Goal: Task Accomplishment & Management: Manage account settings

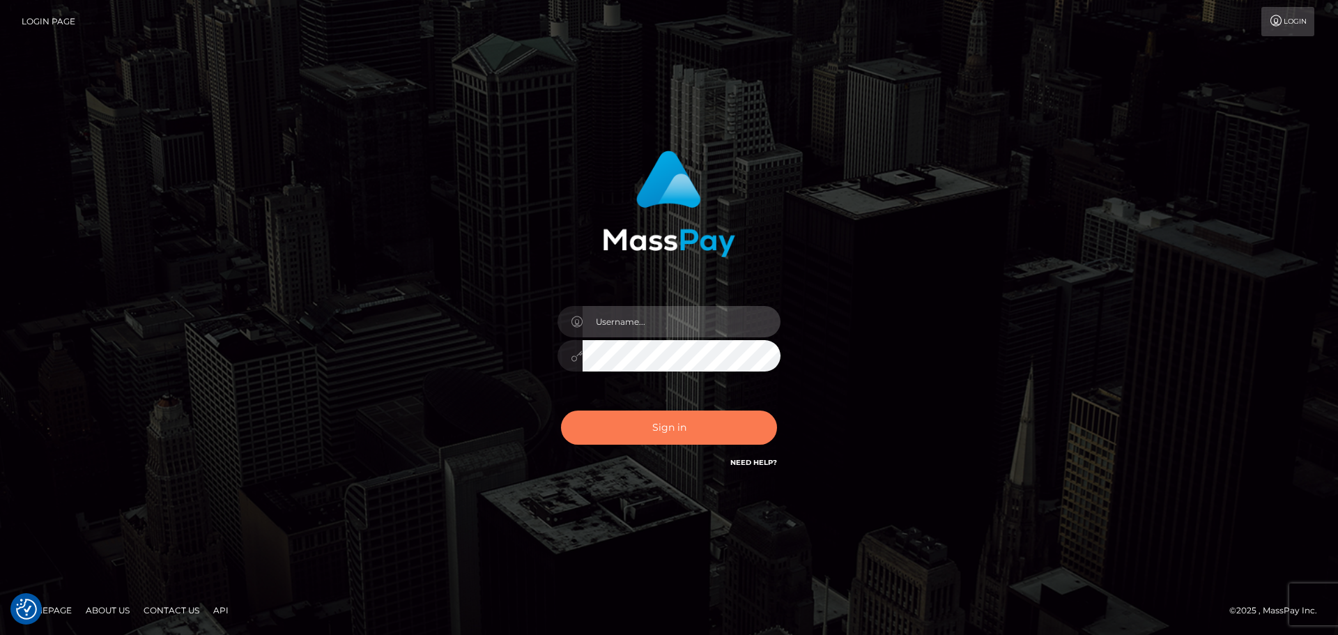
type input "[PERSON_NAME]"
click at [686, 411] on button "Sign in" at bounding box center [669, 428] width 216 height 34
type input "[PERSON_NAME]"
click at [673, 418] on button "Sign in" at bounding box center [669, 428] width 216 height 34
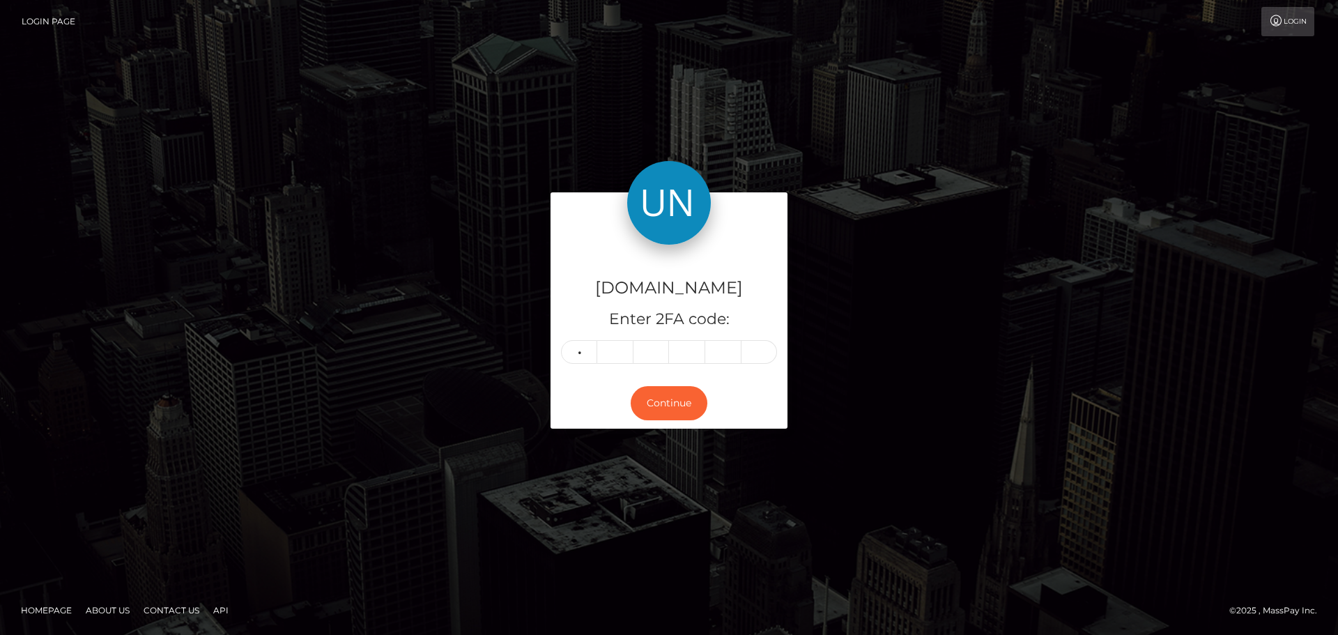
type input "3"
type input "9"
type input "3"
type input "4"
type input "0"
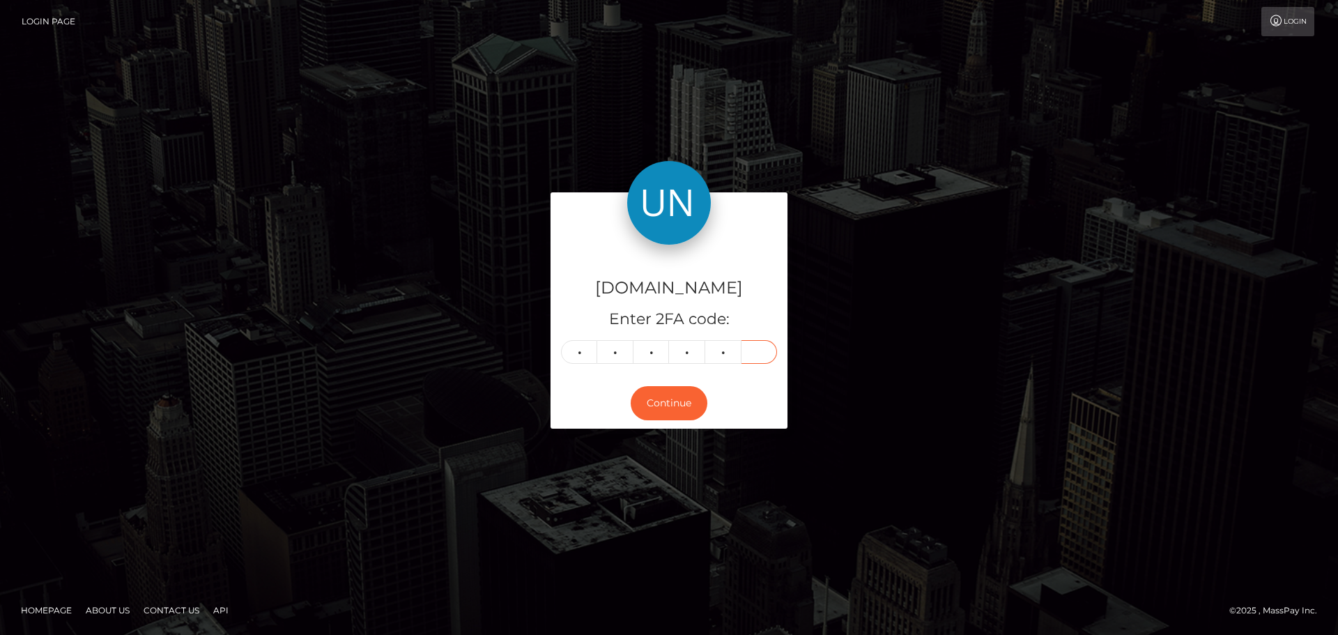
type input "7"
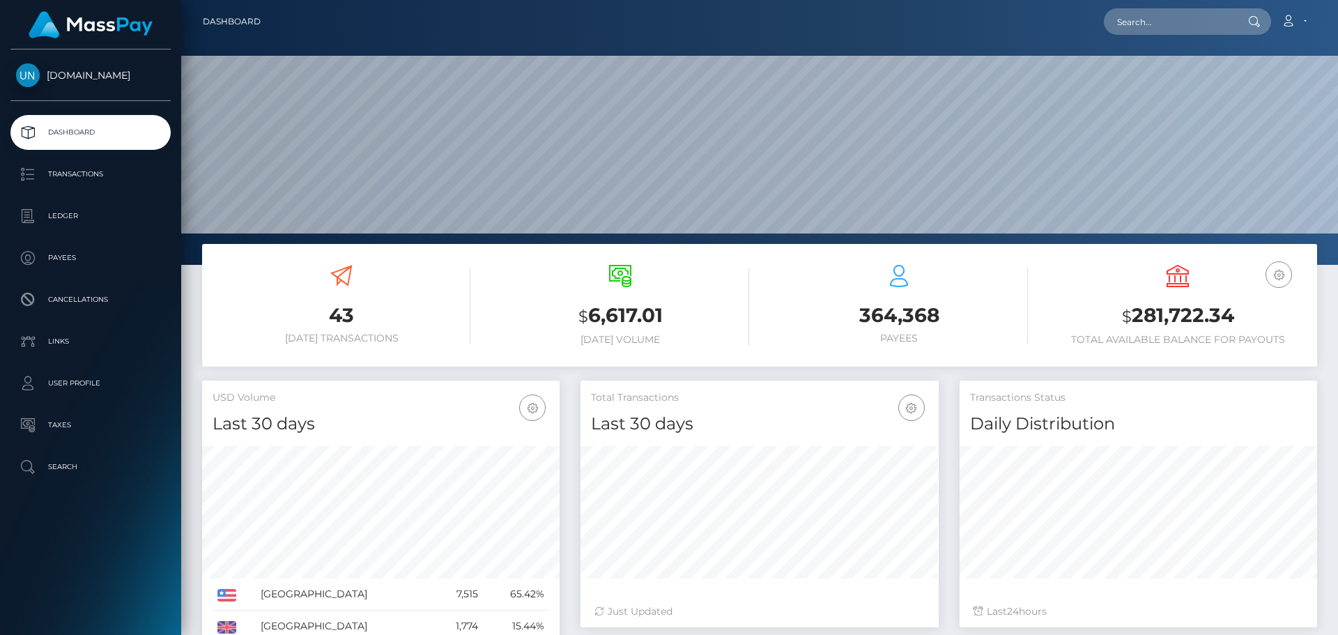
scroll to position [247, 358]
click at [1125, 20] on input "text" at bounding box center [1169, 21] width 131 height 26
paste input "gracielabanegas.2001@gmail.com"
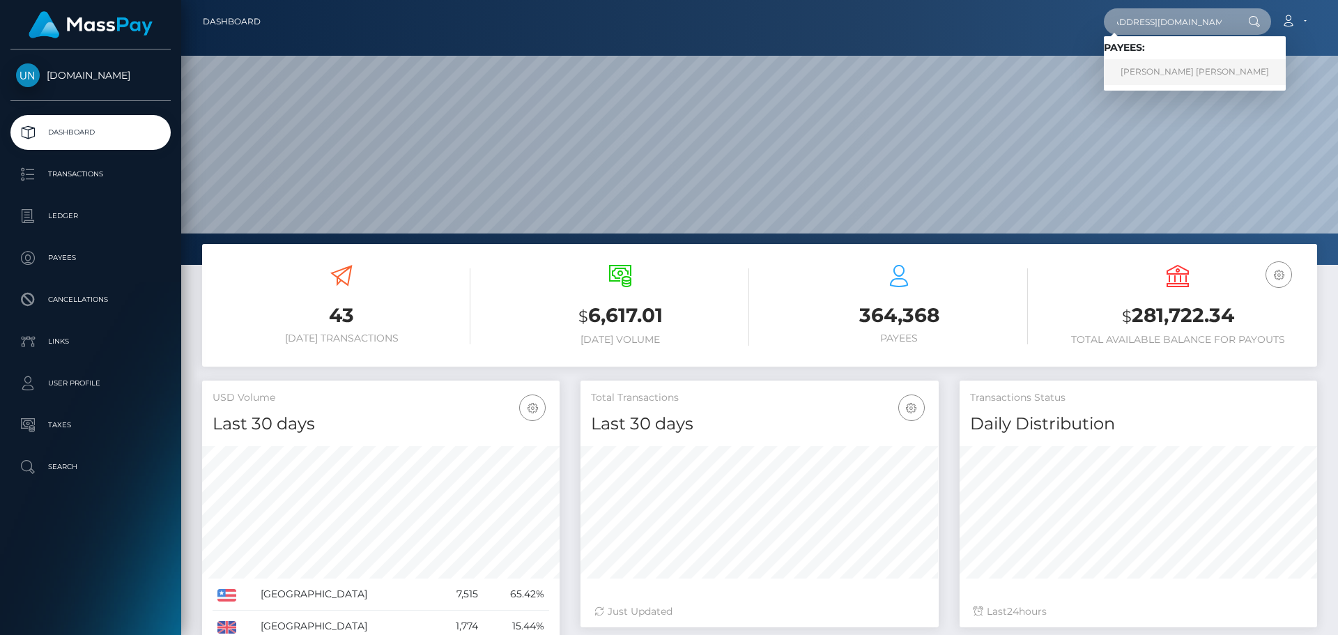
type input "gracielabanegas.2001@gmail.com"
click at [1151, 77] on link "ELIZABETH GRACIELA PINEDA BANEGAS" at bounding box center [1195, 72] width 182 height 26
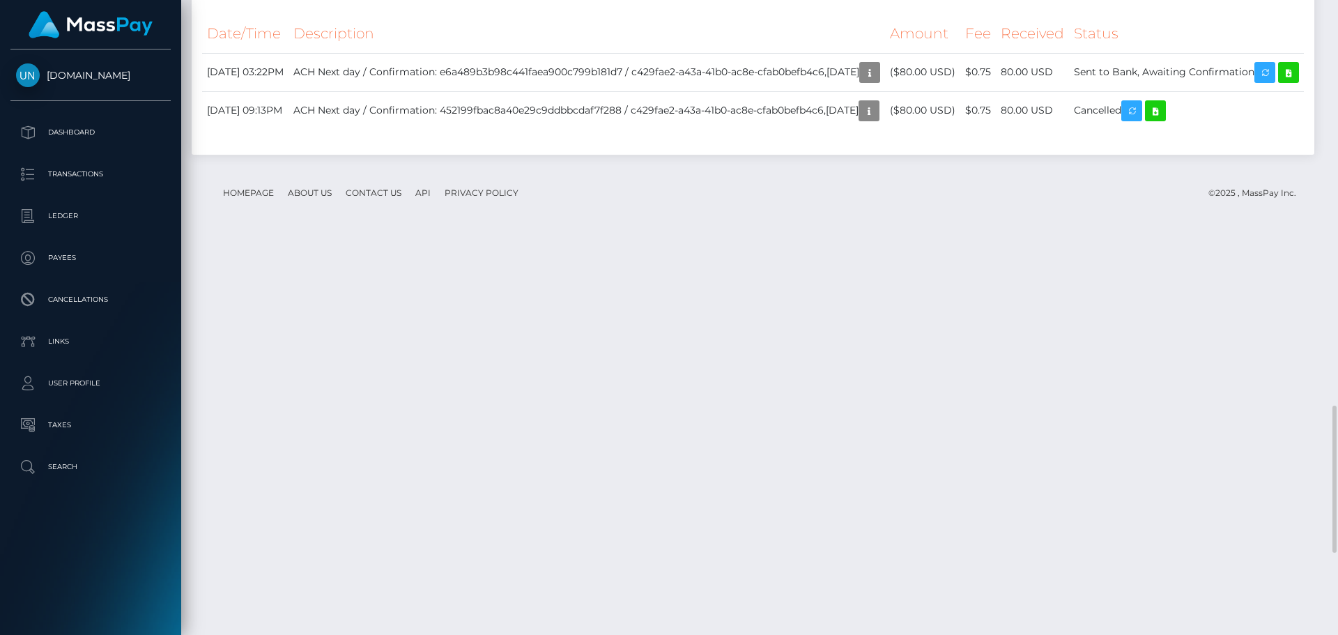
scroll to position [2095, 0]
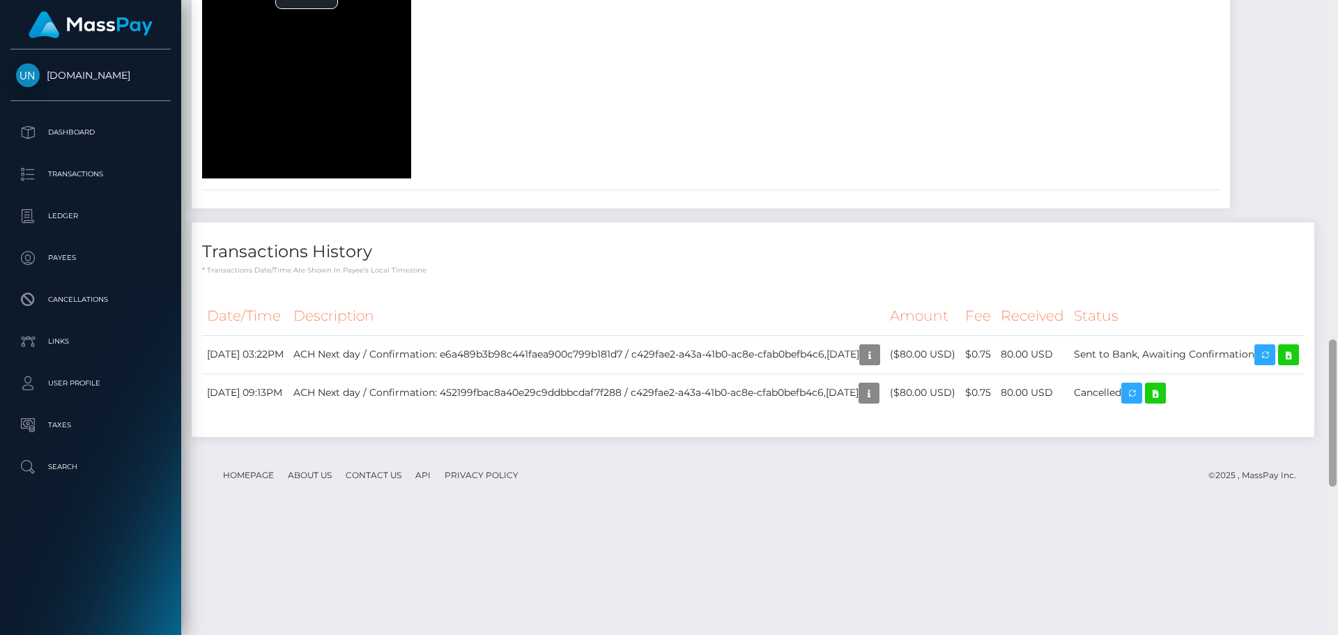
click at [1338, 6] on div at bounding box center [1333, 317] width 10 height 635
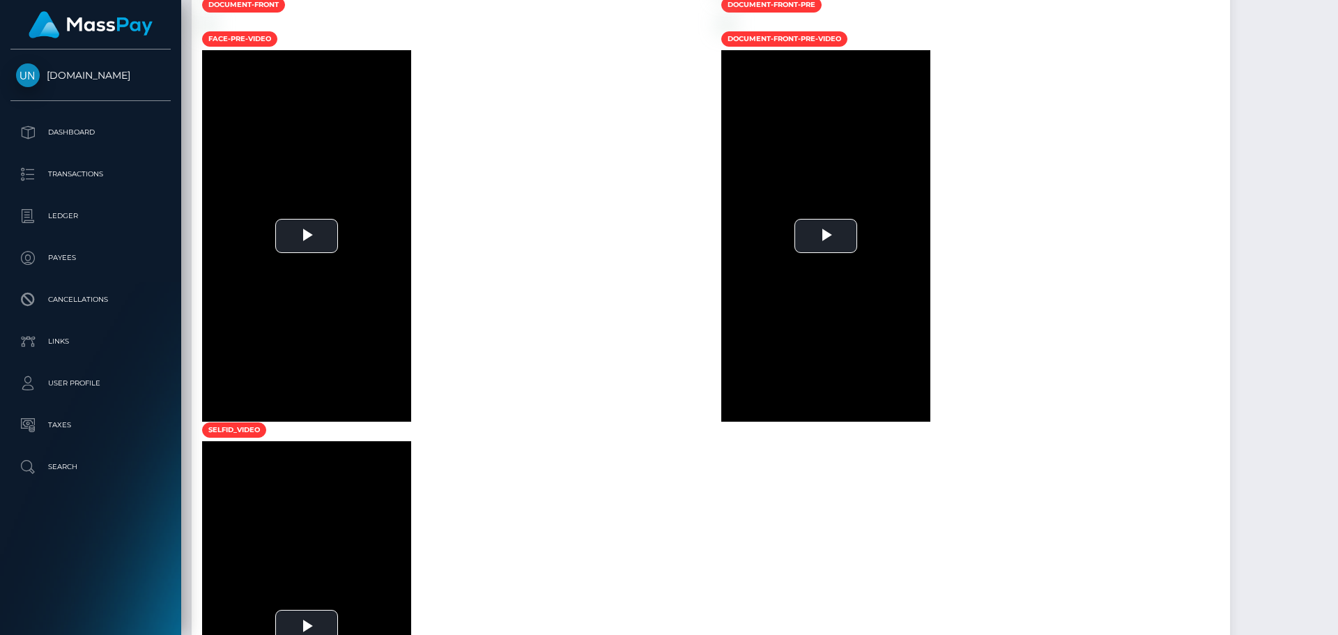
click at [1338, 6] on div at bounding box center [1333, 317] width 10 height 635
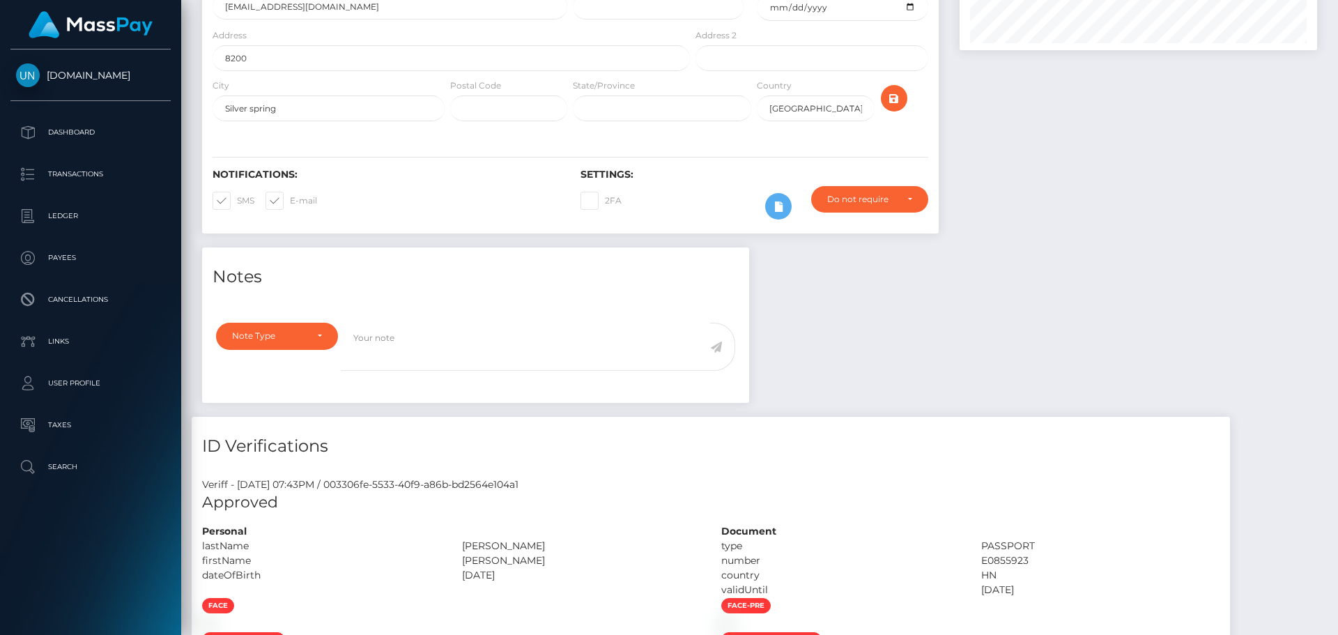
click at [1338, 6] on div "Customer Profile Loading... Loading..." at bounding box center [759, 317] width 1157 height 635
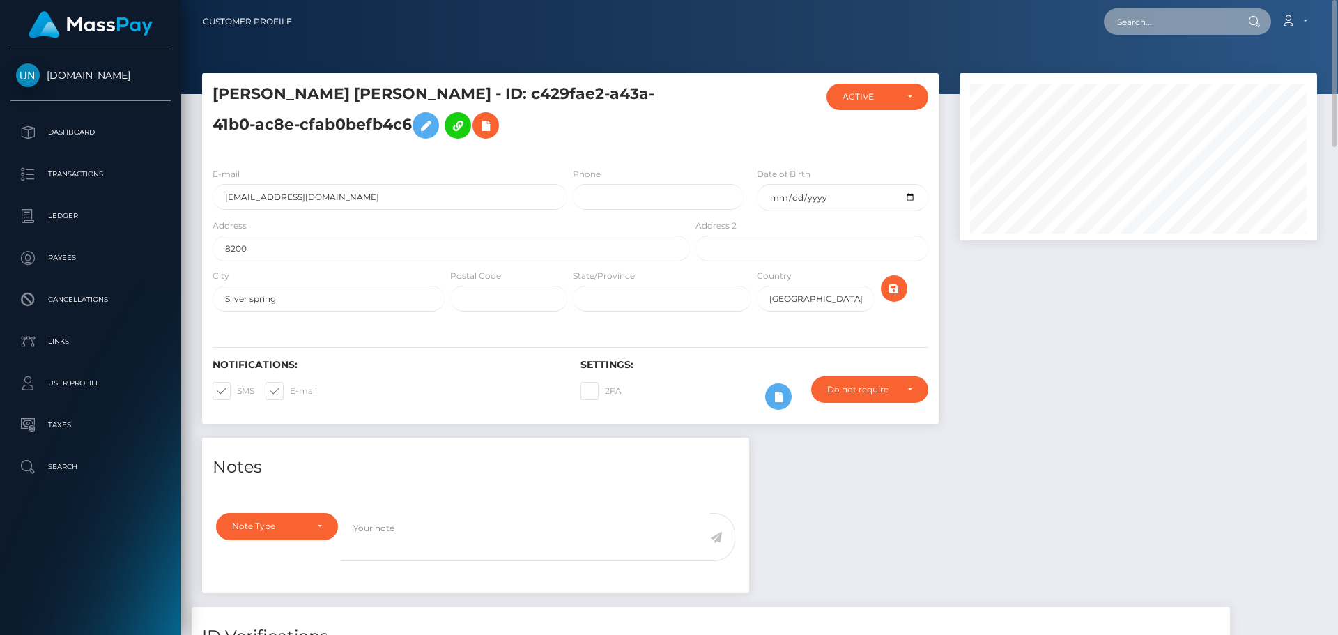
drag, startPoint x: 1164, startPoint y: 11, endPoint x: 1153, endPoint y: 22, distance: 15.3
click at [1161, 12] on input "text" at bounding box center [1169, 21] width 131 height 26
paste input "fymnjcyvds@privaterelay.appleid.com"
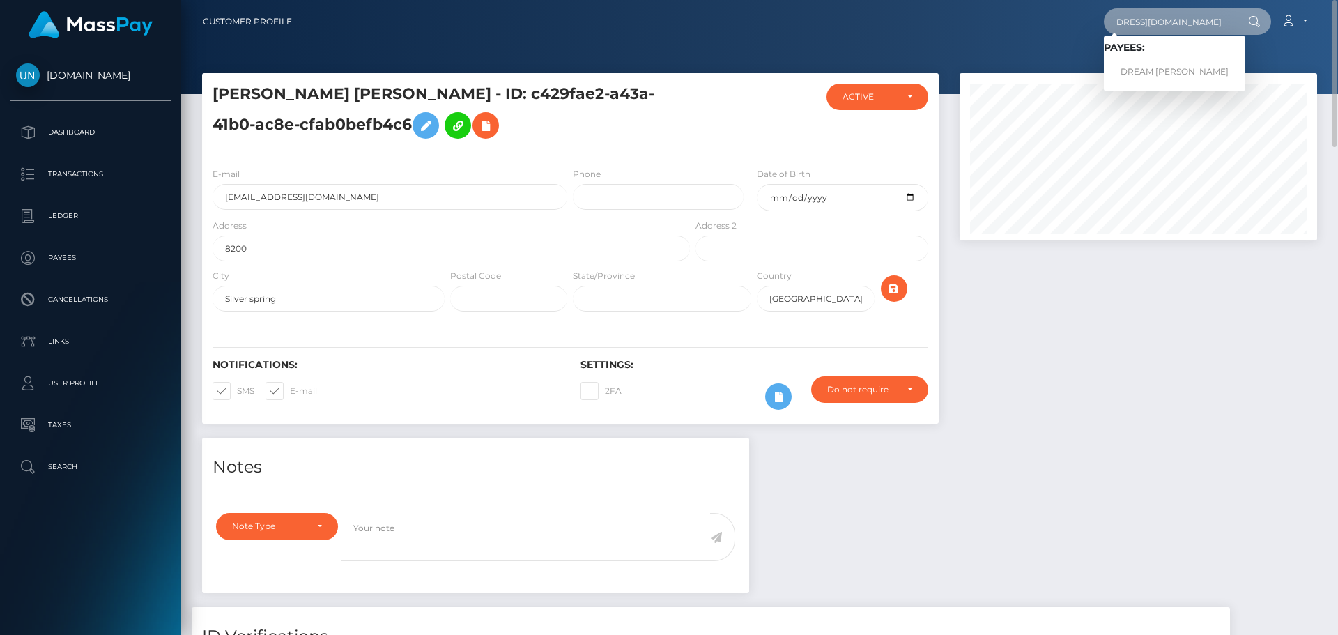
type input "fymnjcyvds@privaterelay.appleid.com"
click at [1136, 64] on link "DREAM ELEASE MORRIS" at bounding box center [1175, 72] width 142 height 26
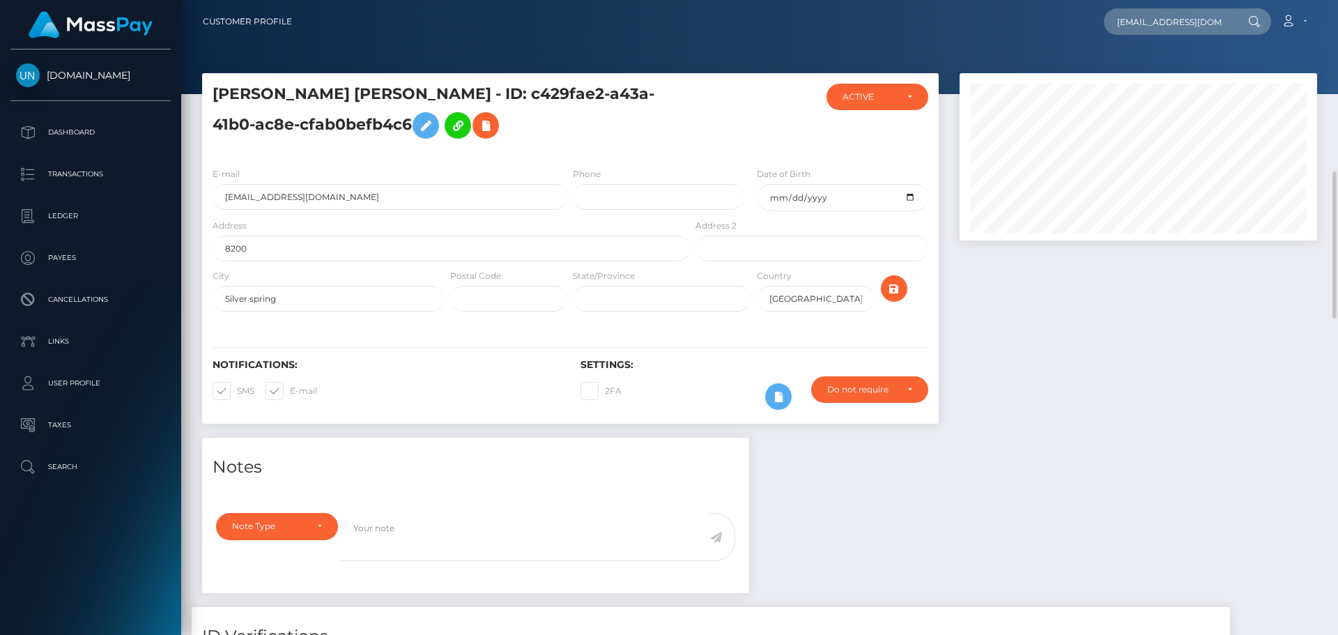
scroll to position [209, 0]
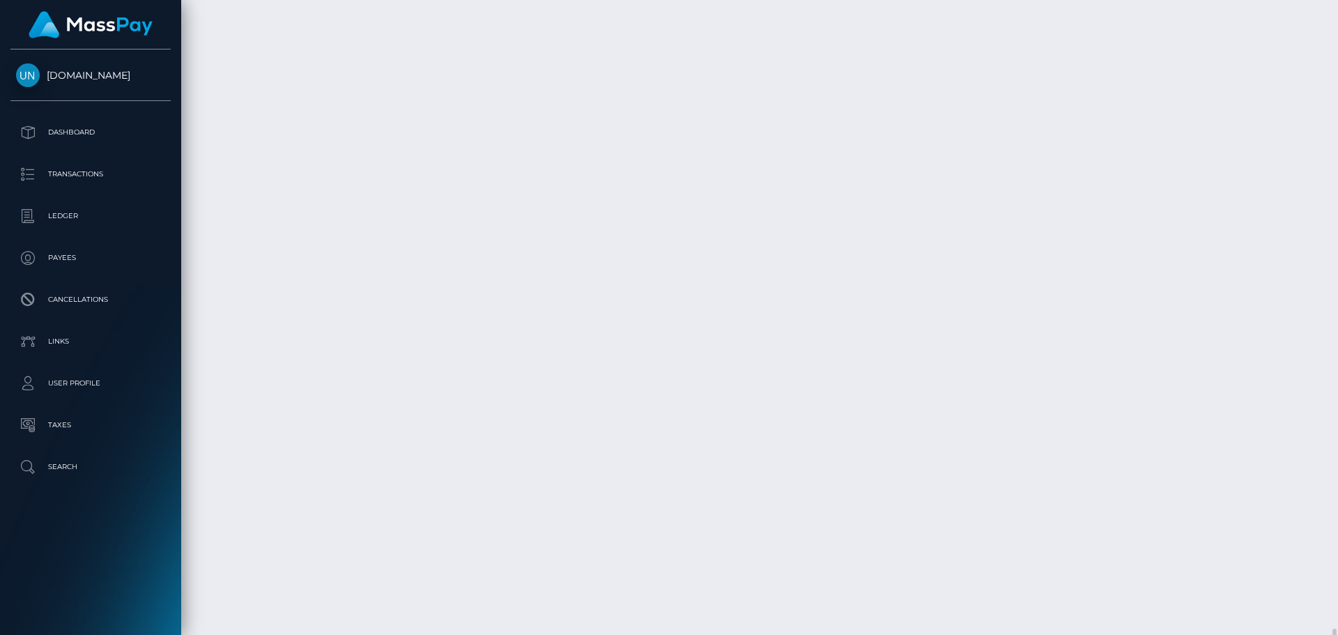
scroll to position [3973, 0]
click at [1338, 24] on div at bounding box center [1333, 317] width 10 height 635
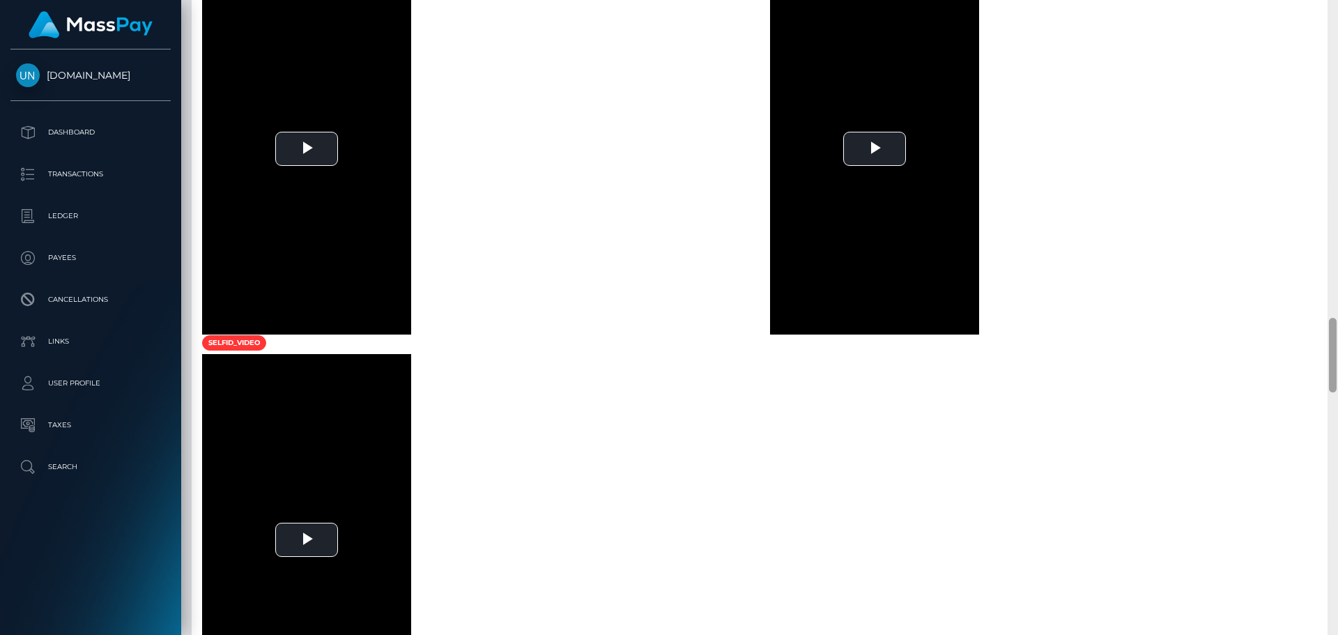
click at [1338, 24] on div at bounding box center [1333, 317] width 10 height 635
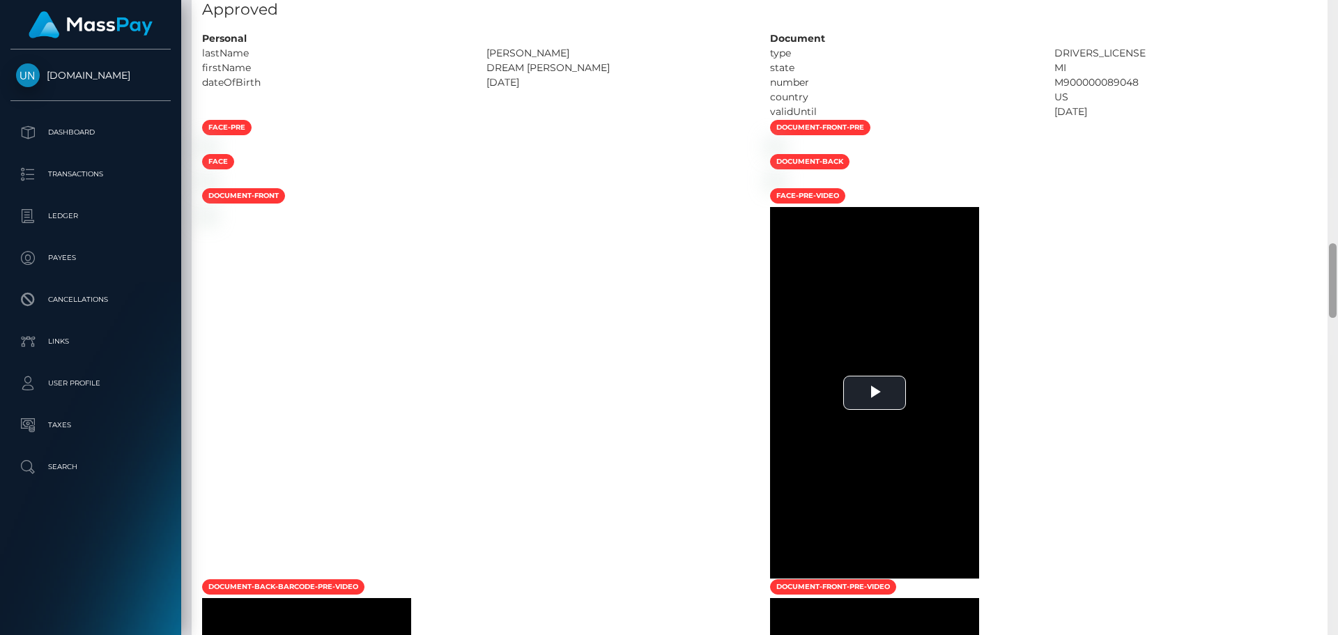
click at [1338, 24] on div at bounding box center [1333, 317] width 10 height 635
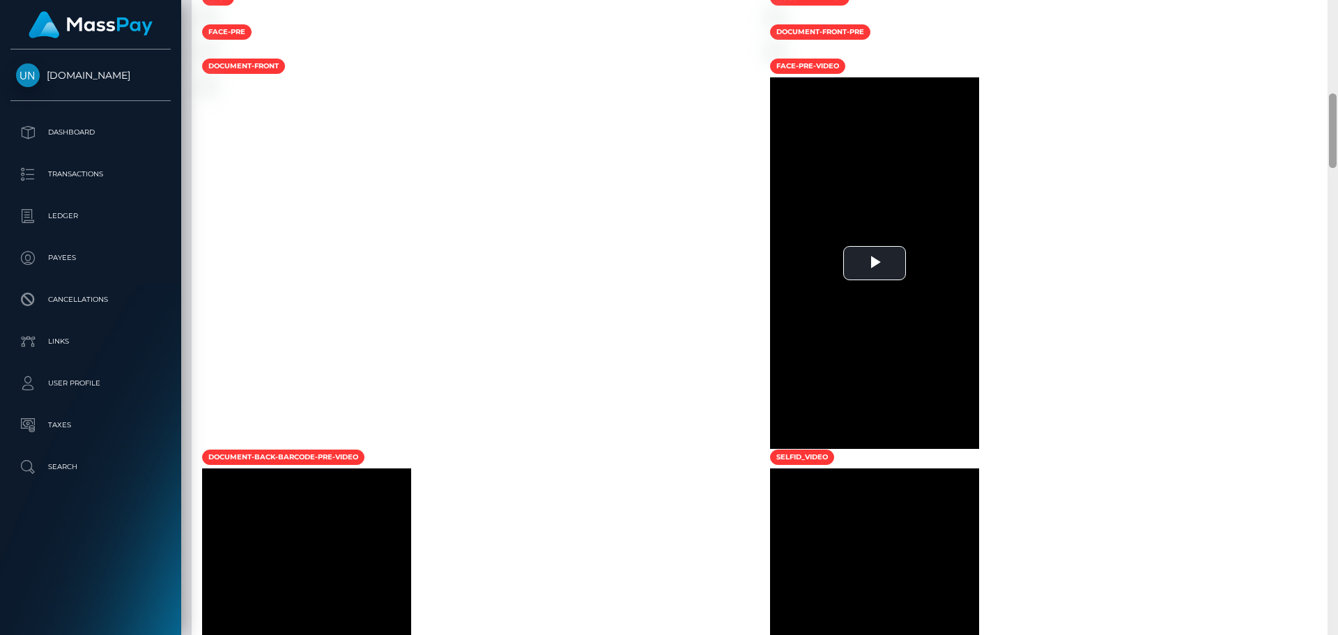
click at [1338, 24] on div at bounding box center [1333, 317] width 10 height 635
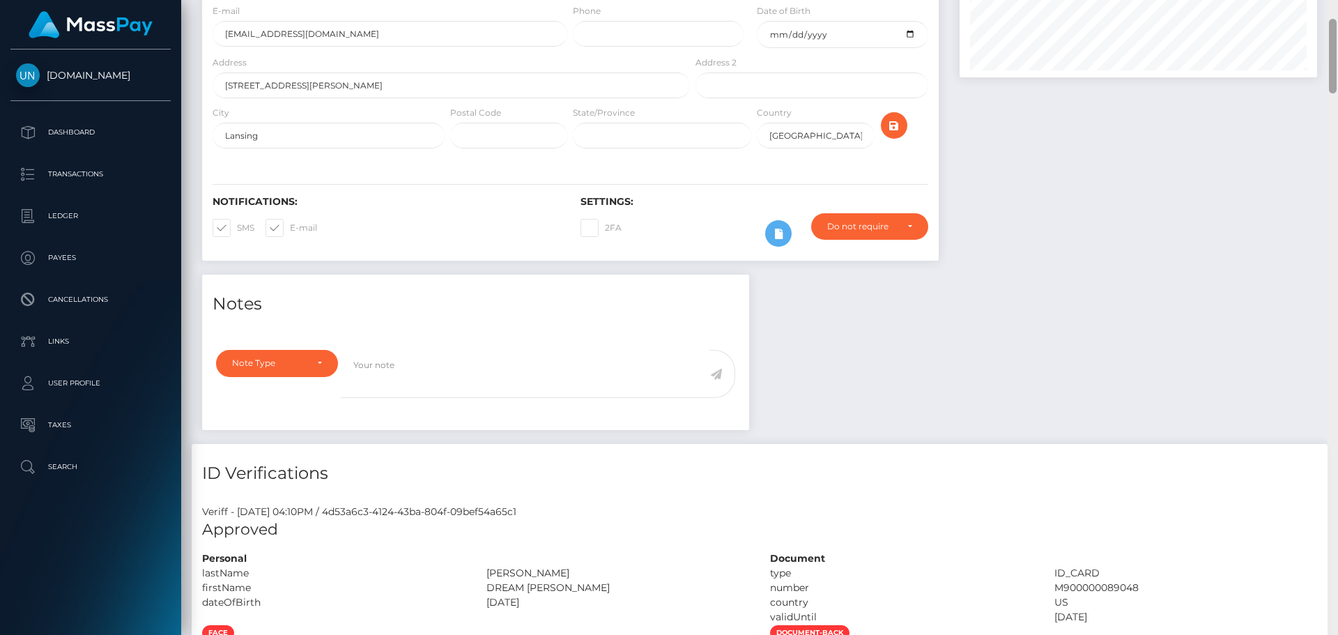
click at [1335, 30] on div at bounding box center [1333, 317] width 10 height 635
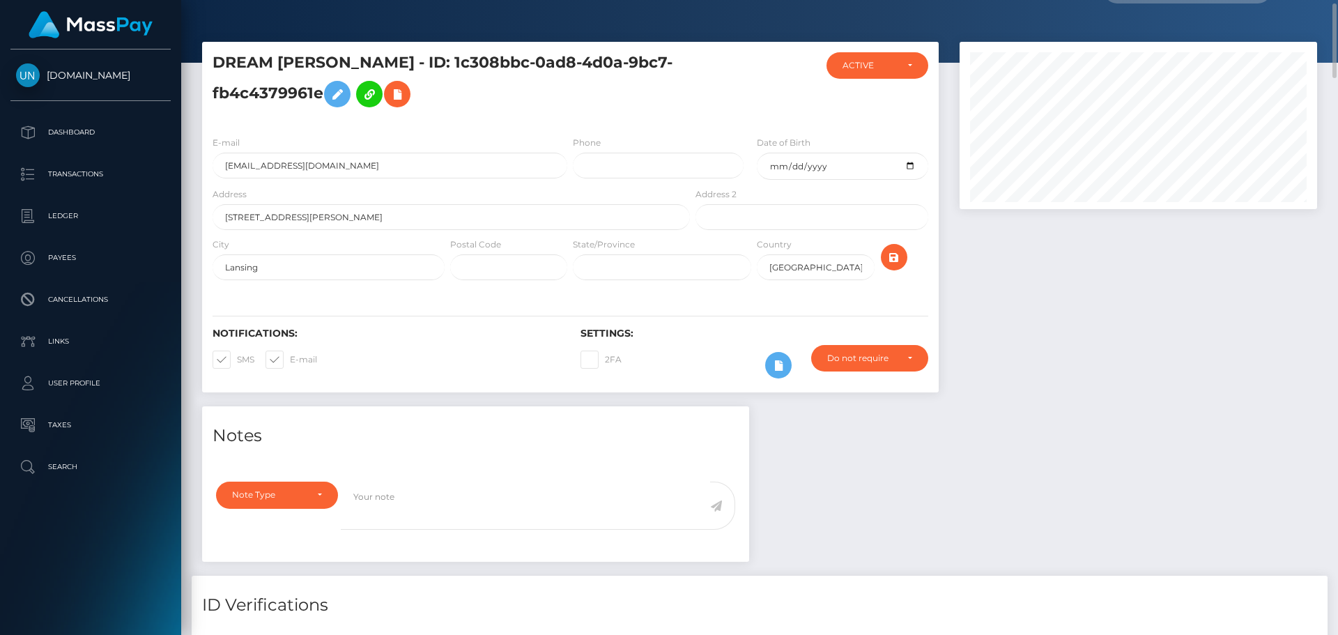
scroll to position [0, 0]
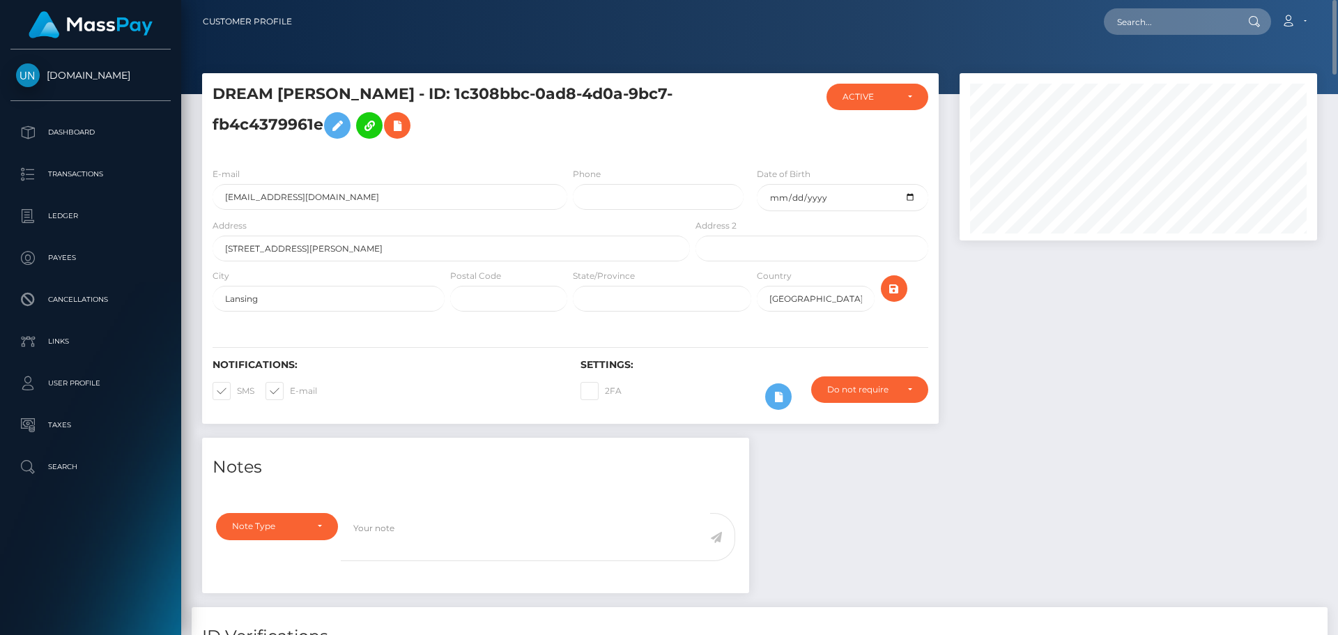
click at [1205, 37] on nav "Customer Profile Loading... Loading... Account" at bounding box center [759, 21] width 1157 height 43
click at [1197, 19] on input "text" at bounding box center [1169, 21] width 131 height 26
paste input "laurencevergier@wanadoo.fr"
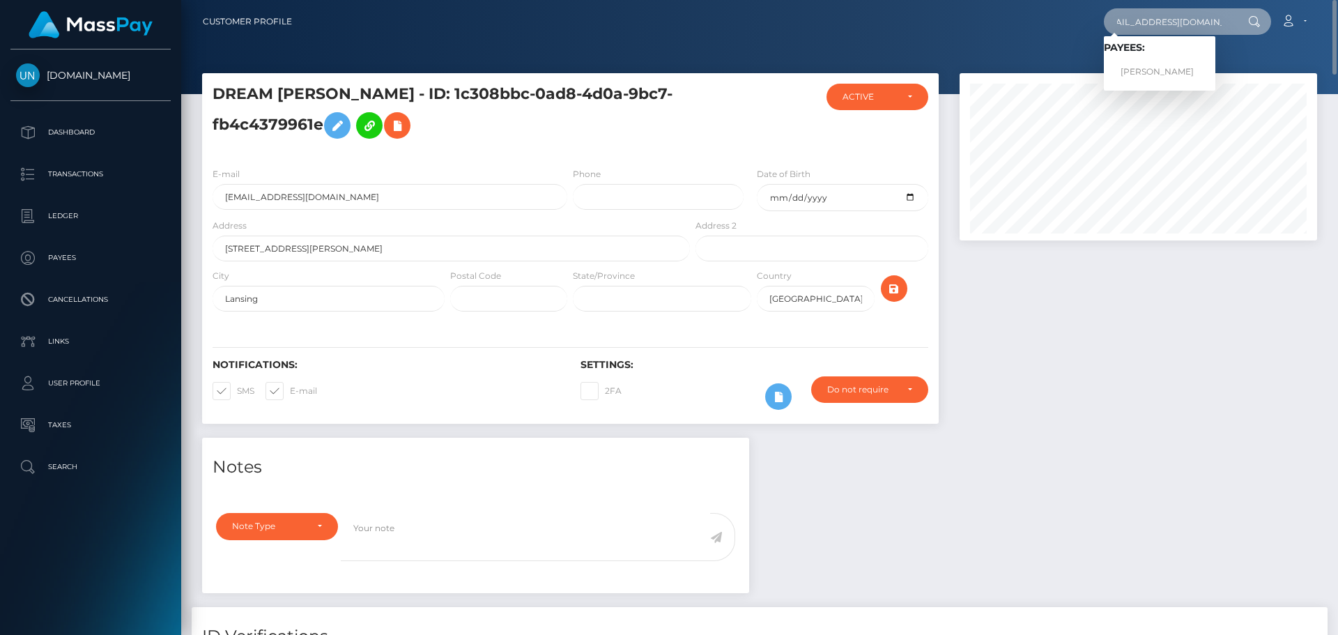
type input "laurencevergier@wanadoo.fr"
click at [1160, 67] on link "LAURENCE CHRISTIANE FERNANDE VERGIER" at bounding box center [1160, 72] width 112 height 26
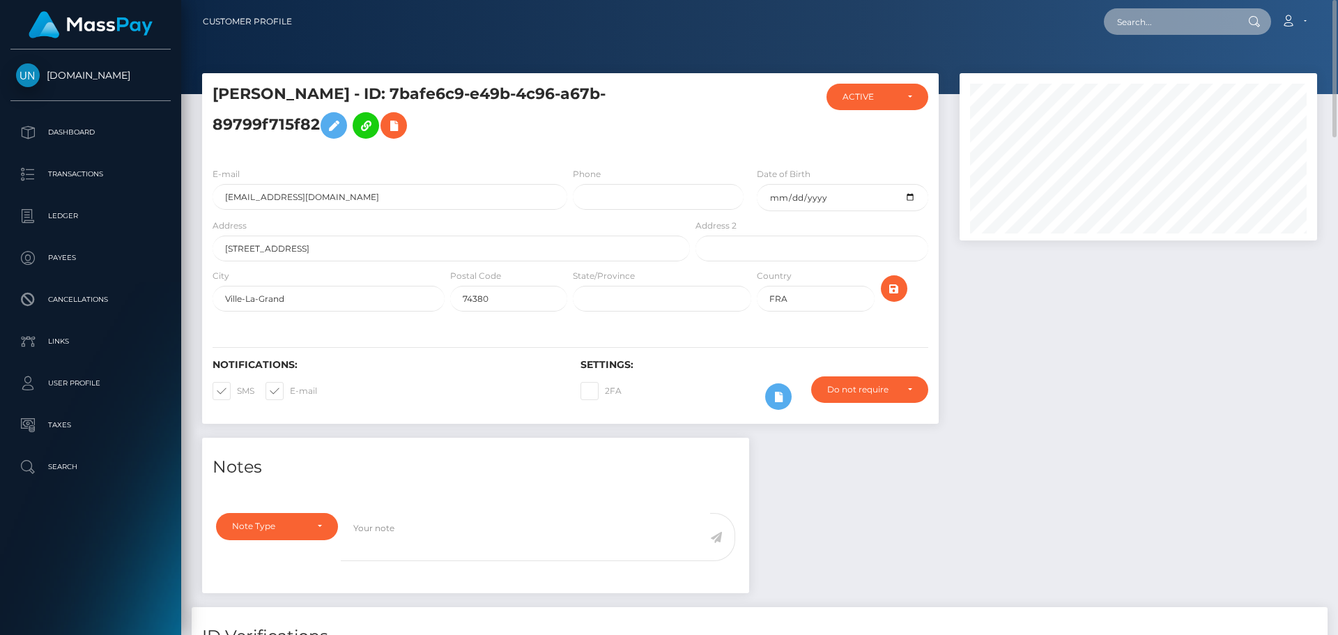
click at [1235, 26] on input "text" at bounding box center [1169, 21] width 131 height 26
paste input "[EMAIL_ADDRESS][DOMAIN_NAME]"
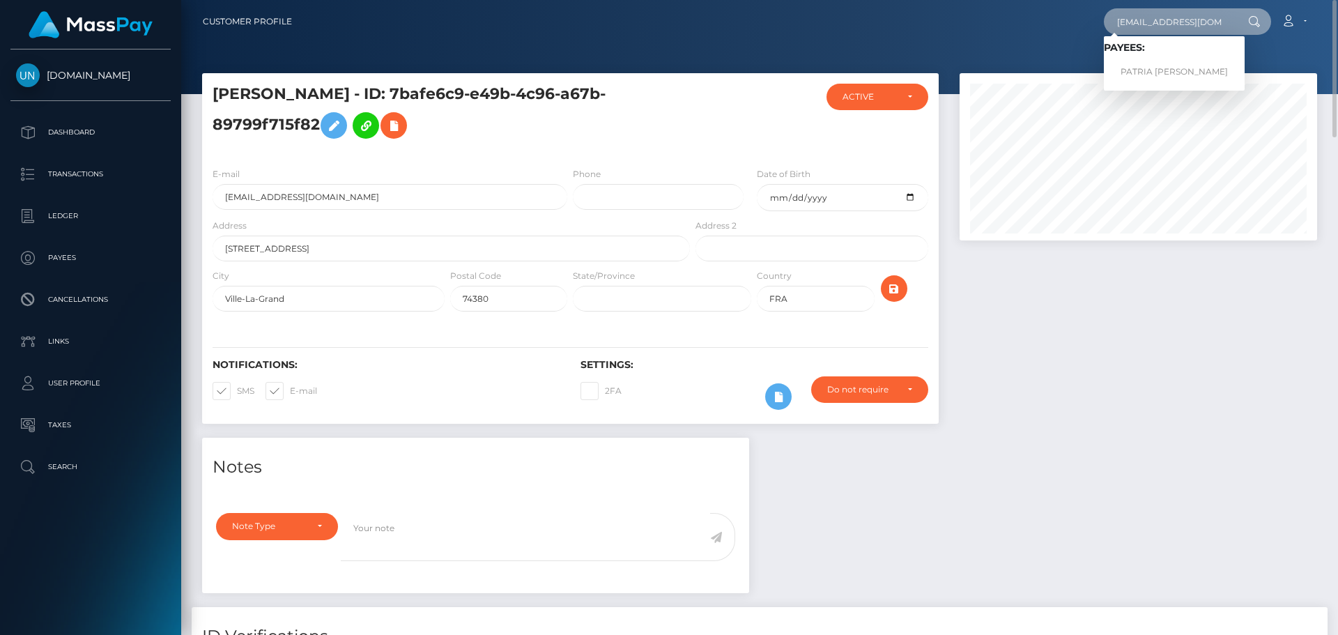
type input "[EMAIL_ADDRESS][DOMAIN_NAME]"
click at [1141, 69] on link "PATRIA [PERSON_NAME]" at bounding box center [1174, 72] width 141 height 26
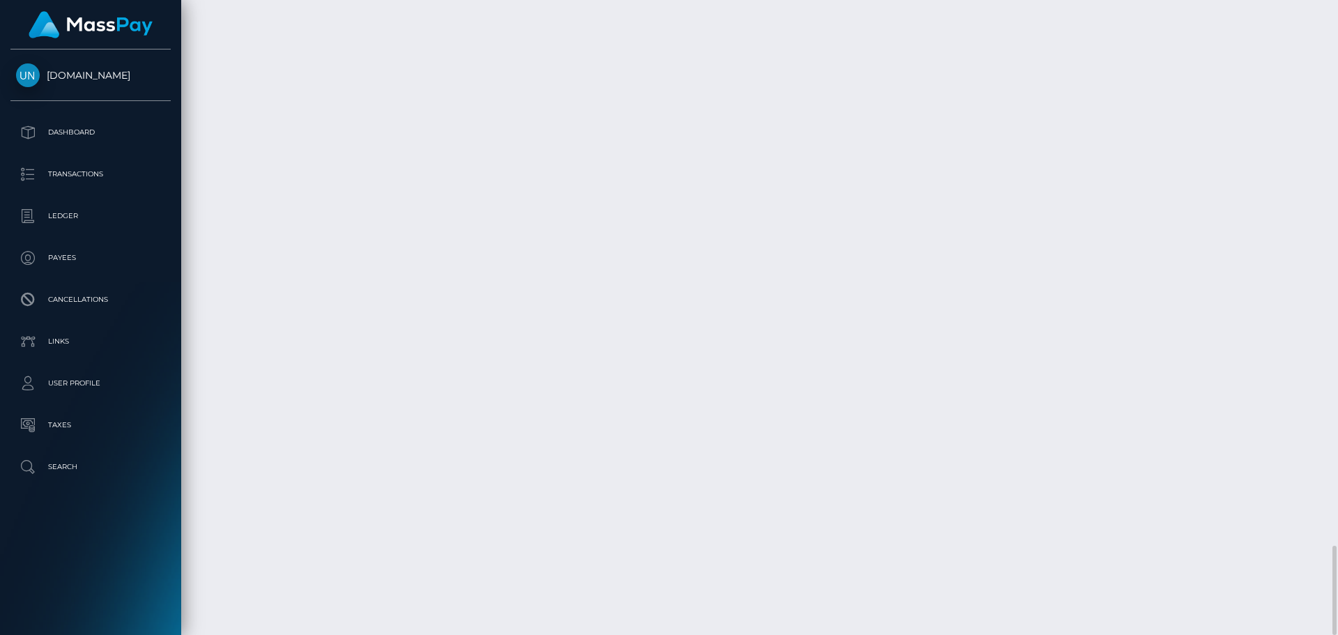
scroll to position [4120, 0]
click at [1338, 16] on div at bounding box center [1333, 317] width 10 height 635
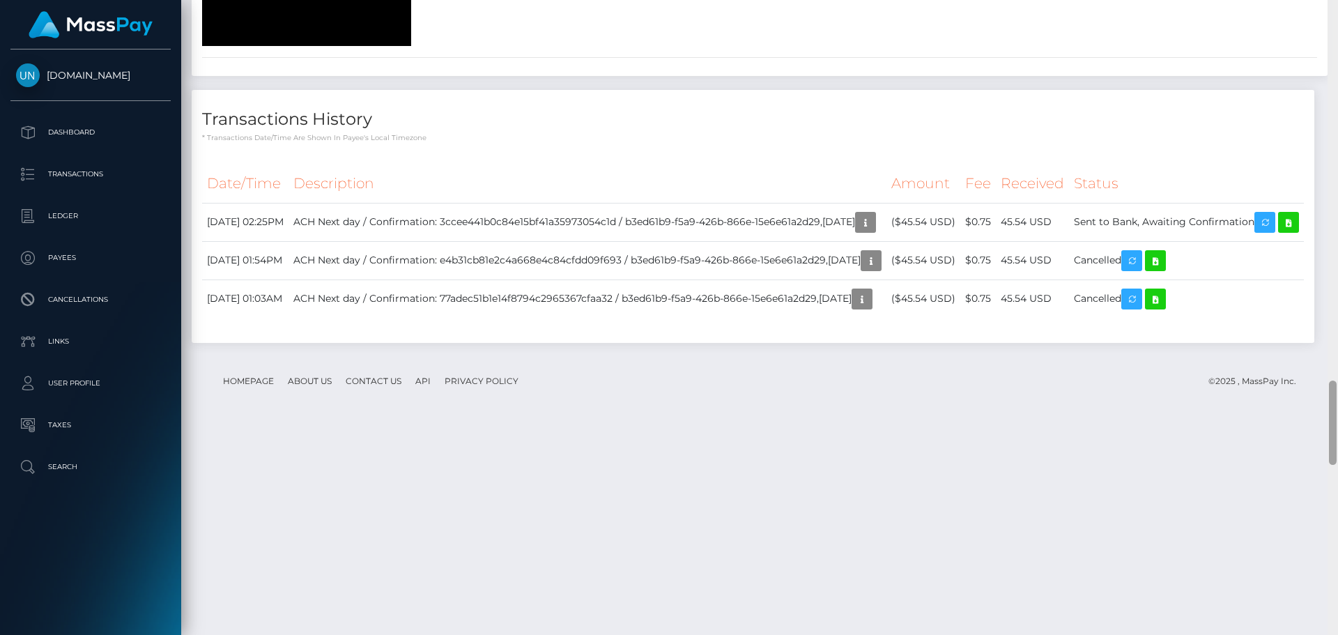
click at [1338, 16] on div at bounding box center [1333, 317] width 10 height 635
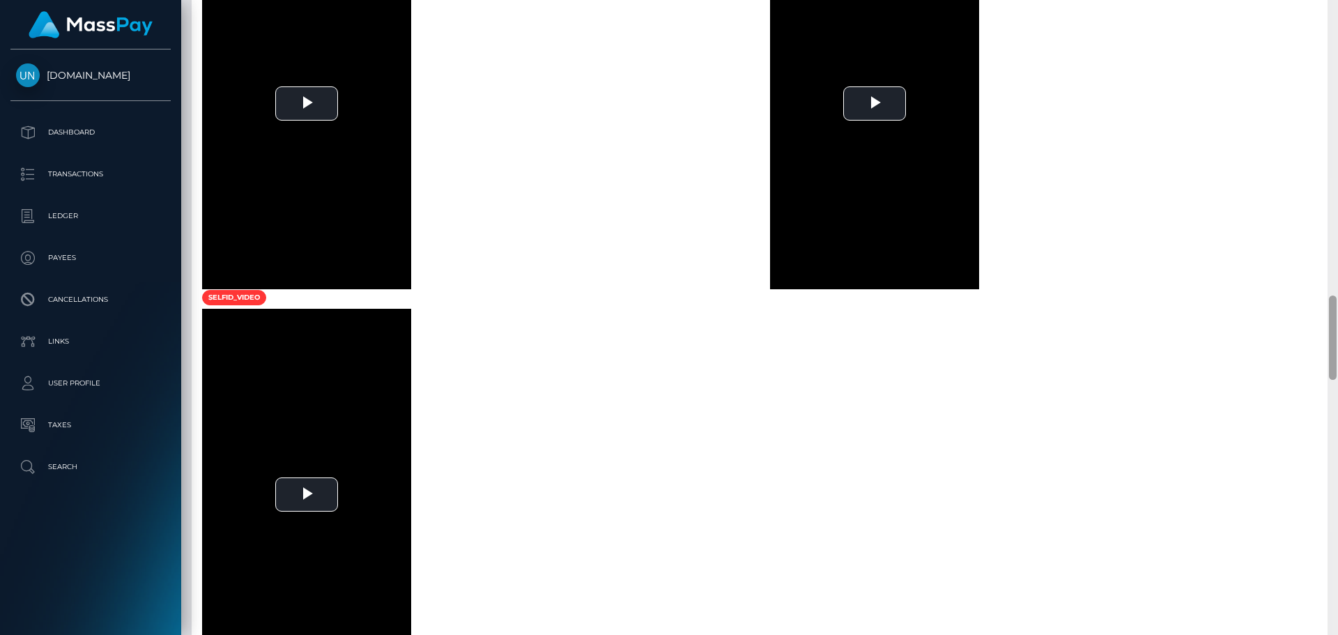
click at [1338, 16] on div at bounding box center [1333, 317] width 10 height 635
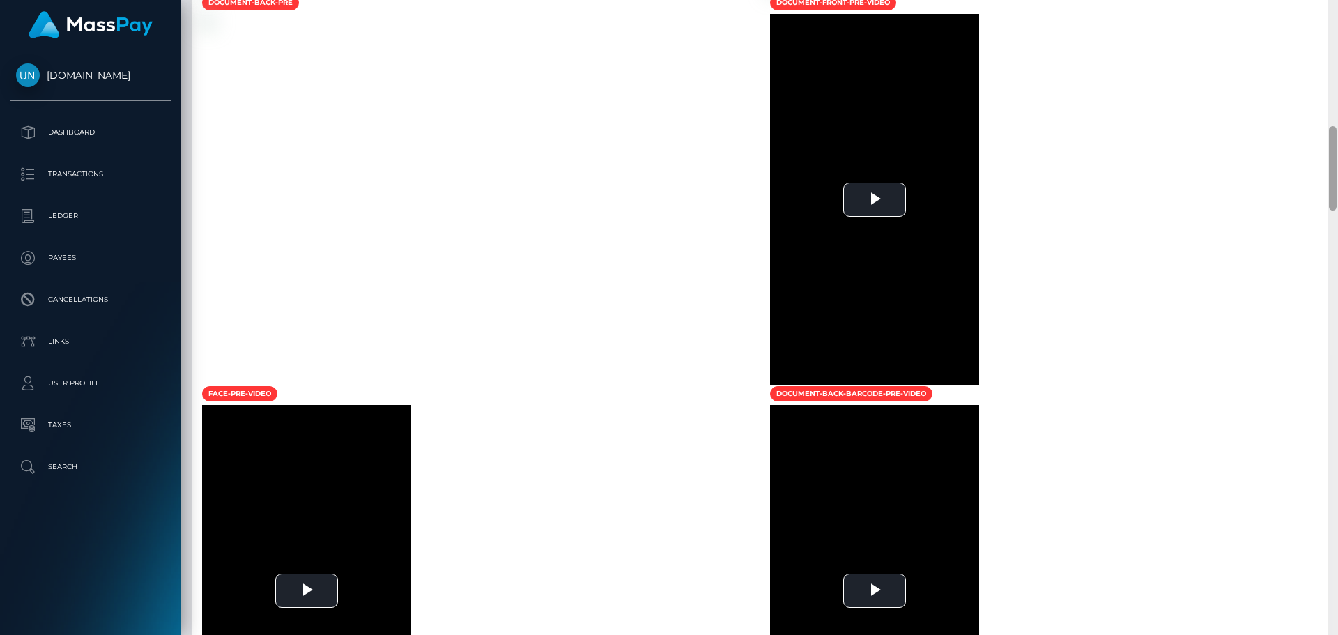
click at [1329, 14] on div at bounding box center [1333, 317] width 10 height 635
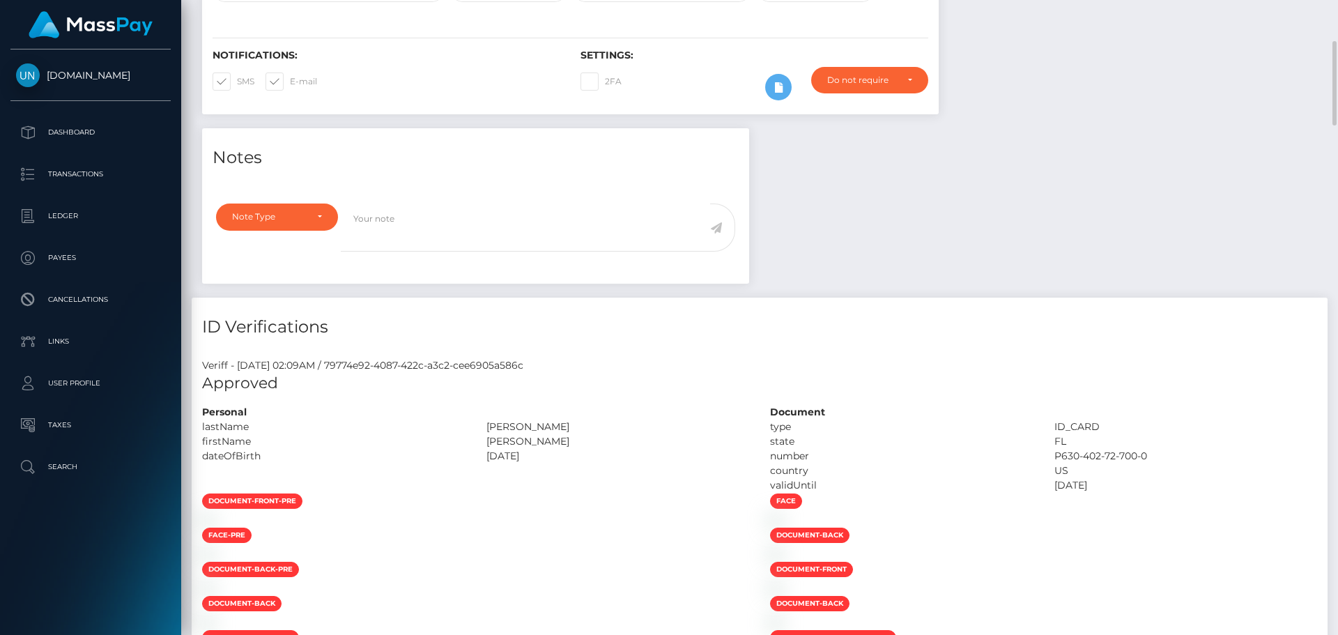
scroll to position [0, 0]
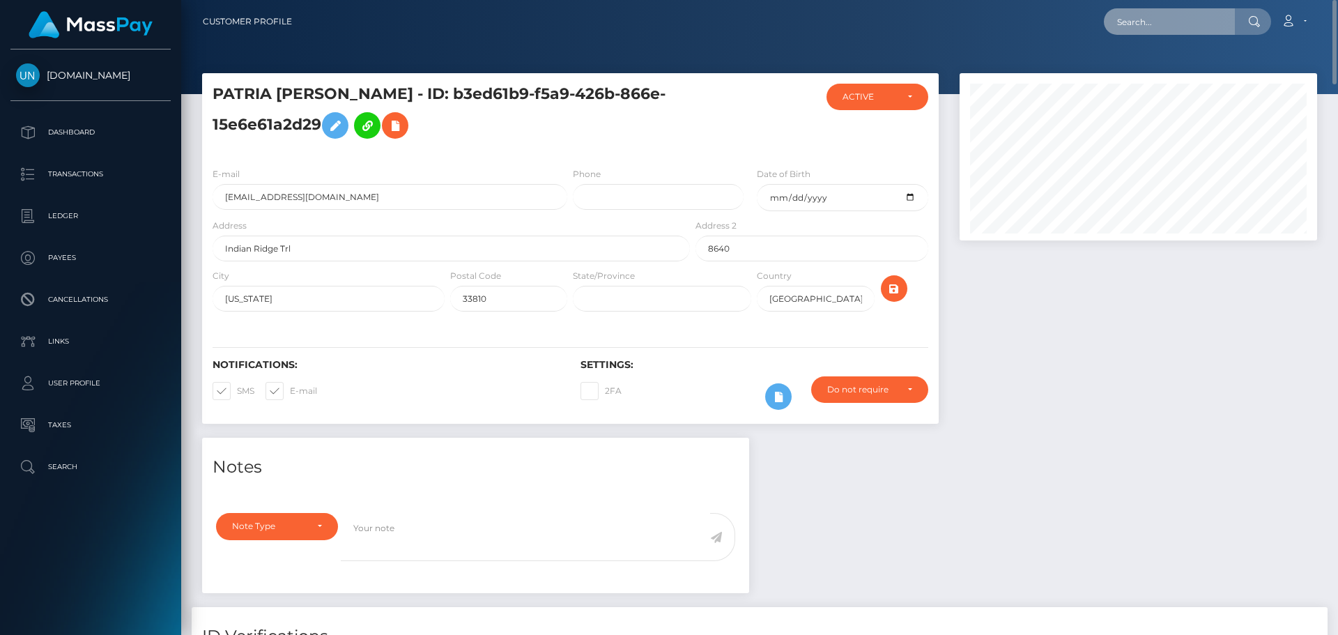
click at [1139, 20] on input "text" at bounding box center [1169, 21] width 131 height 26
paste input "katelynnfee18@gmail.com"
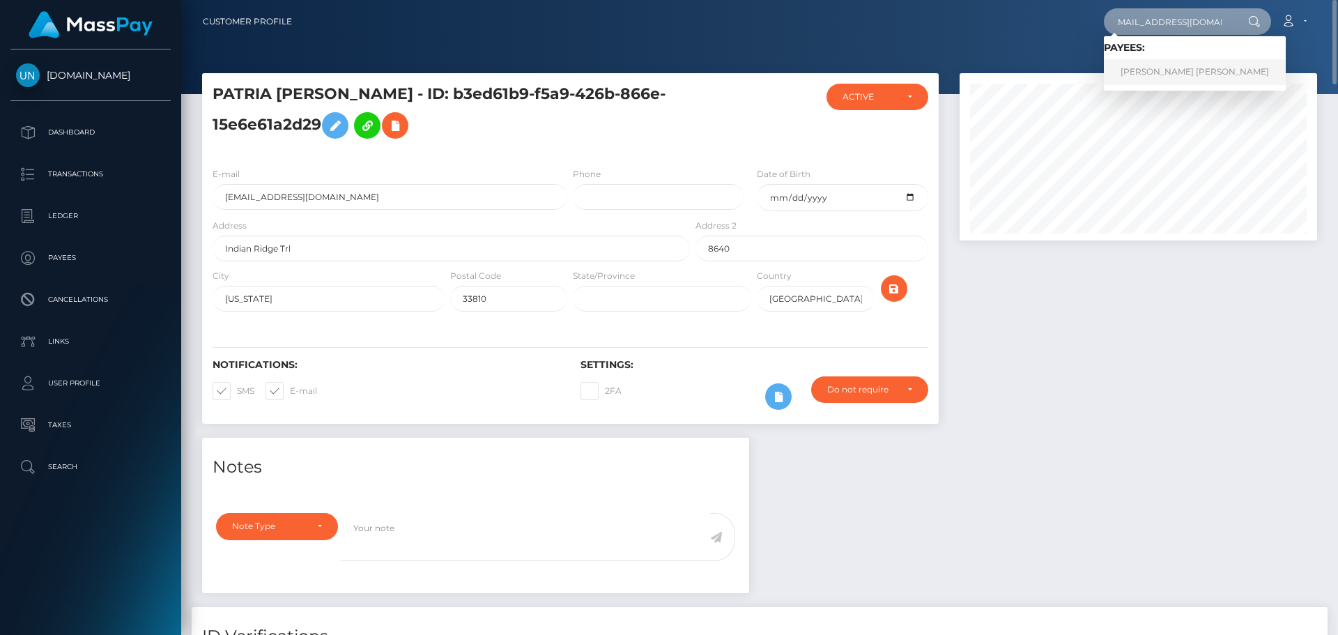
type input "katelynnfee18@gmail.com"
click at [1151, 63] on link "COURTNEY NICOLA ELLEN MARGARET FIELDING" at bounding box center [1195, 72] width 182 height 26
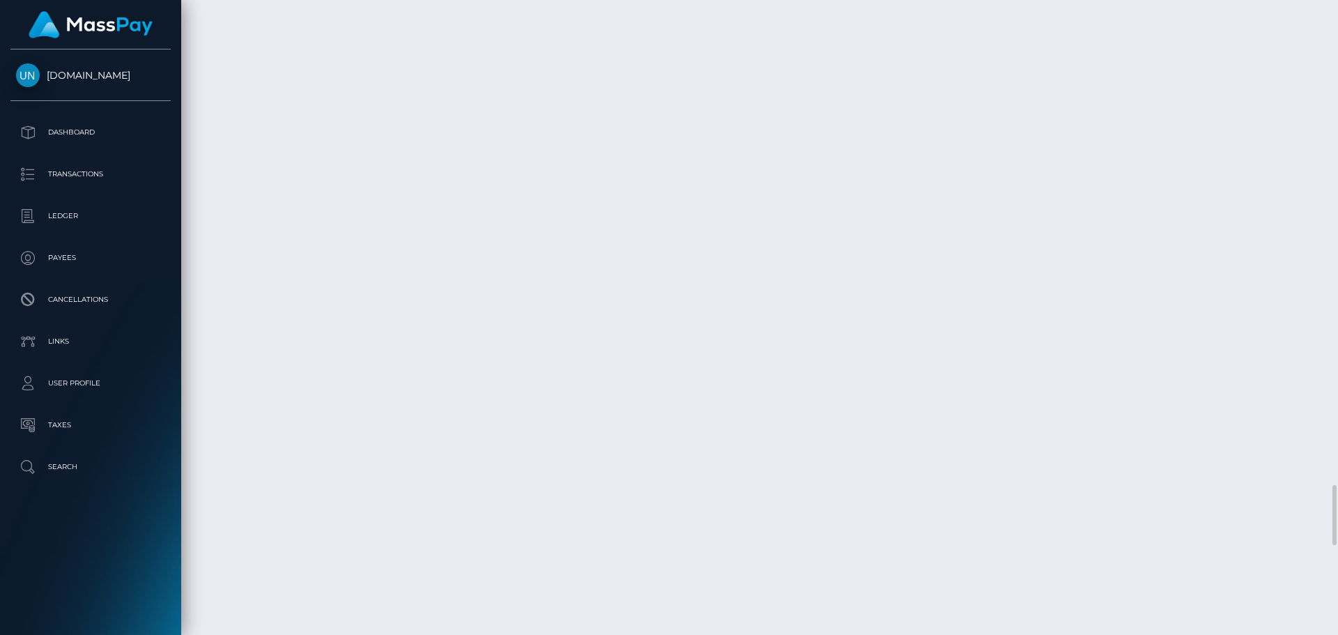
scroll to position [5089, 0]
click at [1338, 0] on div at bounding box center [1333, 317] width 10 height 635
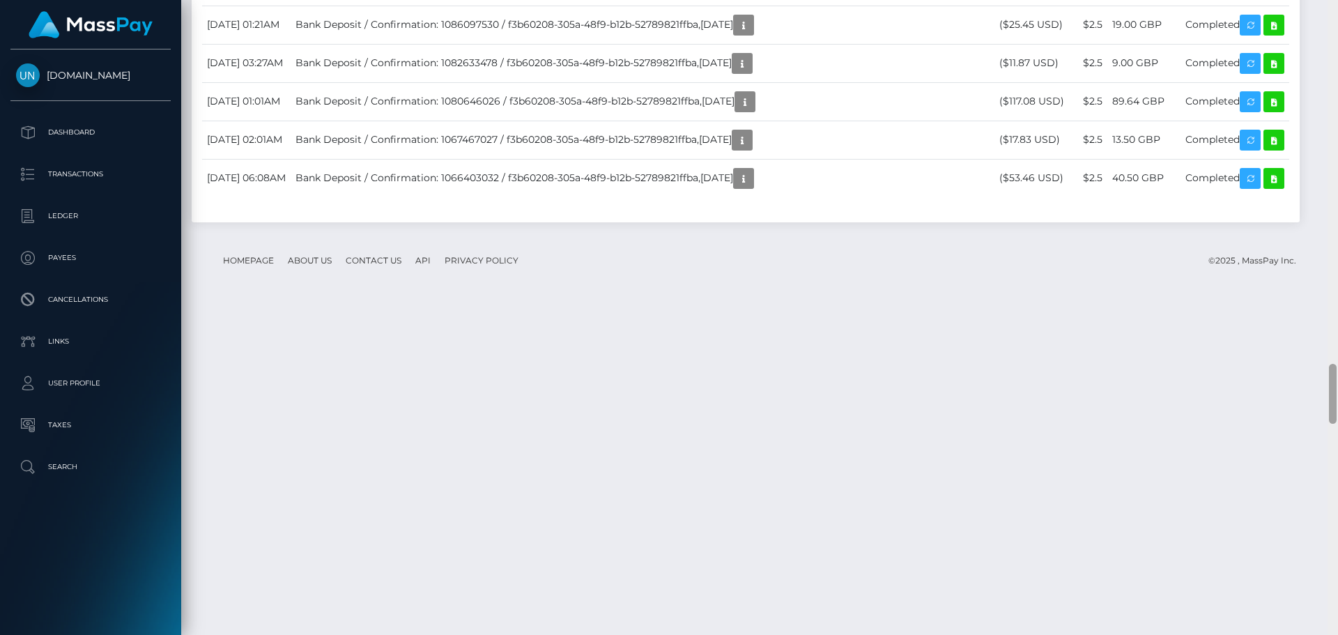
click at [1338, 0] on div at bounding box center [1333, 317] width 10 height 635
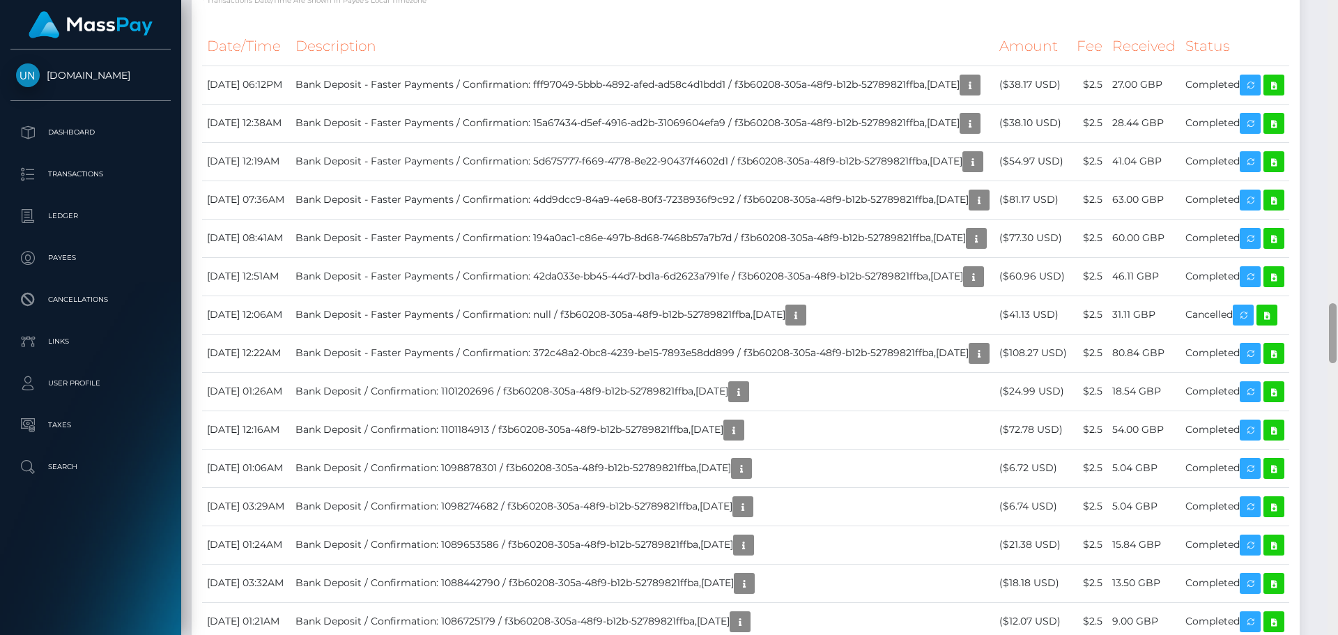
click at [1338, 0] on div at bounding box center [1333, 317] width 10 height 635
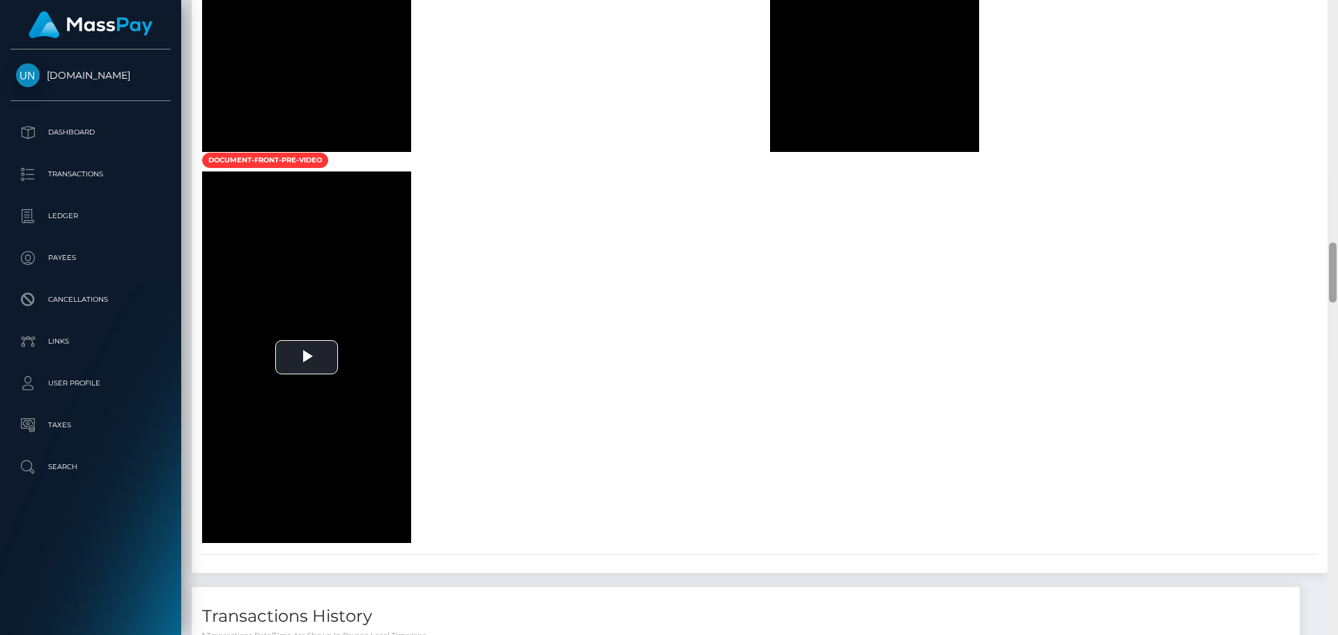
click at [1338, 0] on div at bounding box center [1333, 317] width 10 height 635
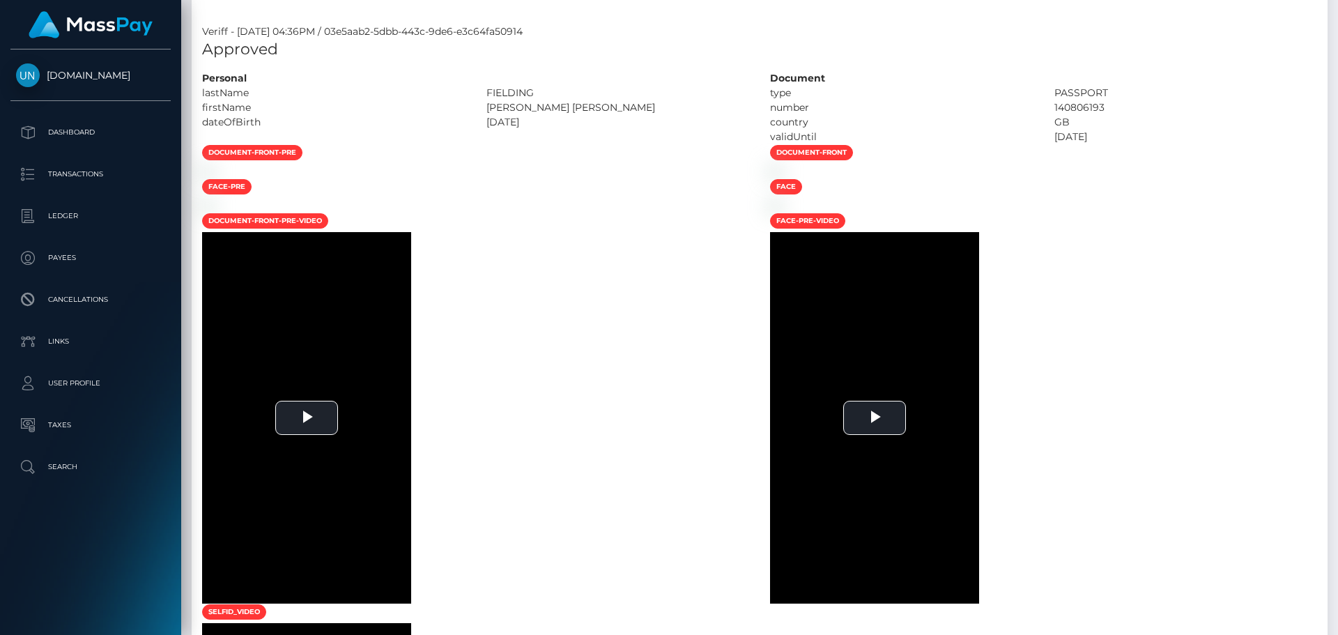
click at [1338, 0] on div "Customer Profile Loading... Loading..." at bounding box center [759, 317] width 1157 height 635
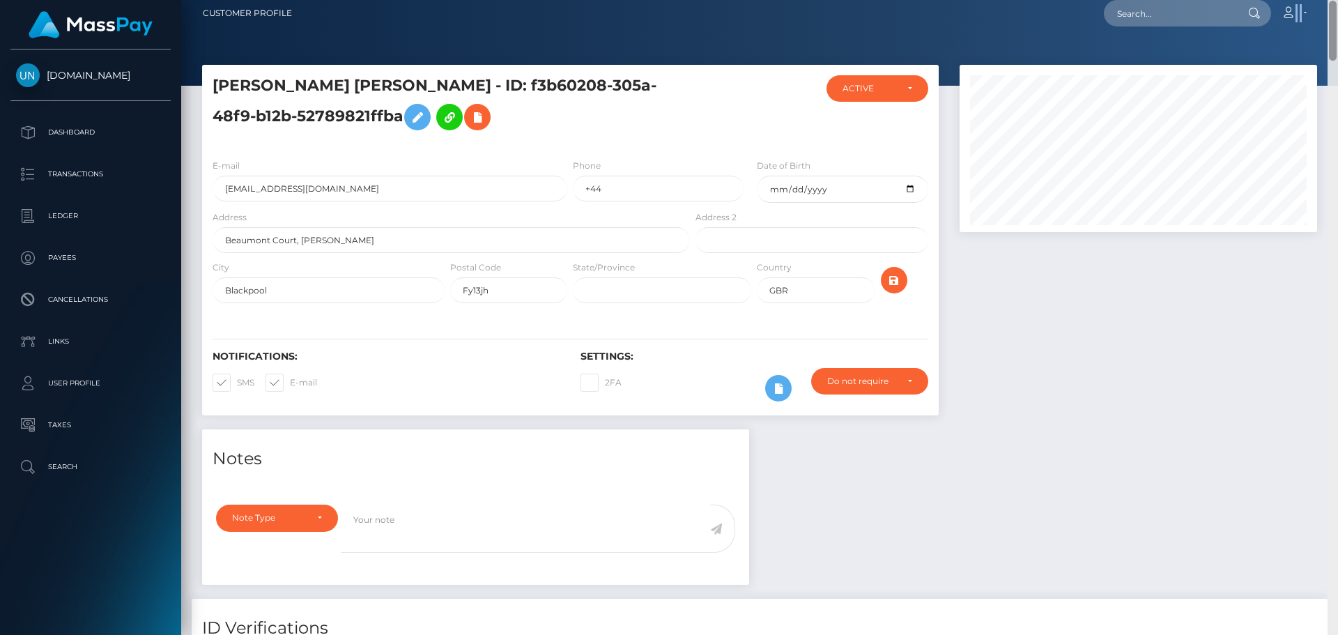
click at [1338, 0] on nav "Customer Profile Loading... Loading... Account" at bounding box center [759, 13] width 1157 height 43
click at [1106, 24] on div "Loading... Loading... Account Edit Profile Logout" at bounding box center [810, 13] width 1014 height 29
click at [1135, 20] on input "text" at bounding box center [1169, 13] width 131 height 26
paste input "59442bxrc5@privaterelay.appleid.com"
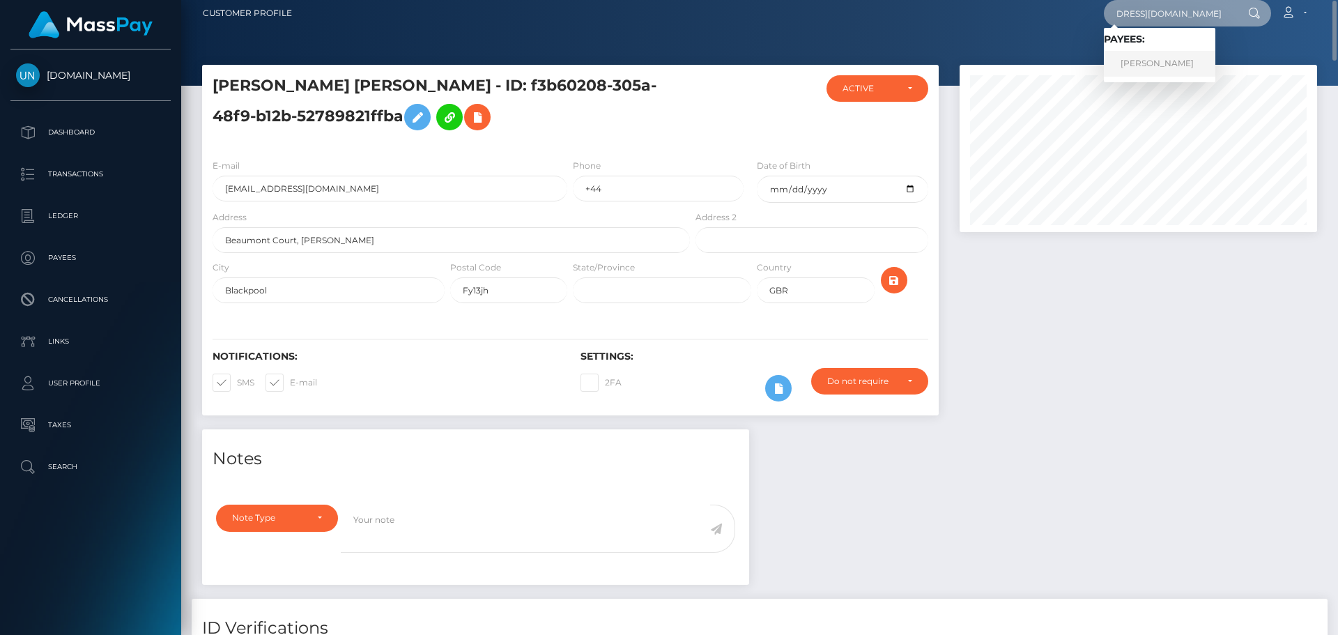
type input "59442bxrc5@privaterelay.appleid.com"
click at [1130, 56] on link "FATMA MBODJE" at bounding box center [1160, 64] width 112 height 26
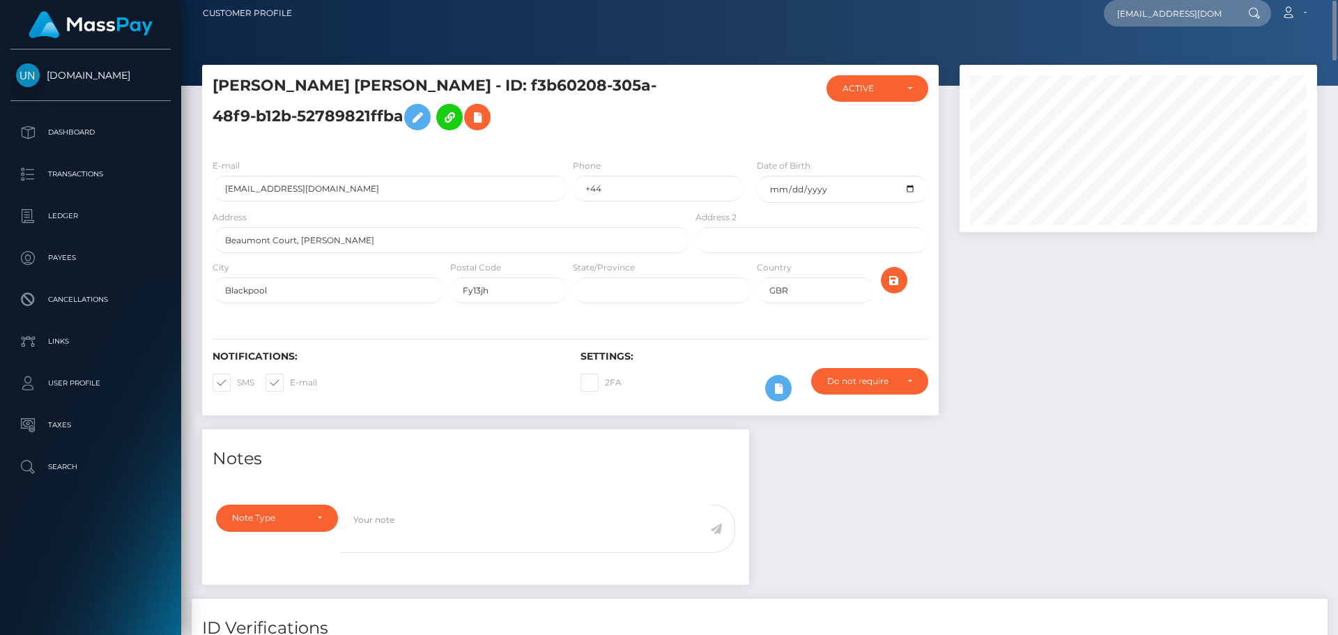
scroll to position [0, 0]
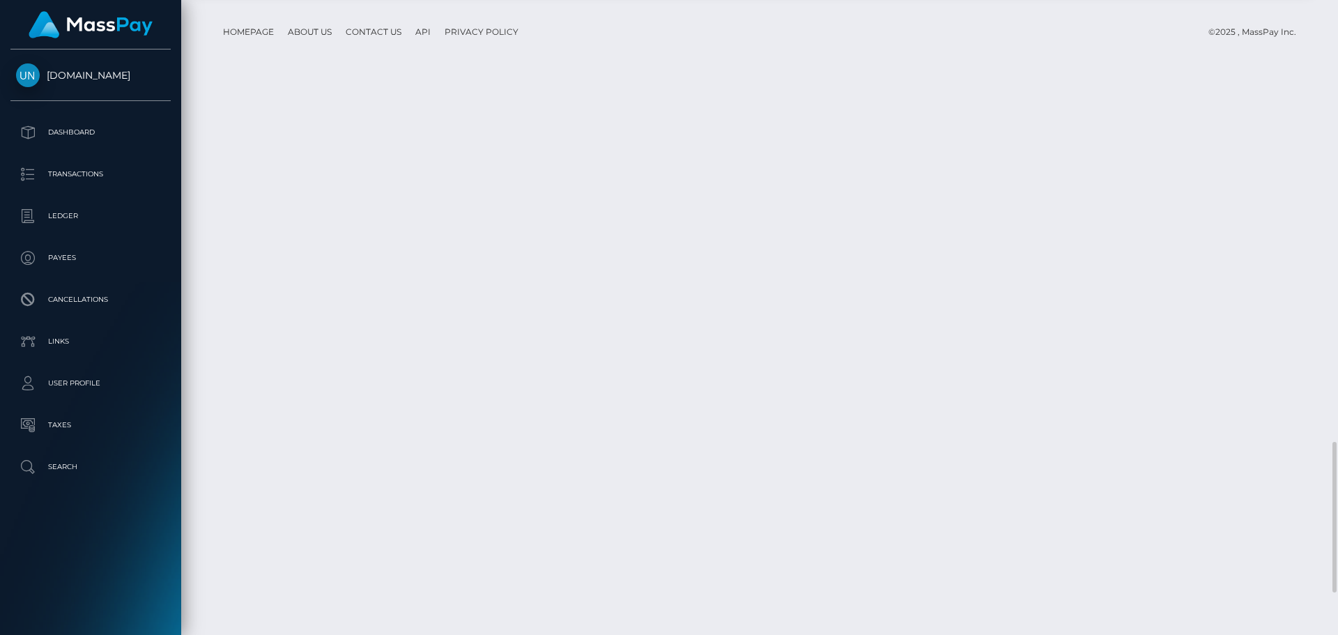
scroll to position [2043, 0]
click at [1338, 10] on div at bounding box center [1333, 317] width 10 height 635
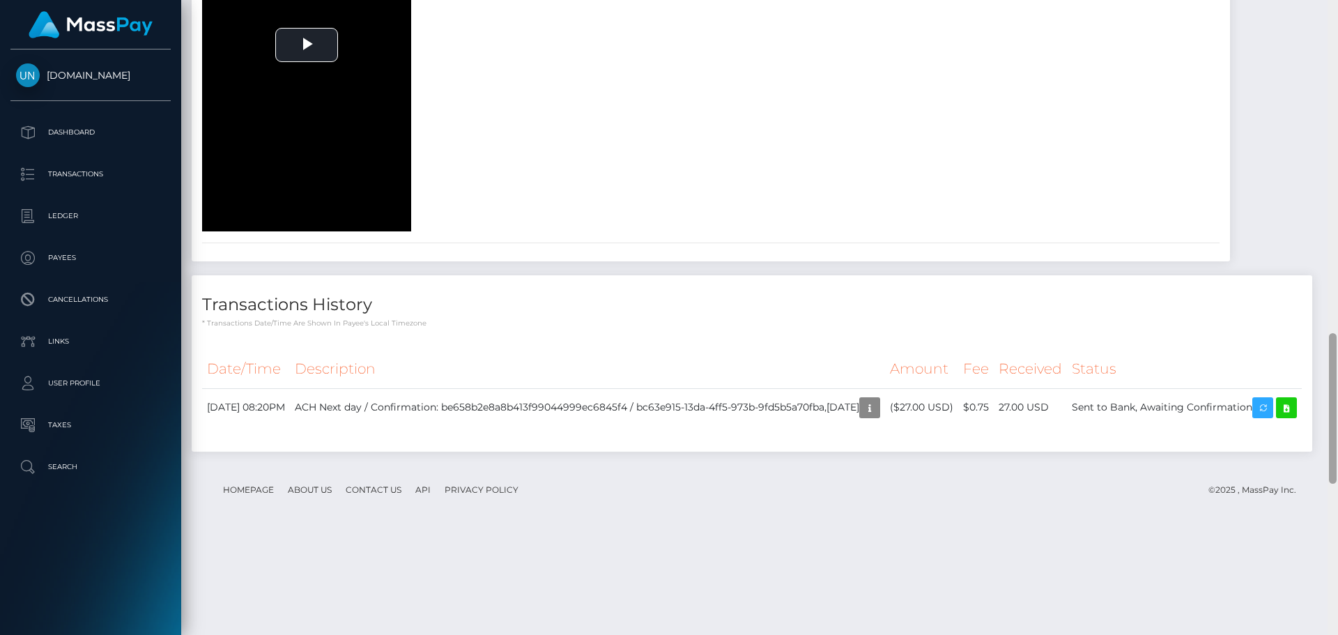
click at [1338, 10] on div at bounding box center [1333, 317] width 10 height 635
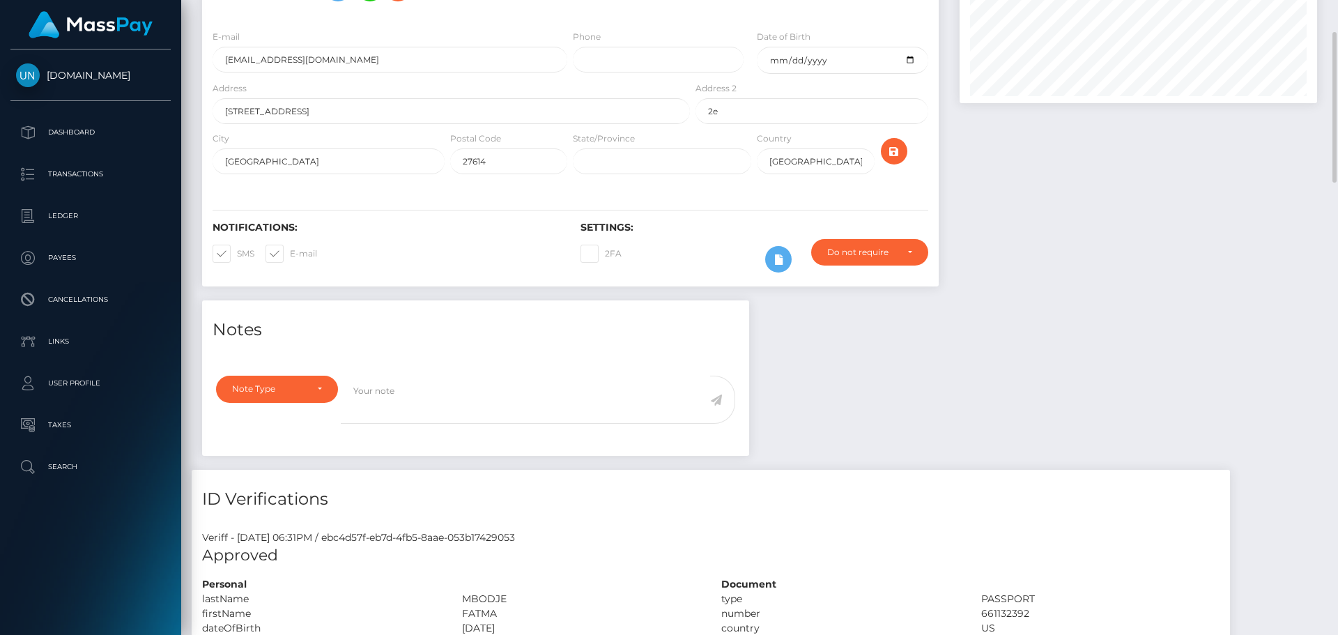
scroll to position [0, 0]
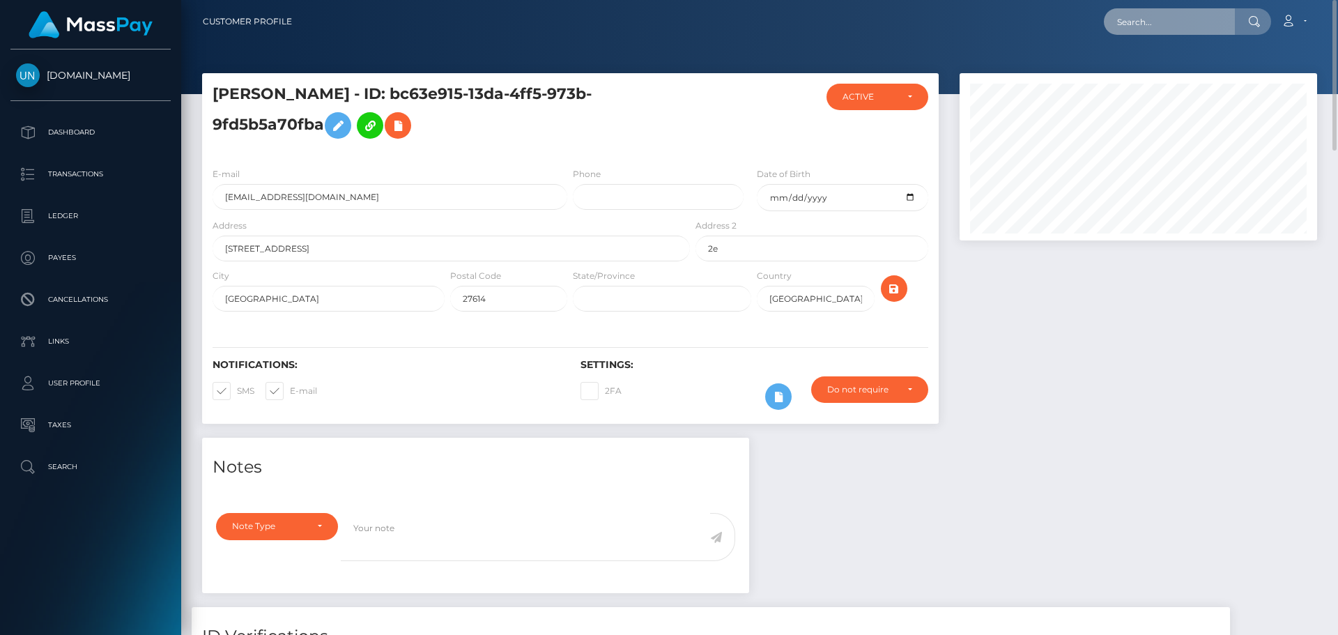
click at [1149, 28] on input "text" at bounding box center [1169, 21] width 131 height 26
paste input "[EMAIL_ADDRESS][DOMAIN_NAME]"
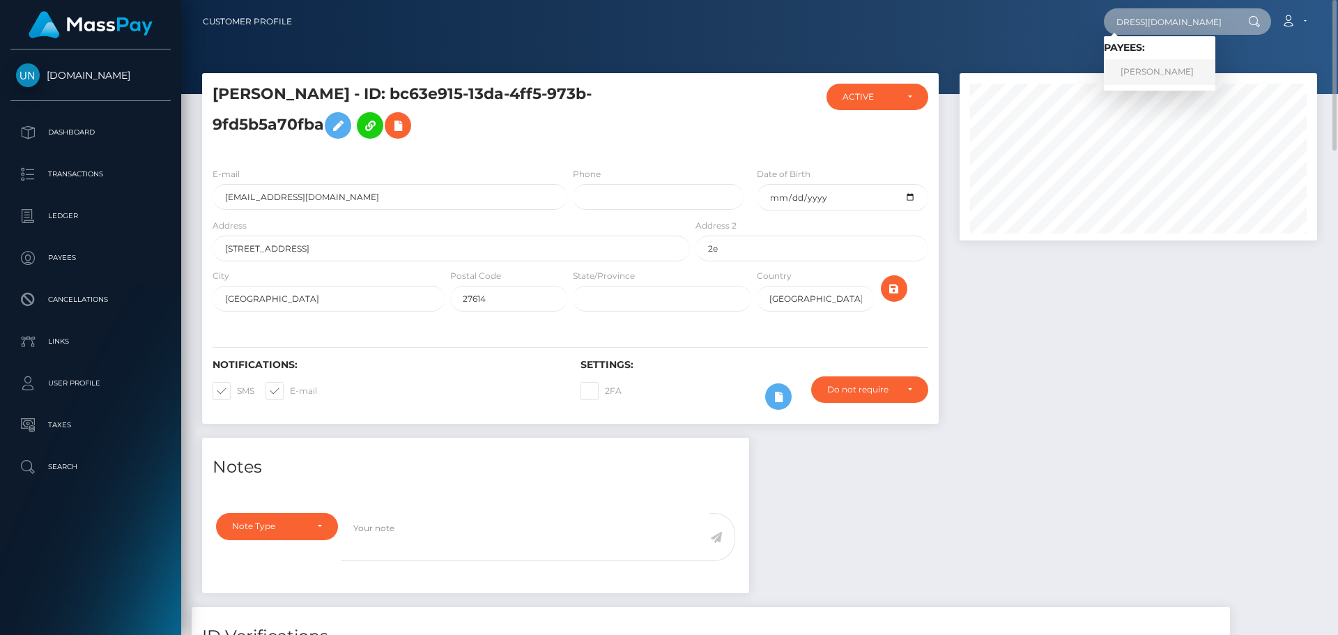
type input "mbtfndhrng@privaterelay.appleid.com"
click at [1136, 75] on link "GUERRA MORA DEYANEHIRA" at bounding box center [1160, 72] width 112 height 26
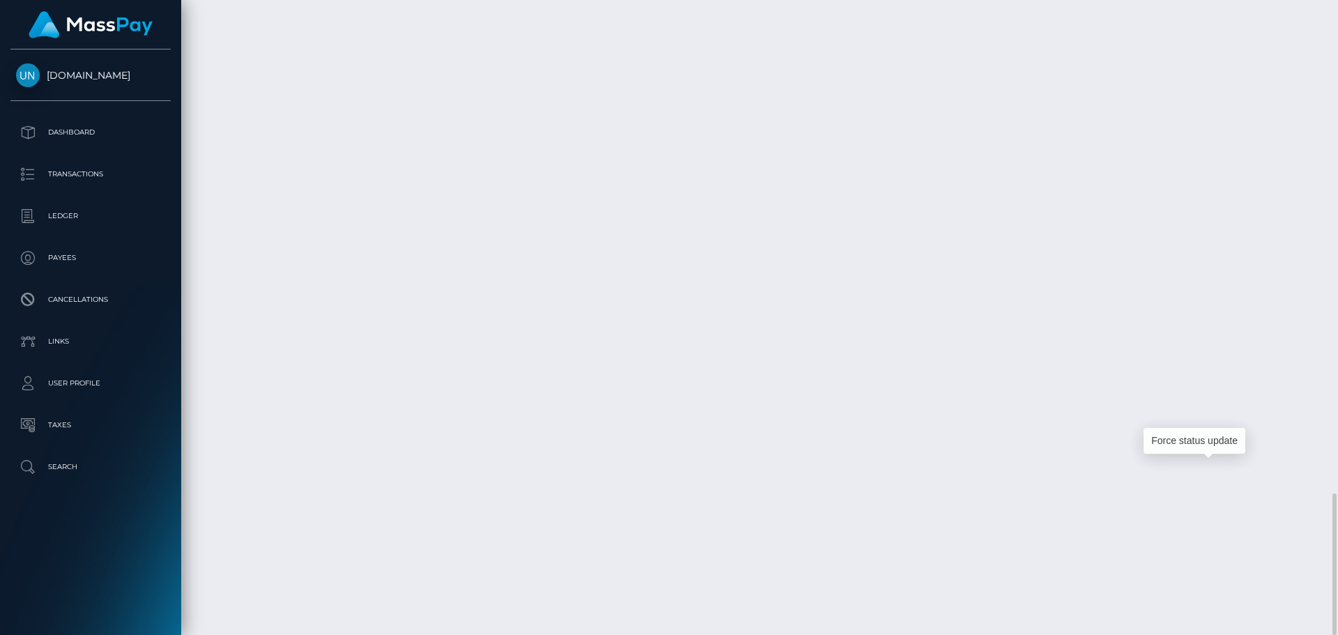
scroll to position [167, 358]
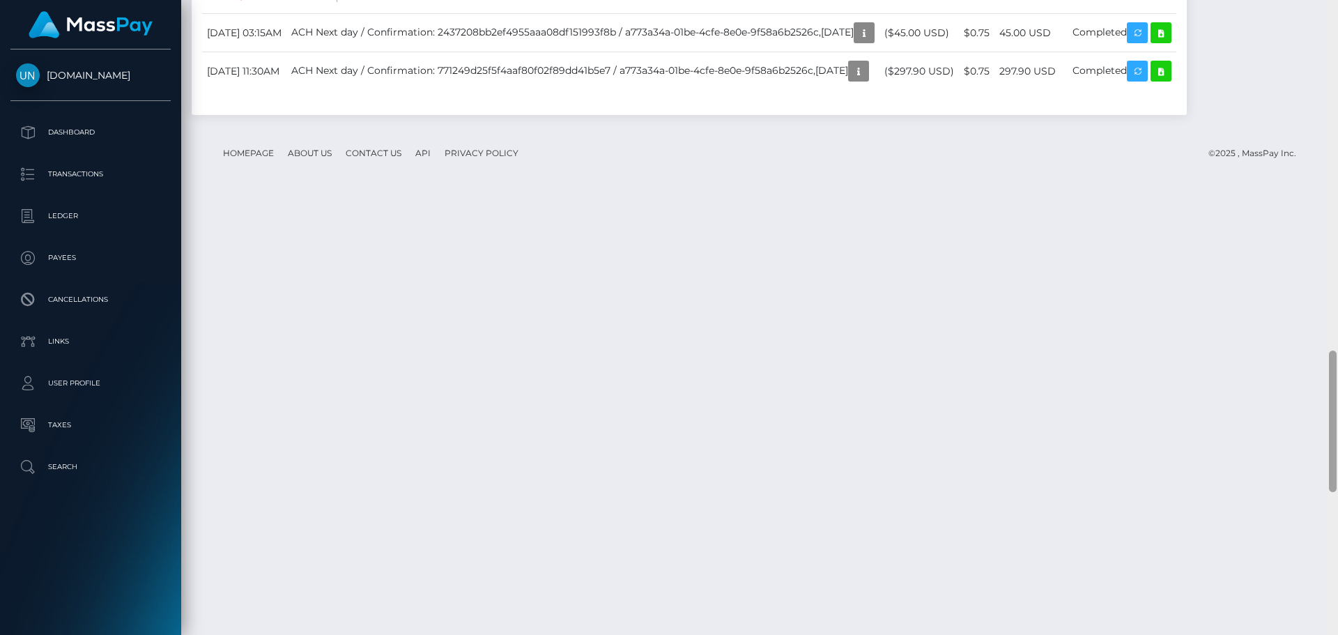
click at [1338, 8] on div at bounding box center [1333, 317] width 10 height 635
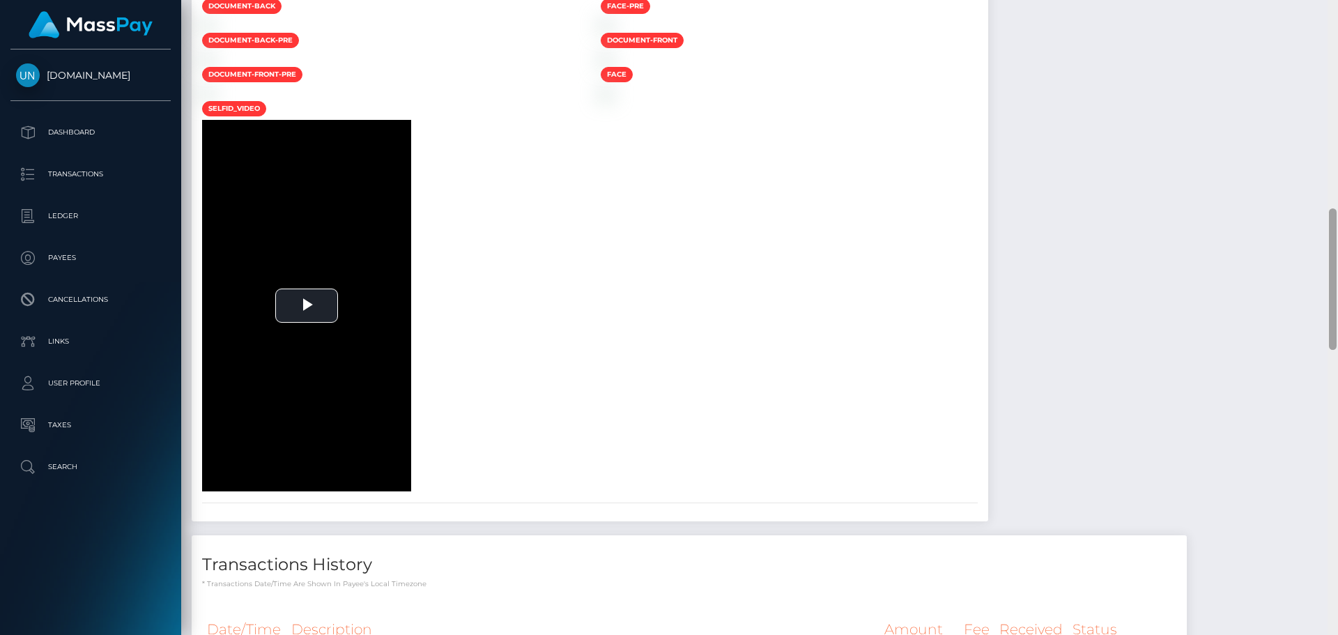
click at [1338, 8] on div at bounding box center [1333, 317] width 10 height 635
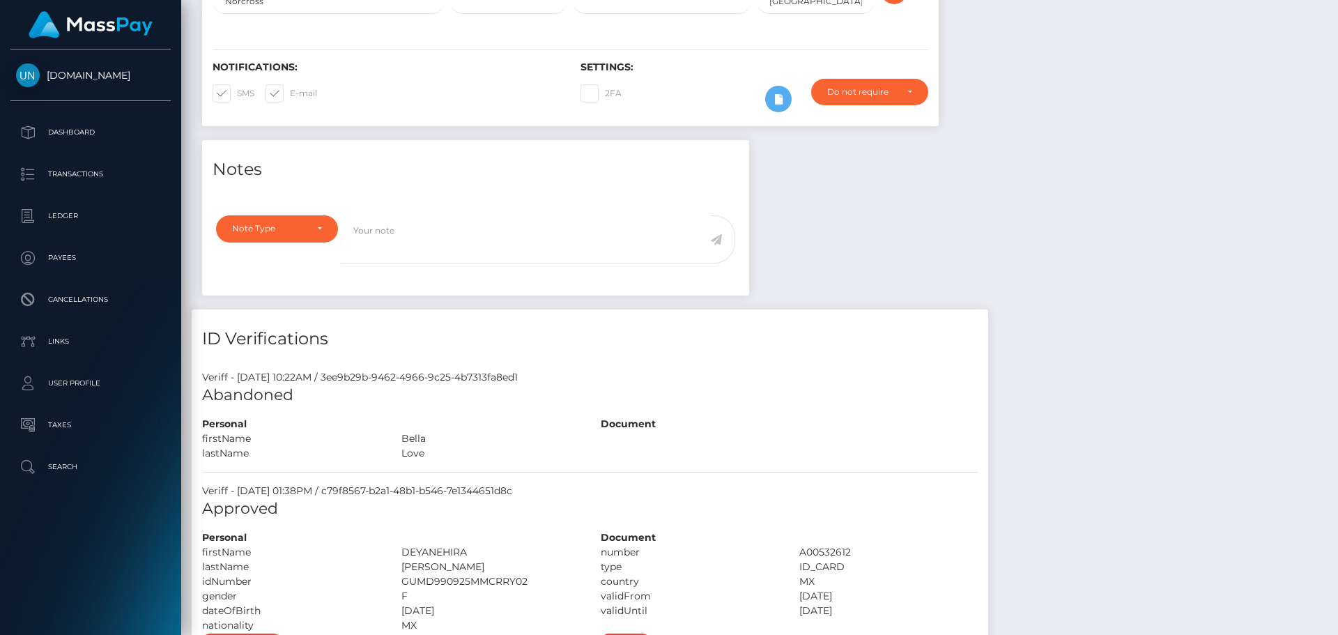
click at [1338, 8] on div "Customer Profile Loading... Loading..." at bounding box center [759, 317] width 1157 height 635
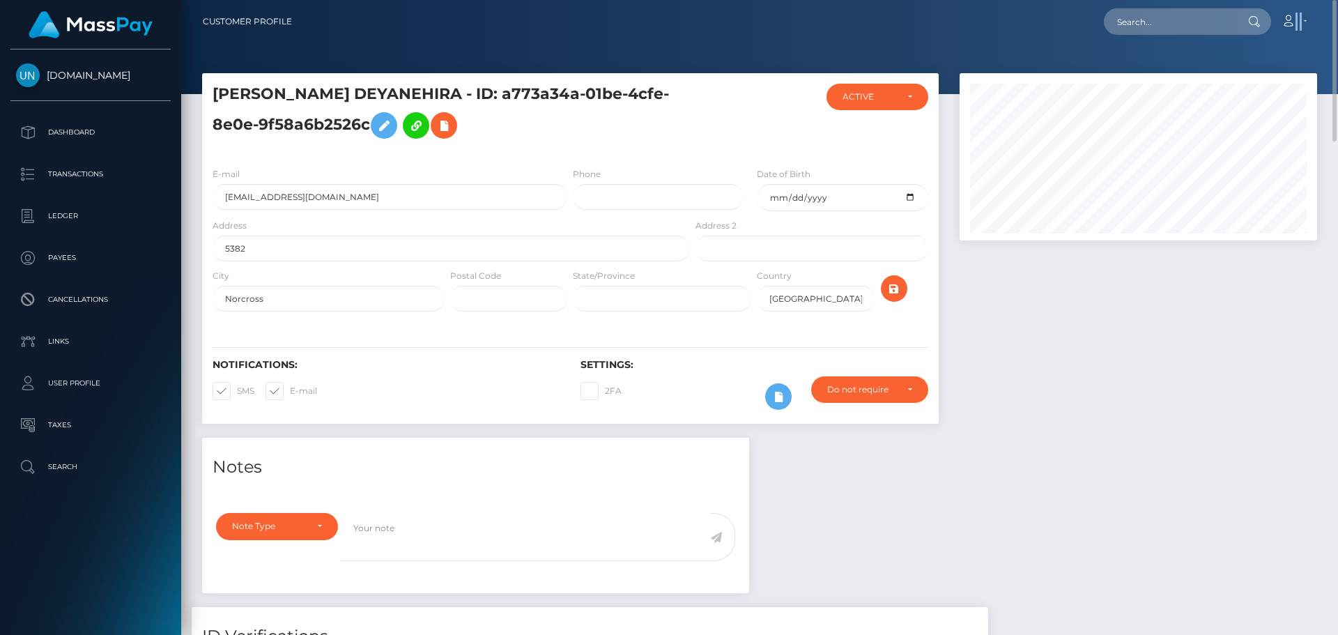
click at [1338, 8] on nav "Customer Profile Loading... Loading... Account" at bounding box center [759, 21] width 1157 height 43
click at [1223, 19] on input "text" at bounding box center [1169, 21] width 131 height 26
paste input "[EMAIL_ADDRESS][DOMAIN_NAME]"
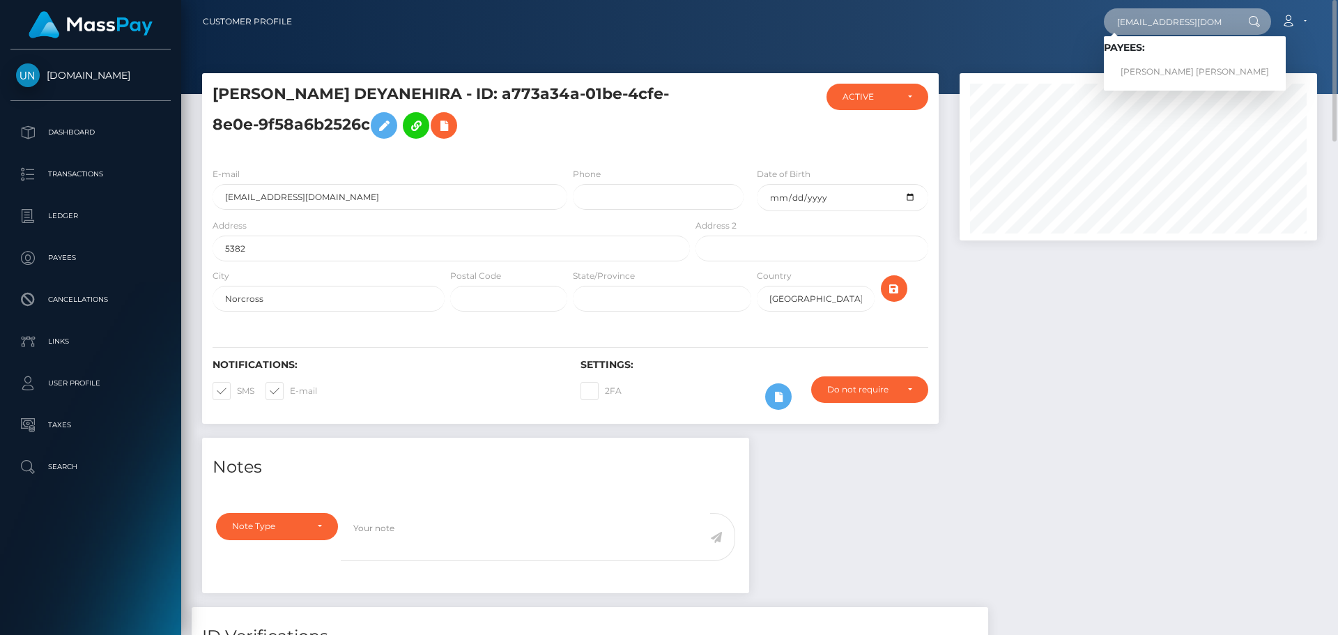
type input "[EMAIL_ADDRESS][DOMAIN_NAME]"
drag, startPoint x: 1184, startPoint y: 75, endPoint x: 1177, endPoint y: 77, distance: 7.9
click at [1179, 72] on link "LUIS ENRIQUE RODRIGUEZ MERCADO" at bounding box center [1195, 72] width 182 height 26
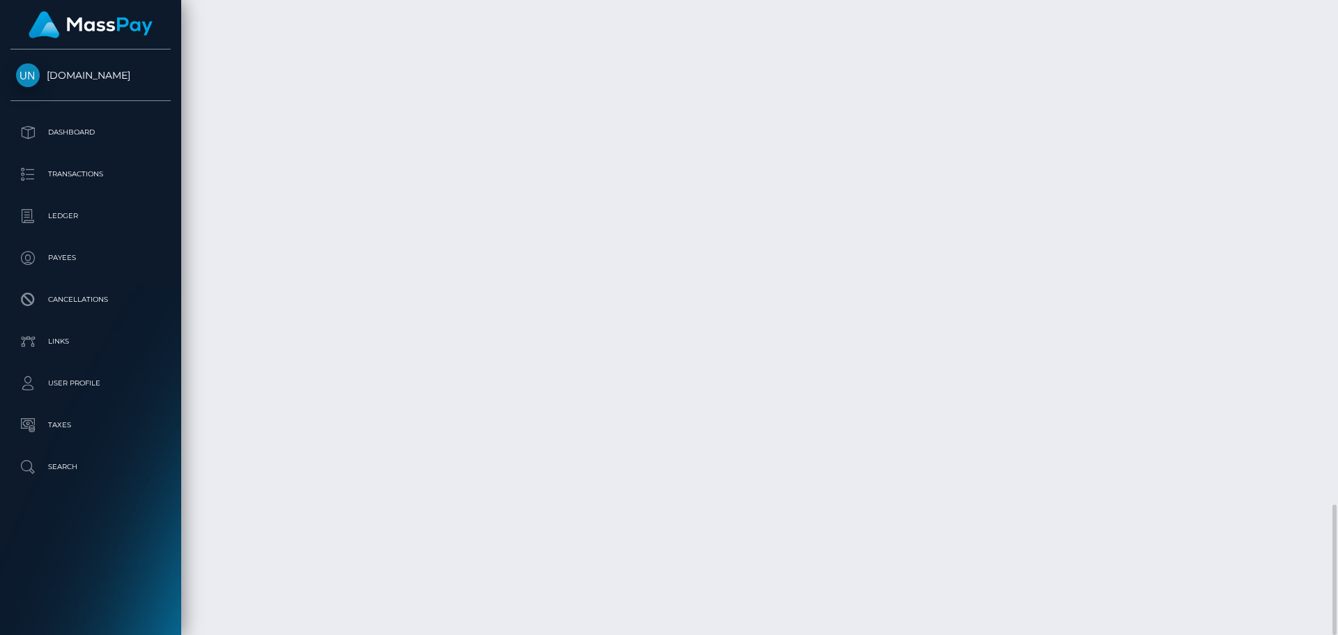
scroll to position [167, 358]
click at [1338, 24] on div at bounding box center [1333, 317] width 10 height 635
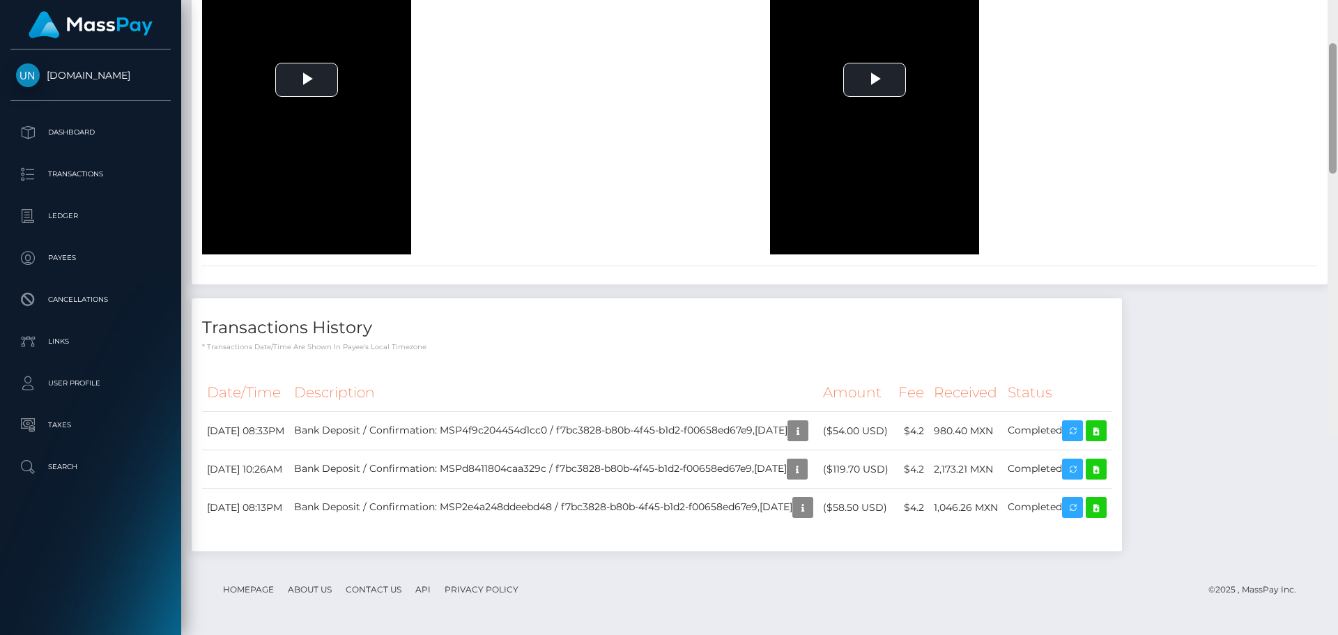
click at [1338, 24] on div at bounding box center [1333, 118] width 10 height 635
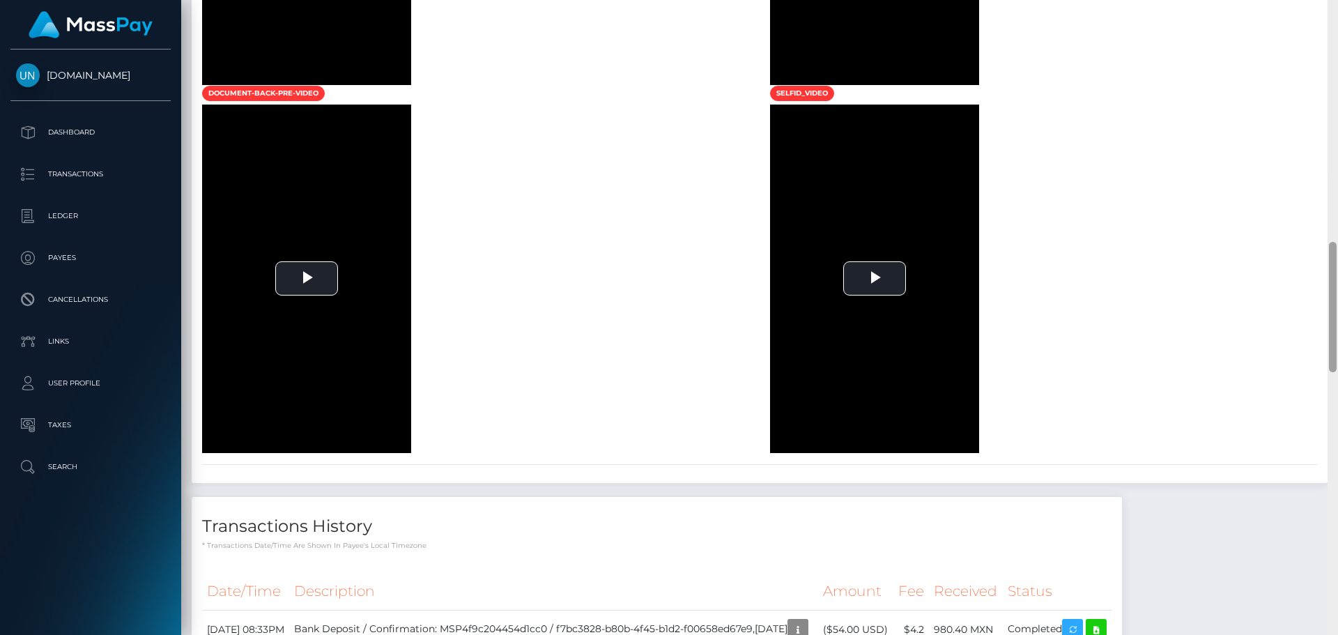
click at [1338, 24] on div at bounding box center [1333, 317] width 10 height 635
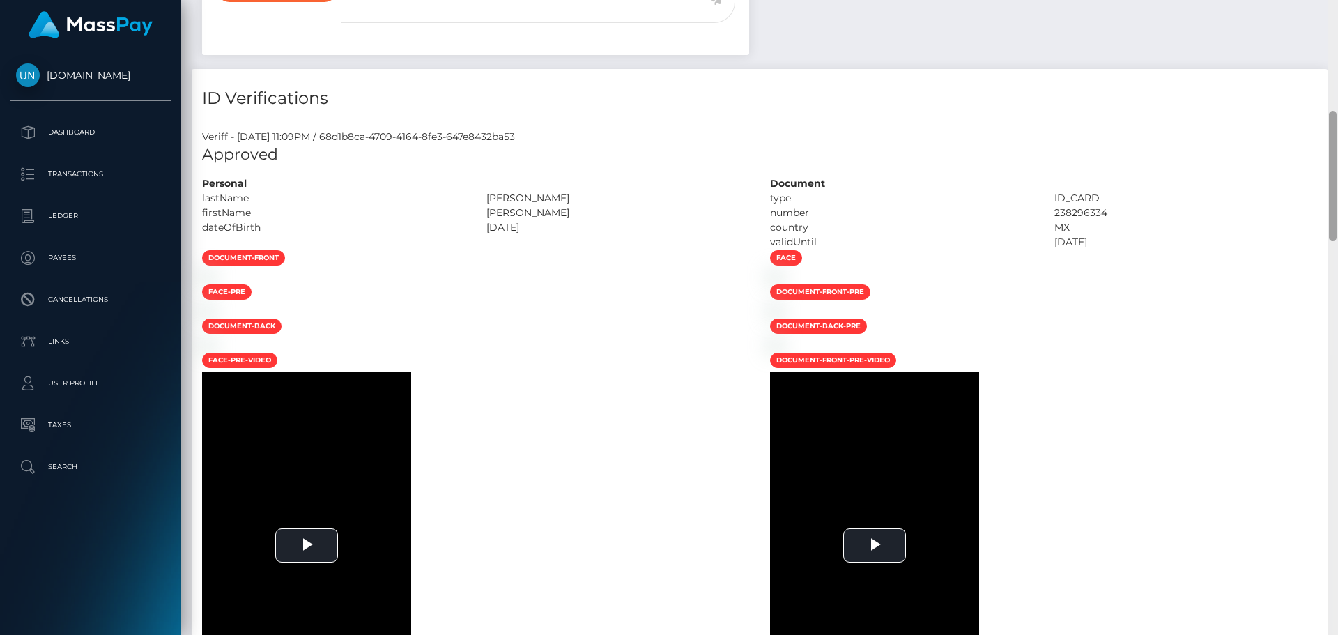
click at [1338, 24] on div "Customer Profile Loading... Loading..." at bounding box center [759, 317] width 1157 height 635
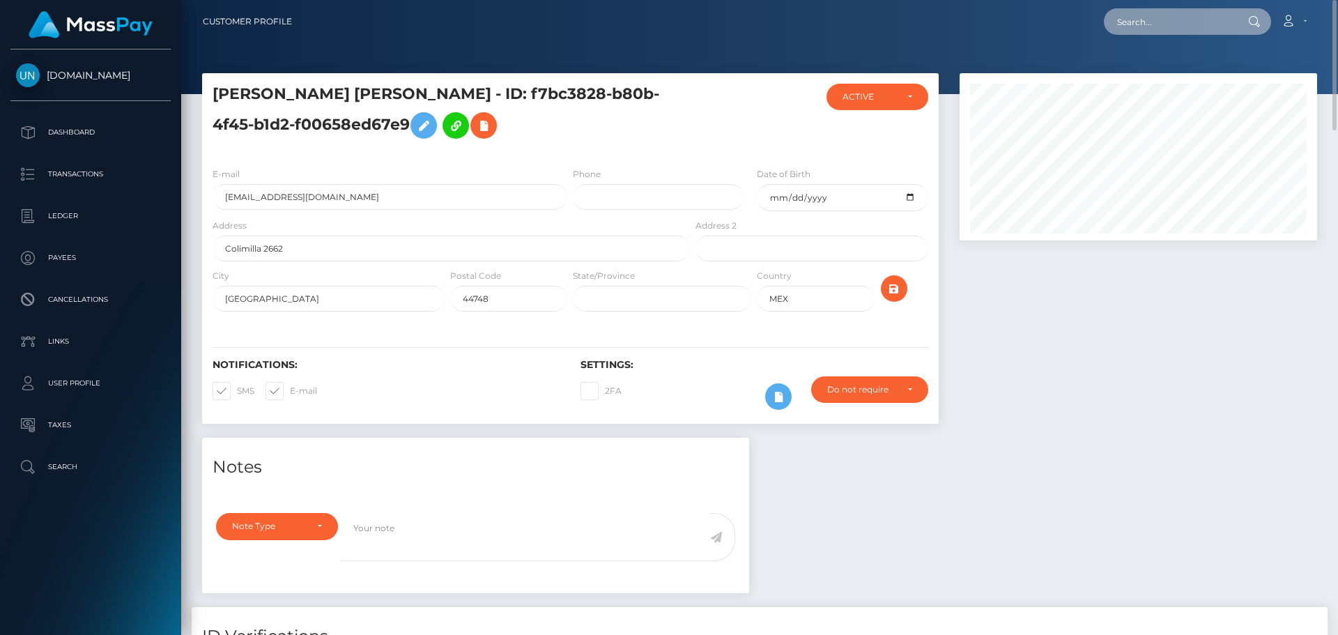
click at [1193, 9] on input "text" at bounding box center [1169, 21] width 131 height 26
paste input "ztazone6@gmail.com"
type input "ztazone6@gmail.com"
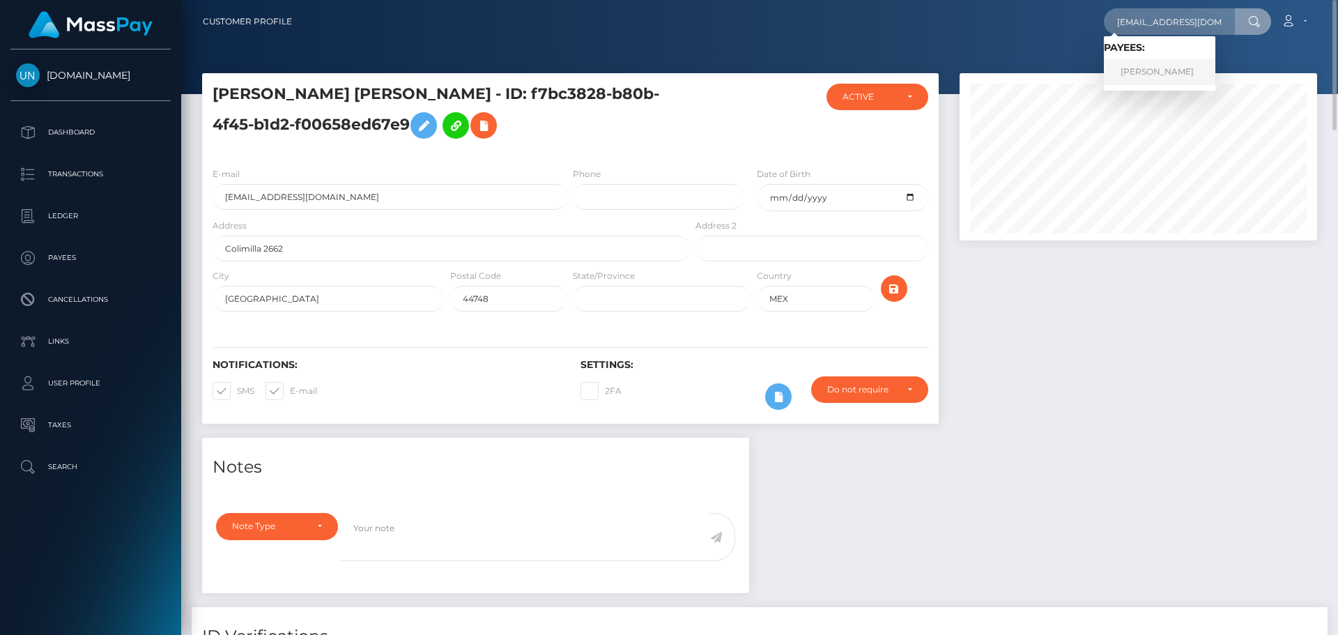
click at [1166, 84] on link "MORGAN PIERRE GILLARD" at bounding box center [1160, 72] width 112 height 26
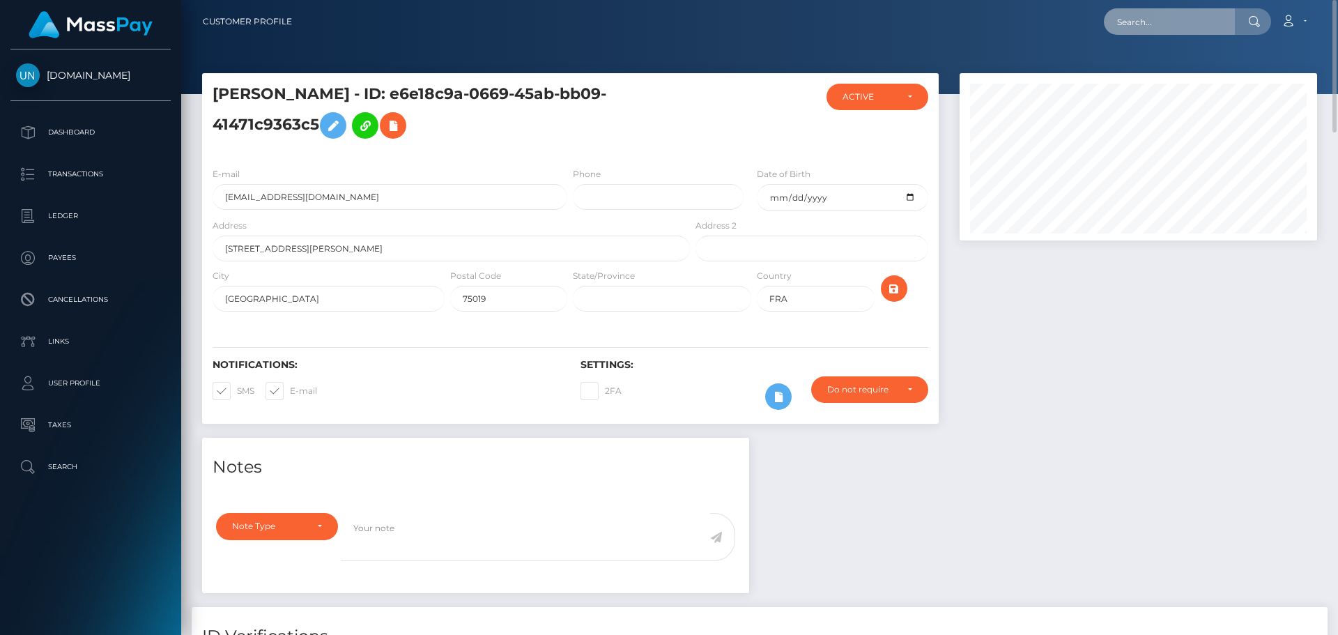
click at [1177, 33] on input "text" at bounding box center [1169, 21] width 131 height 26
paste input "[EMAIL_ADDRESS][DOMAIN_NAME]"
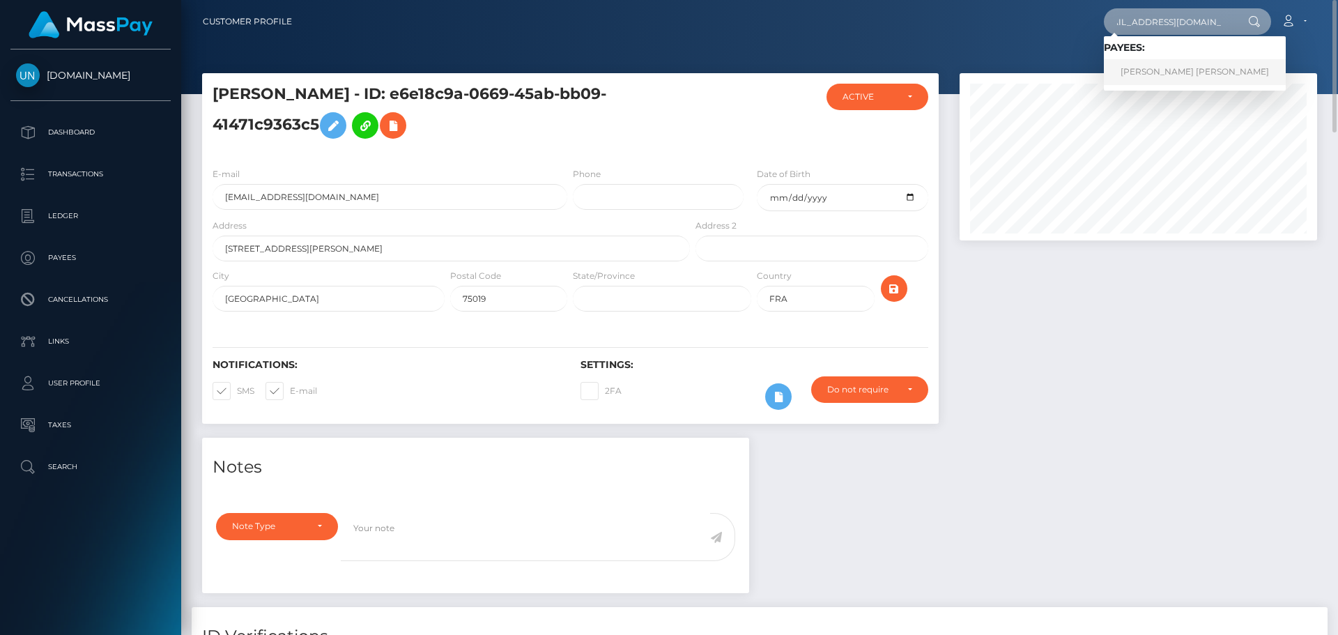
type input "[EMAIL_ADDRESS][DOMAIN_NAME]"
click at [1152, 73] on link "ANDREA J ROJAS SANCHEZ" at bounding box center [1195, 72] width 182 height 26
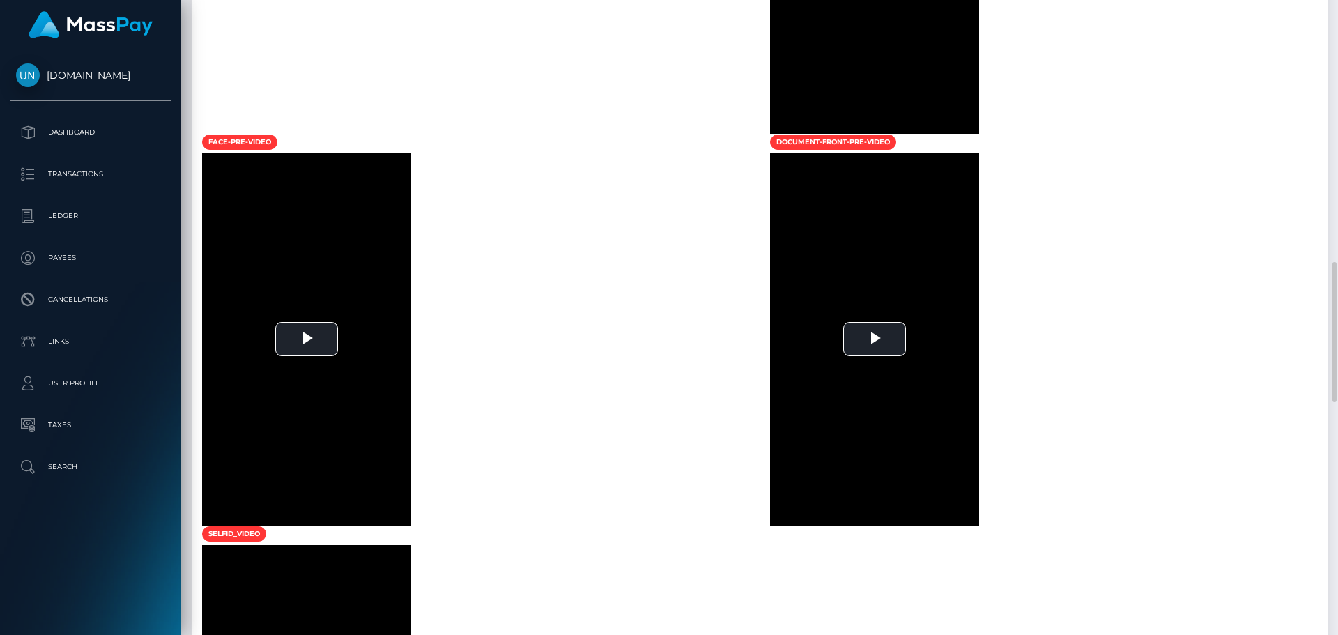
scroll to position [837, 0]
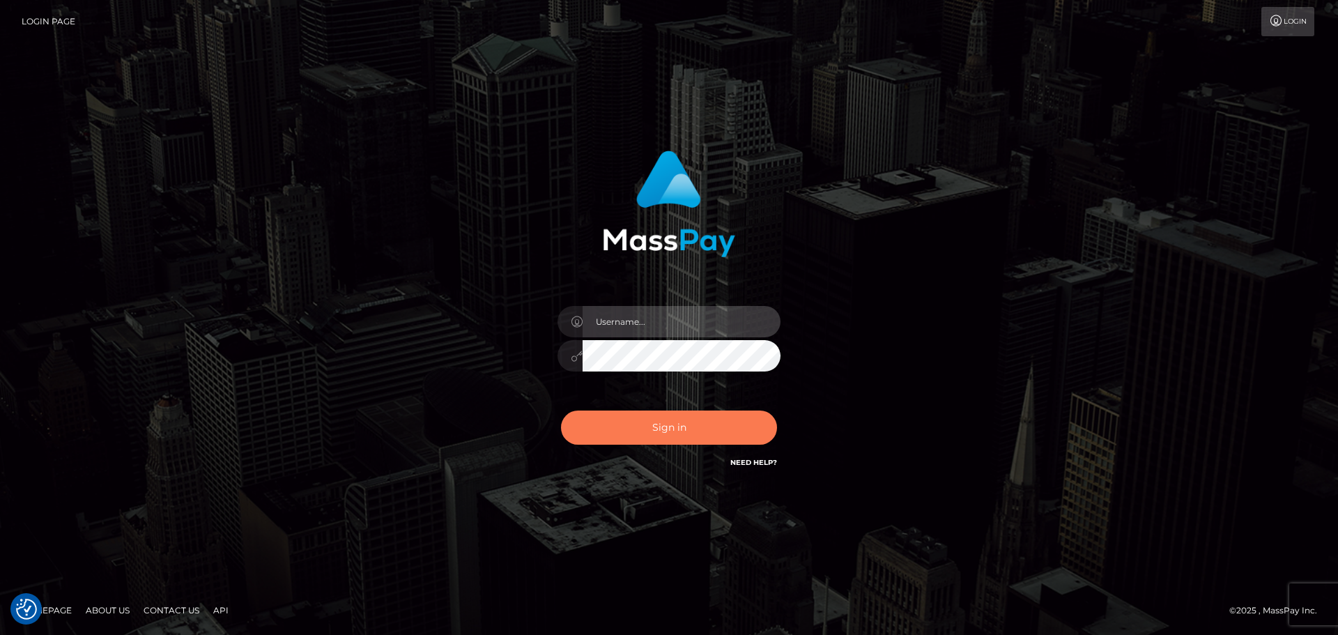
type input "Yassine Slimene"
click at [629, 444] on button "Sign in" at bounding box center [669, 428] width 216 height 34
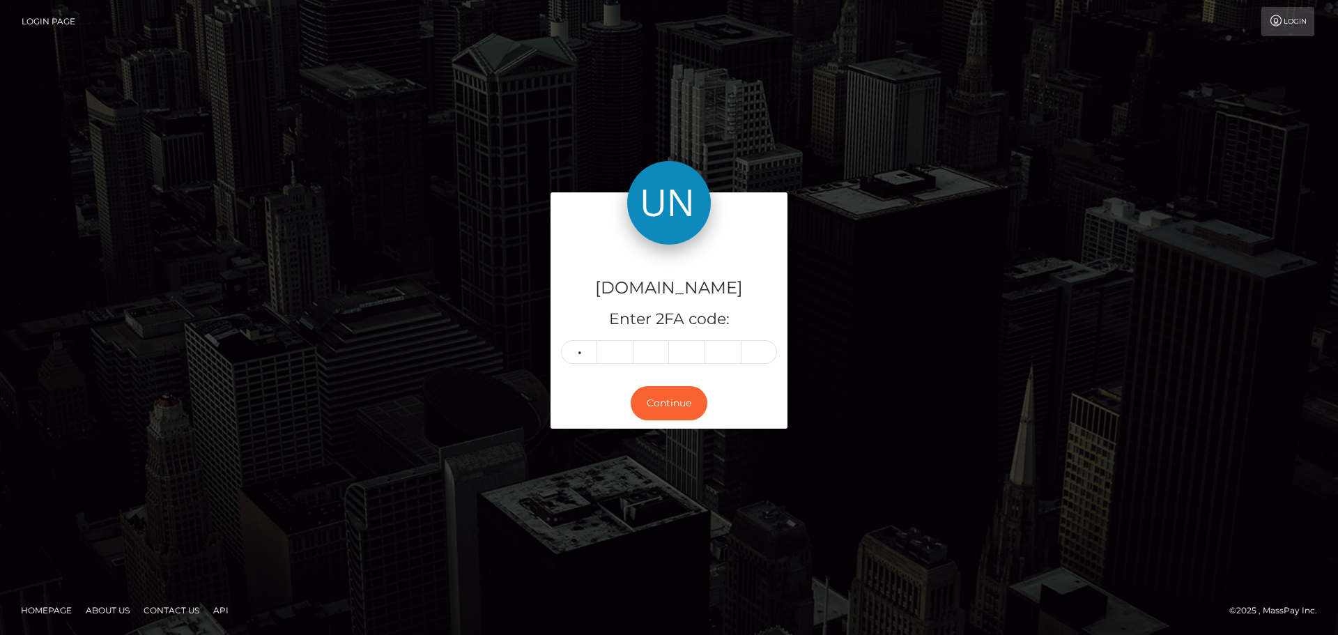
type input "7"
type input "8"
type input "4"
type input "7"
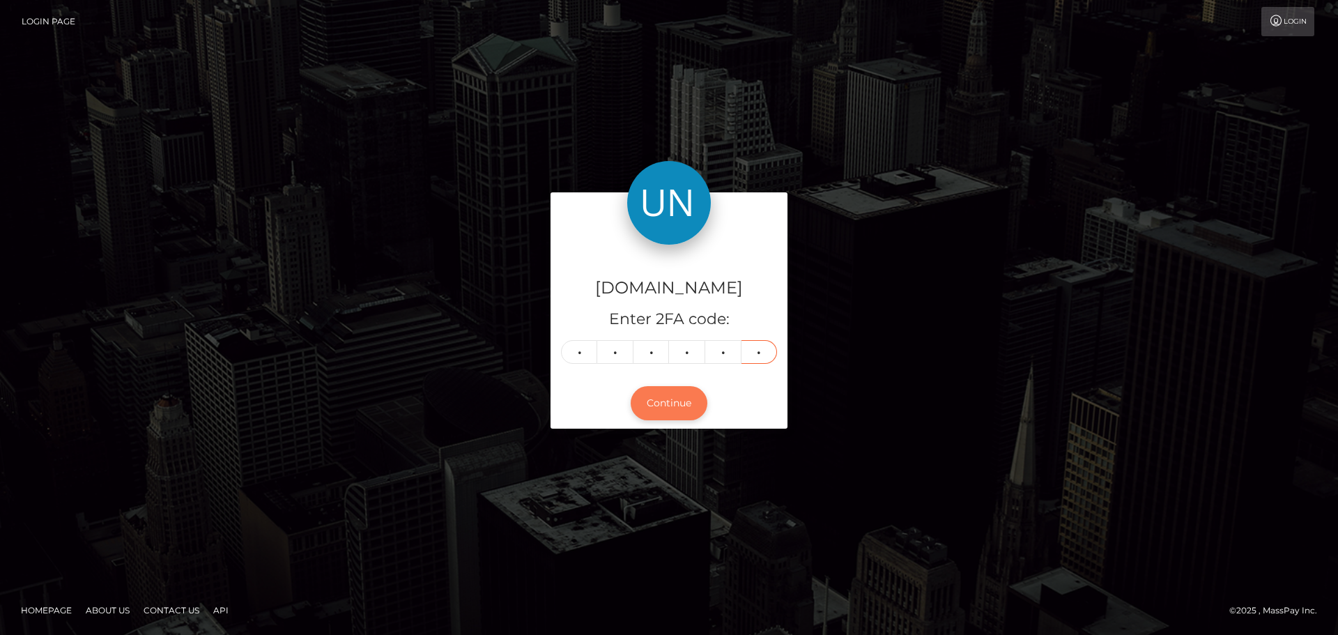
type input "0"
click at [660, 411] on button "Continue" at bounding box center [669, 403] width 77 height 34
click at [696, 392] on button "Continue" at bounding box center [669, 403] width 77 height 34
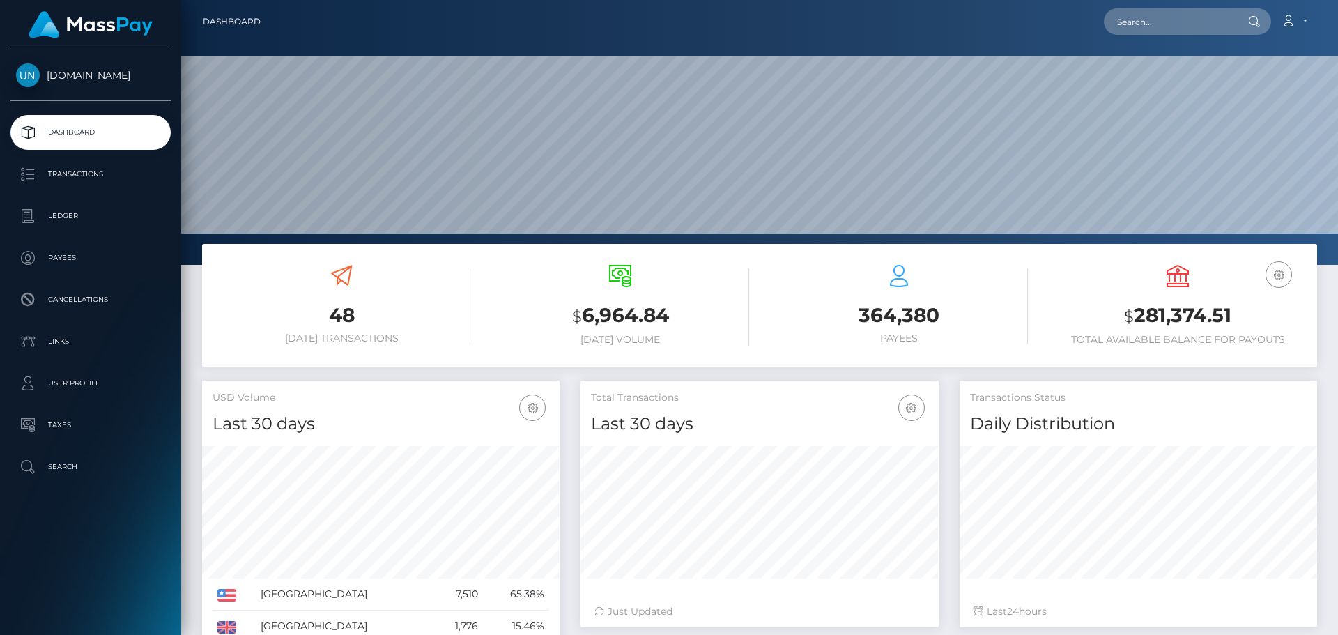
scroll to position [247, 358]
click at [1185, 21] on input "text" at bounding box center [1169, 21] width 131 height 26
paste input "[EMAIL_ADDRESS][DOMAIN_NAME]"
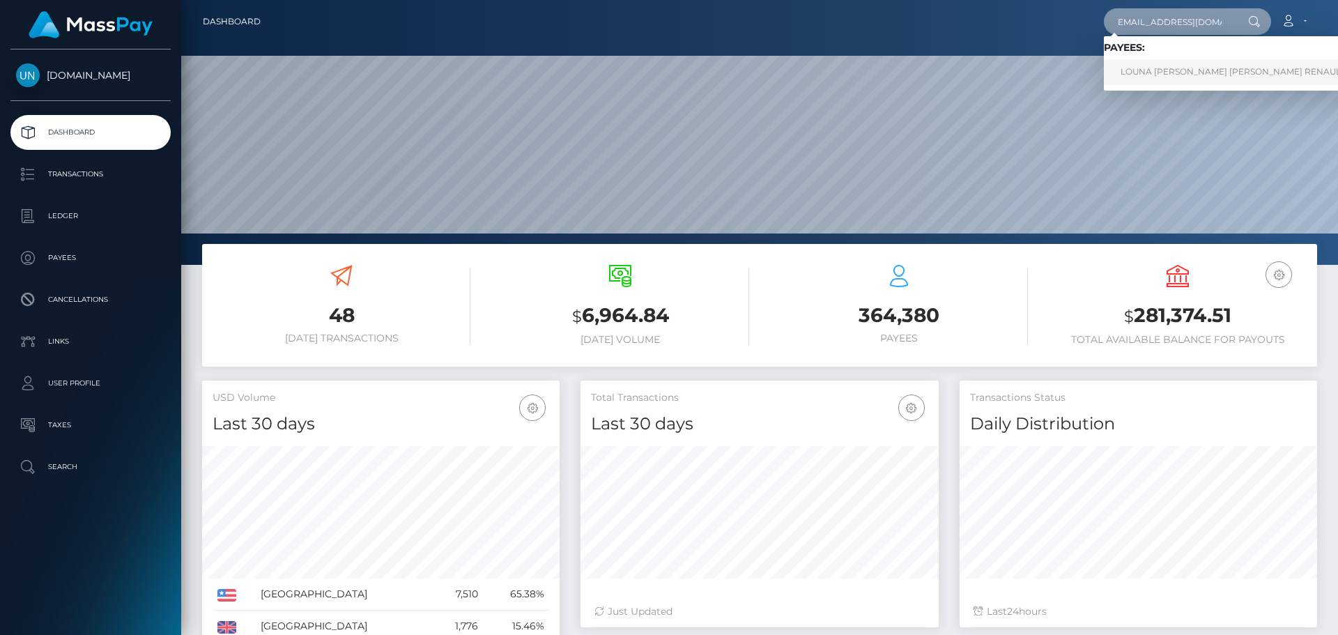
type input "lounacheval@yahoo.com"
click at [1152, 69] on link "LOUNA NATHALIE CASSIE RENAULT" at bounding box center [1233, 72] width 258 height 26
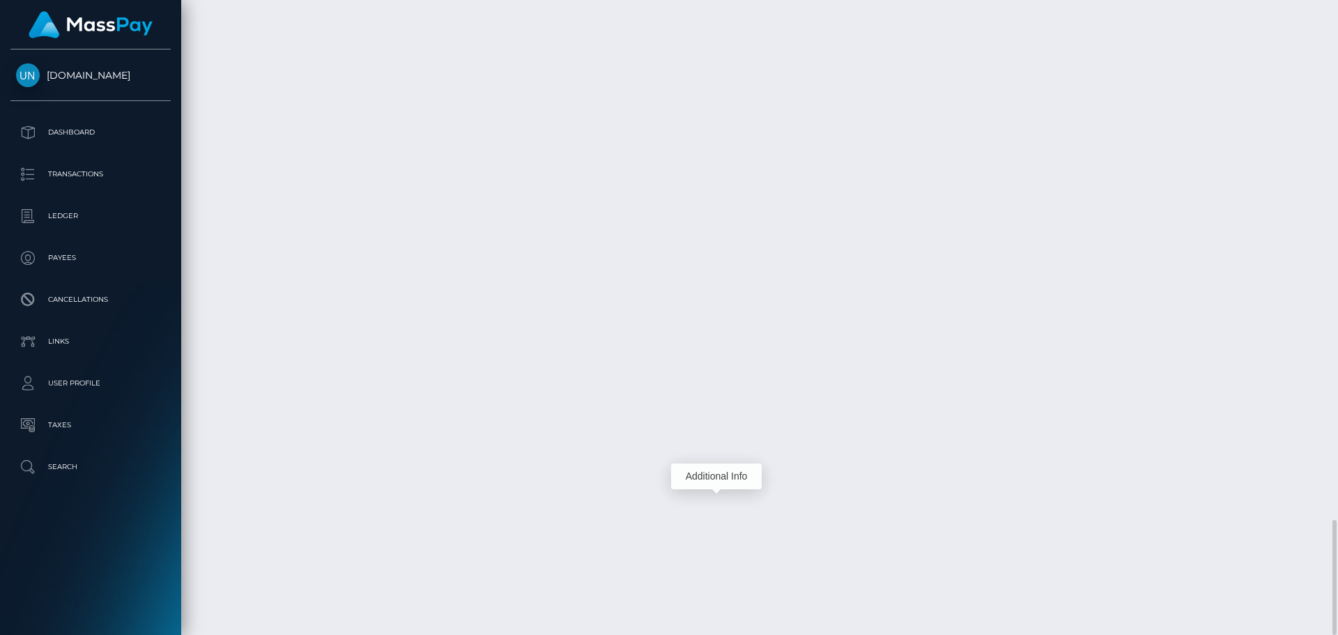
scroll to position [167, 358]
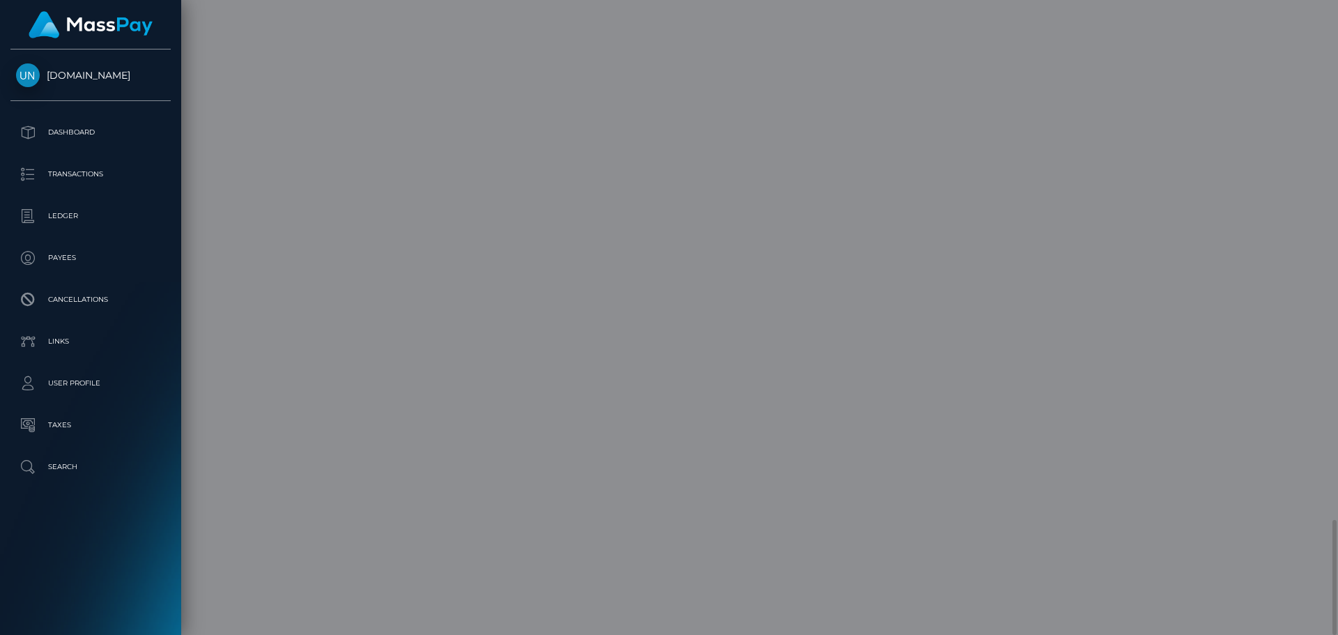
scroll to position [0, 0]
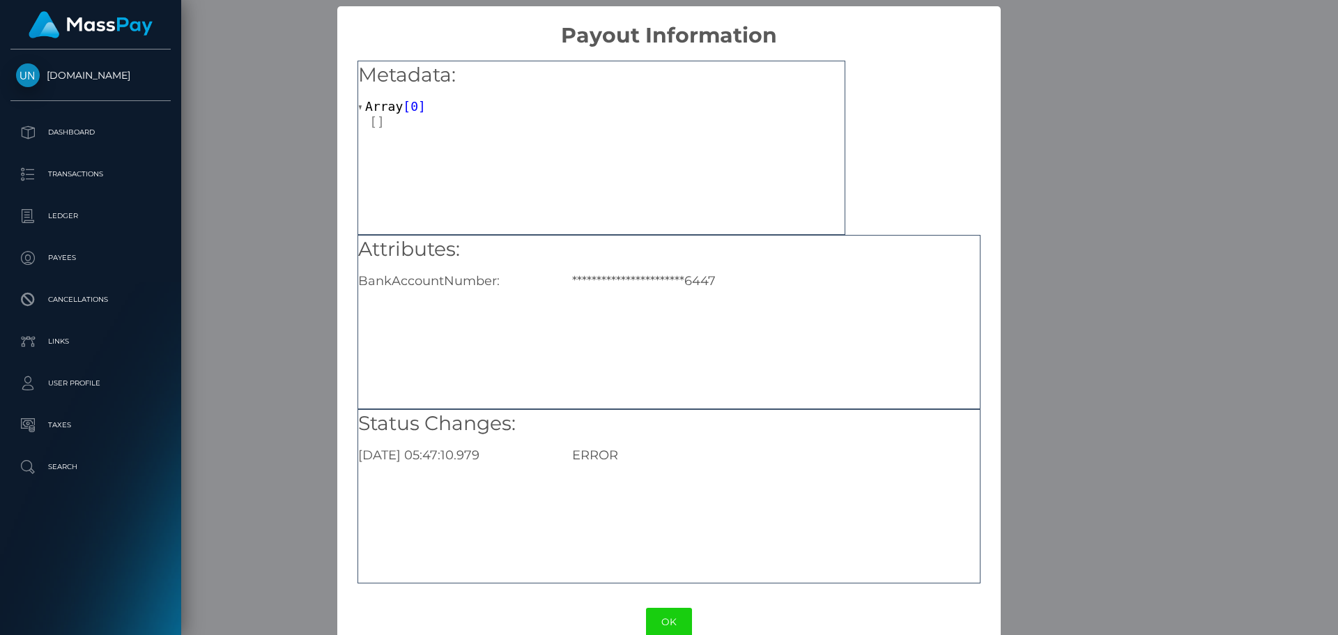
click at [1056, 195] on div "**********" at bounding box center [669, 317] width 1338 height 635
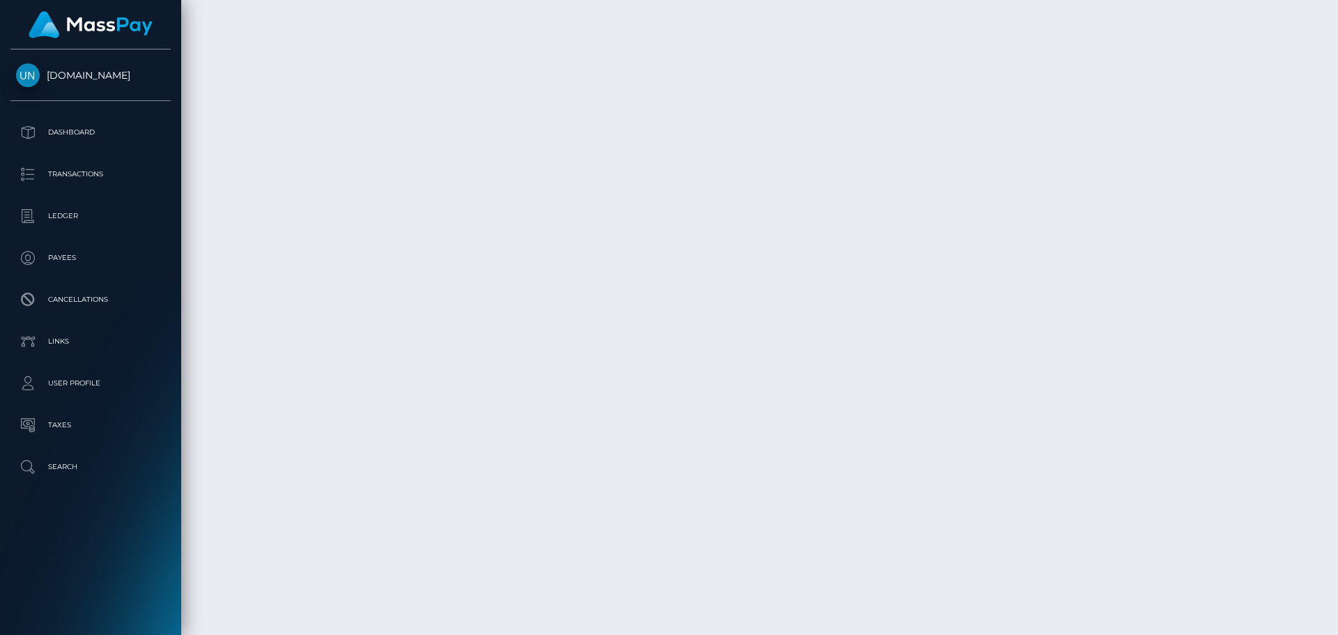
scroll to position [167, 358]
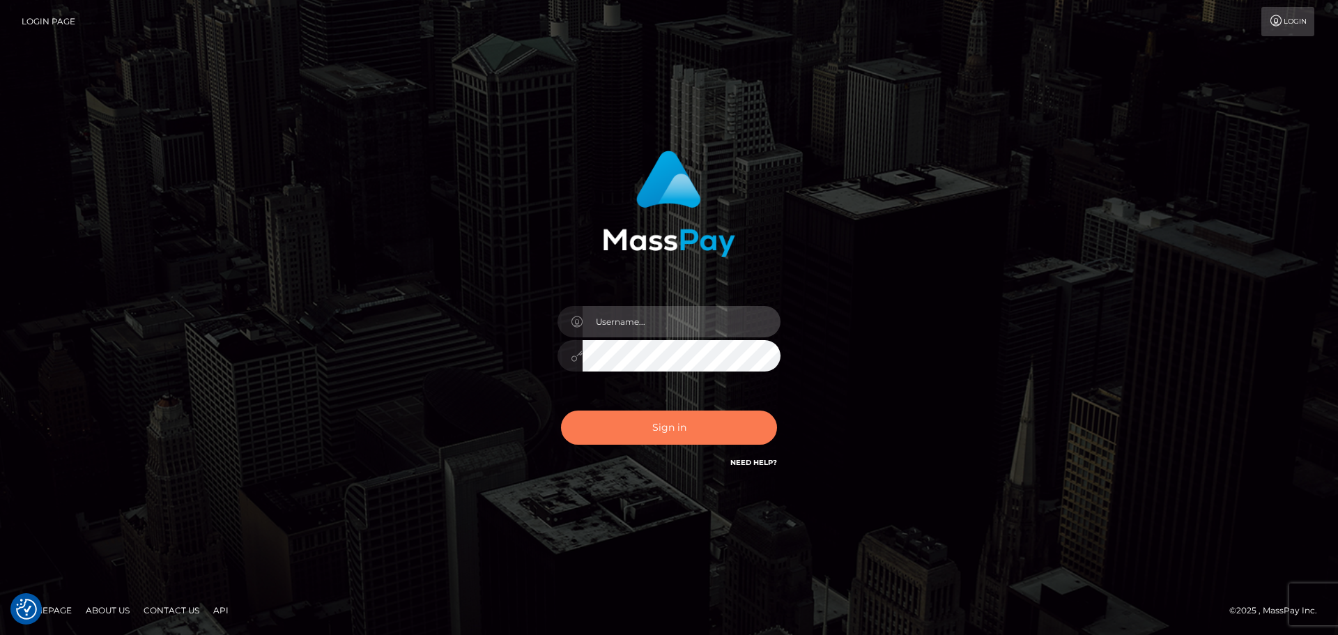
type input "[PERSON_NAME]"
click at [664, 425] on button "Sign in" at bounding box center [669, 428] width 216 height 34
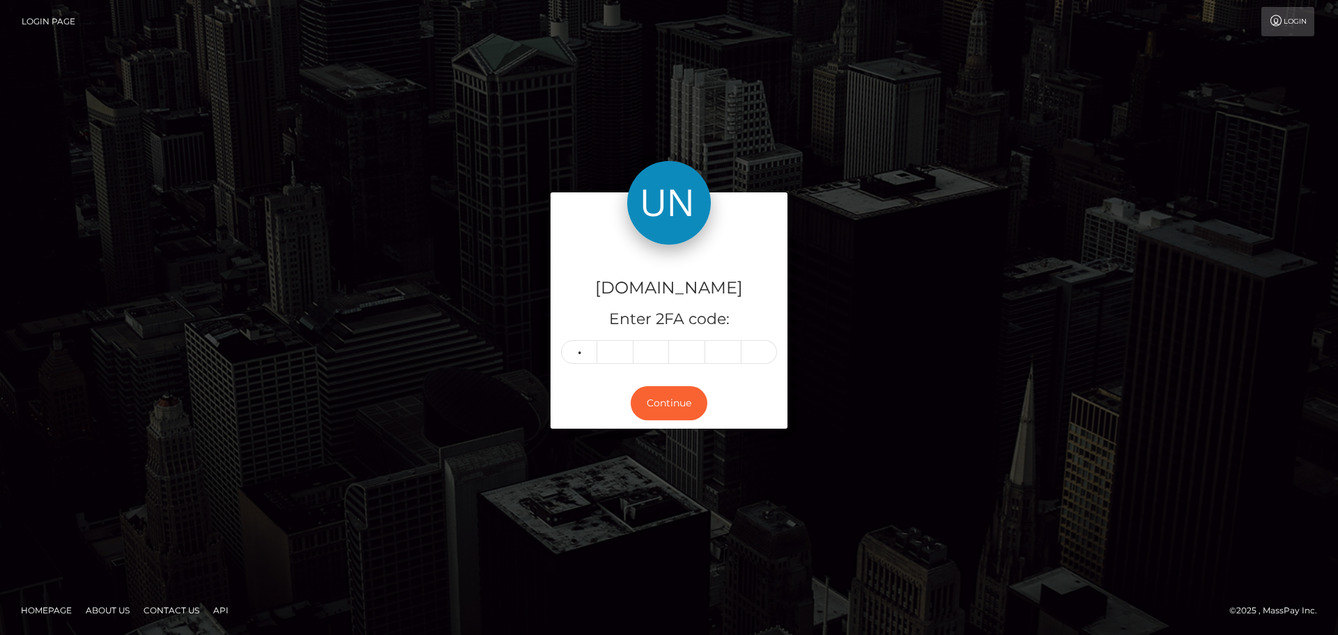
type input "4"
type input "6"
type input "4"
type input "5"
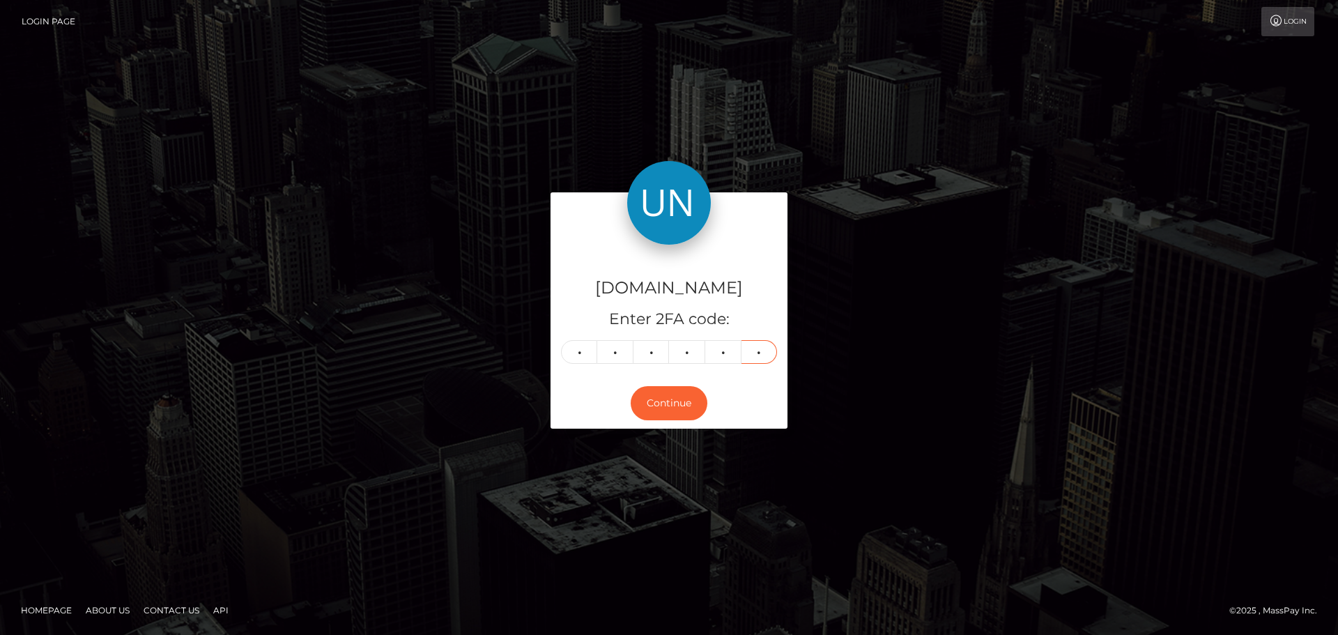
type input "5"
click at [236, 265] on div "Unlockt.me Enter 2FA code: 4 6 6 4 5 5 466455 Continue" at bounding box center [669, 317] width 1338 height 459
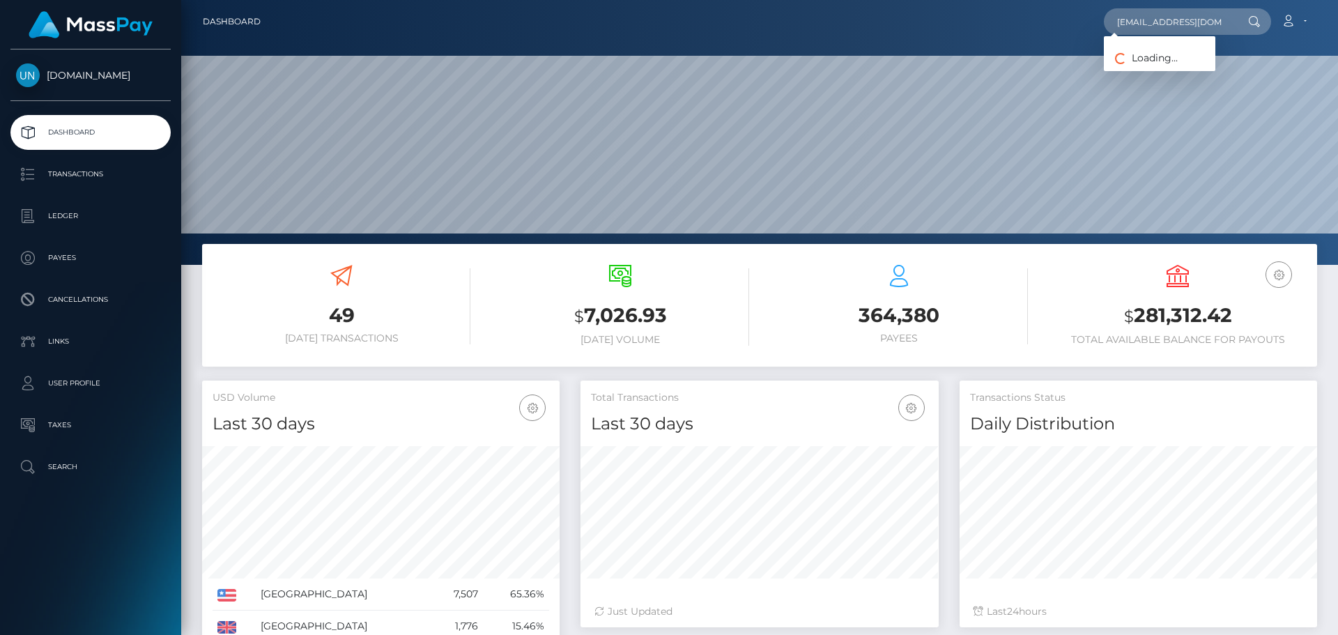
scroll to position [247, 358]
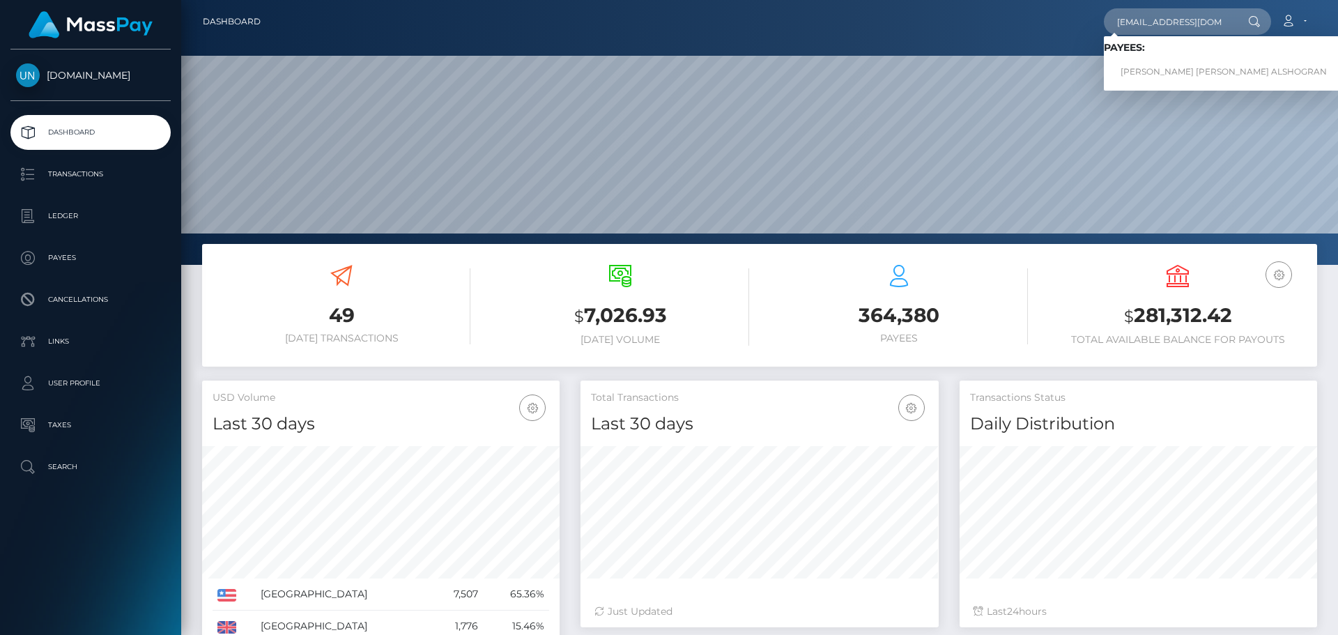
type input "l.sweden21@icloud.com"
drag, startPoint x: 1140, startPoint y: 63, endPoint x: 1155, endPoint y: 70, distance: 16.2
click at [1155, 70] on link "MAHMOUD MOHAMMAD SULEIMAN ALSHOGRAN" at bounding box center [1224, 72] width 240 height 26
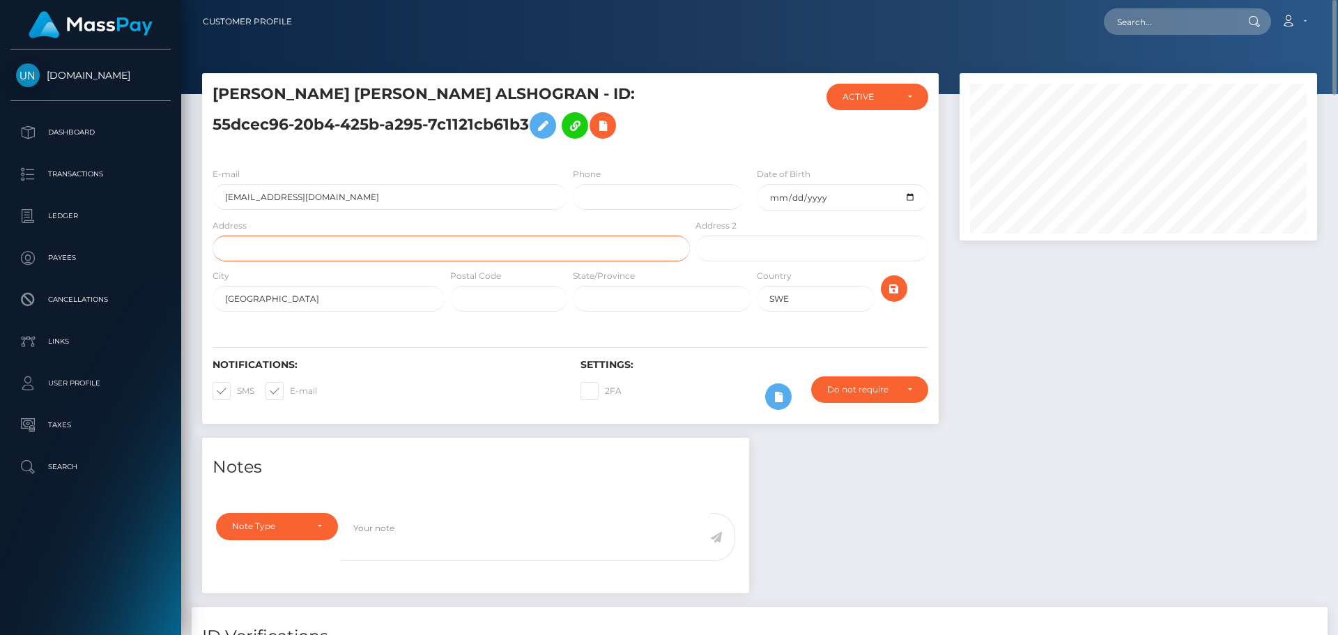
click at [494, 251] on input "text" at bounding box center [452, 249] width 478 height 26
paste input "Tekla Thomassons Gata 22A"
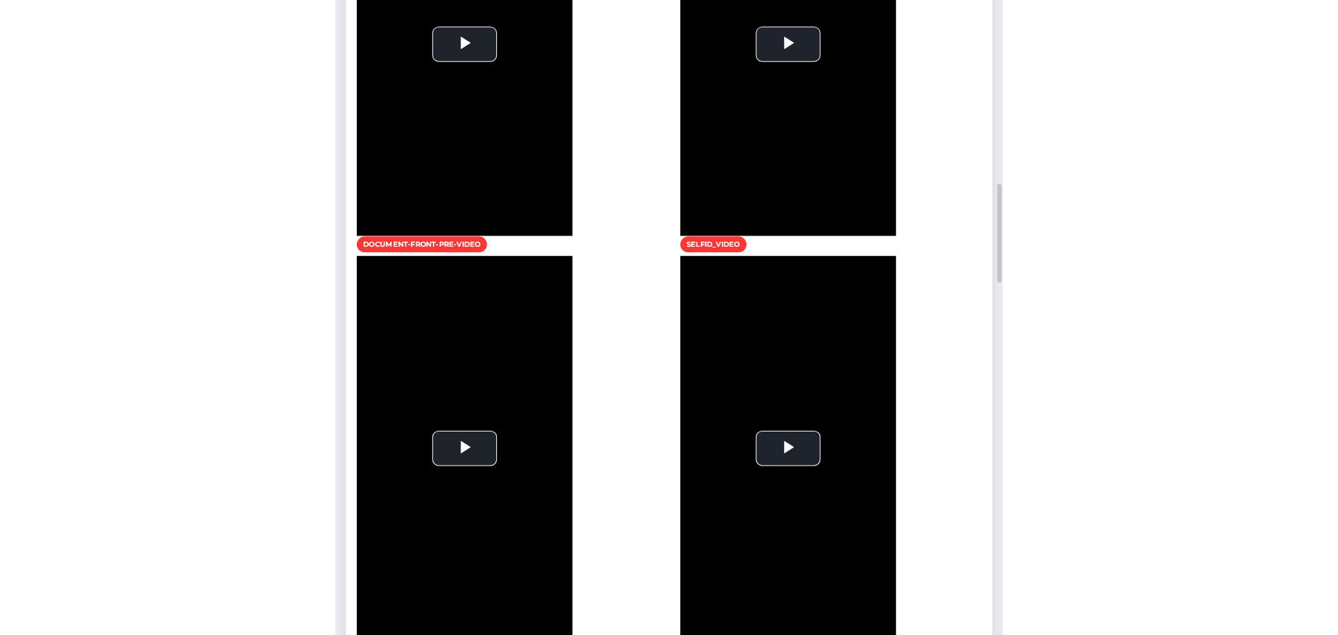
scroll to position [696936, 696915]
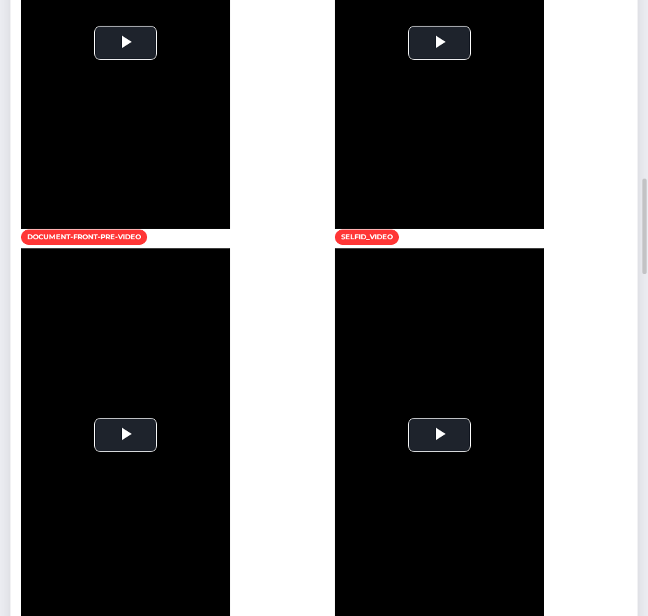
type input "Tekla Thomassons Gata 22A"
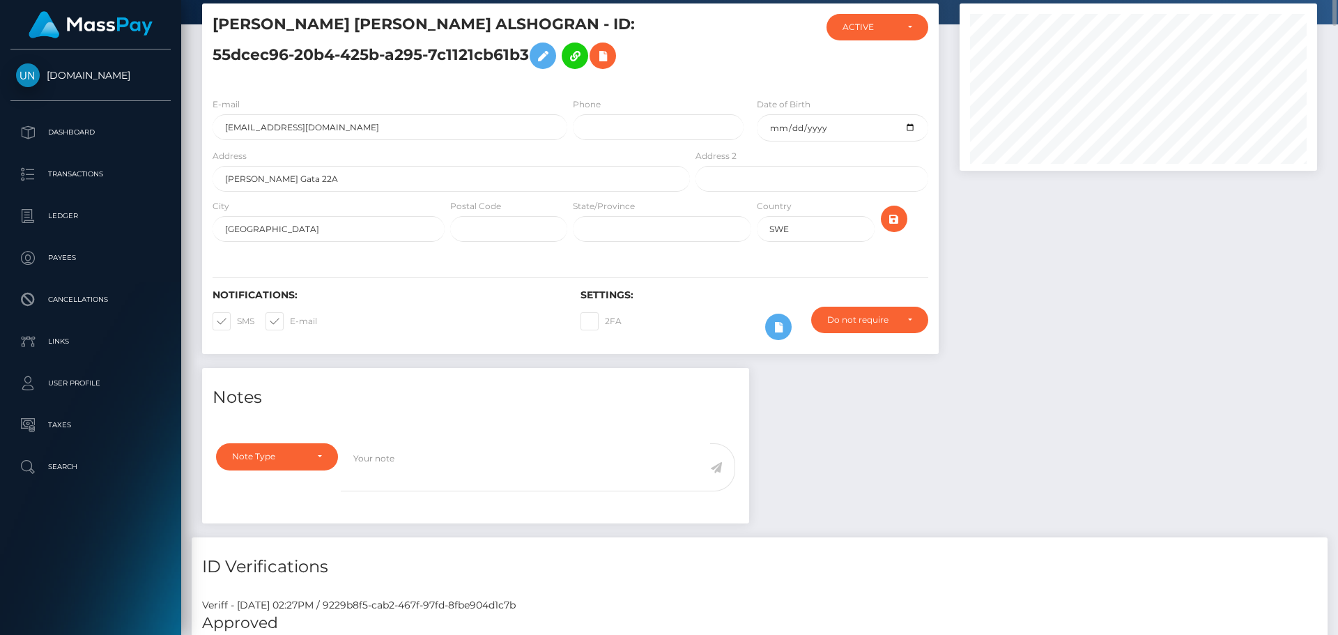
scroll to position [0, 0]
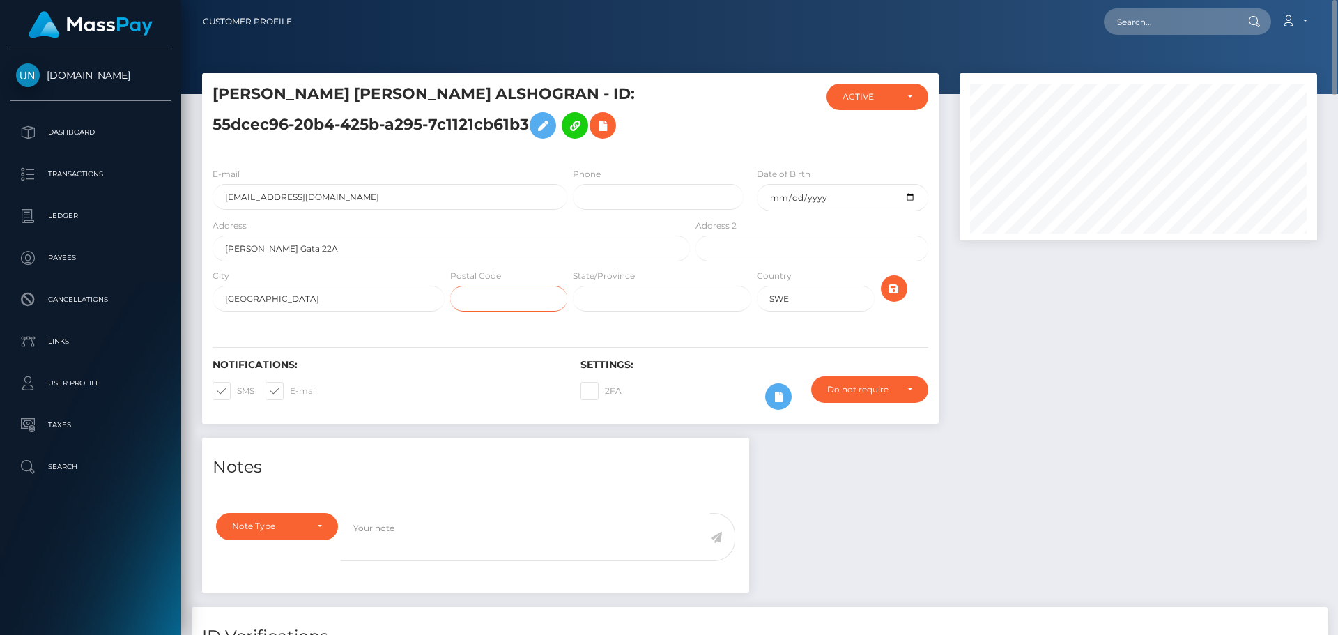
click at [551, 294] on input "text" at bounding box center [508, 299] width 117 height 26
click at [337, 252] on input "Tekla Thomassons Gata 22A" at bounding box center [452, 249] width 478 height 26
click at [337, 253] on input "Tekla Thomassons Gata 22A" at bounding box center [452, 249] width 478 height 26
click at [501, 298] on input "text" at bounding box center [508, 299] width 117 height 26
paste input "22A"
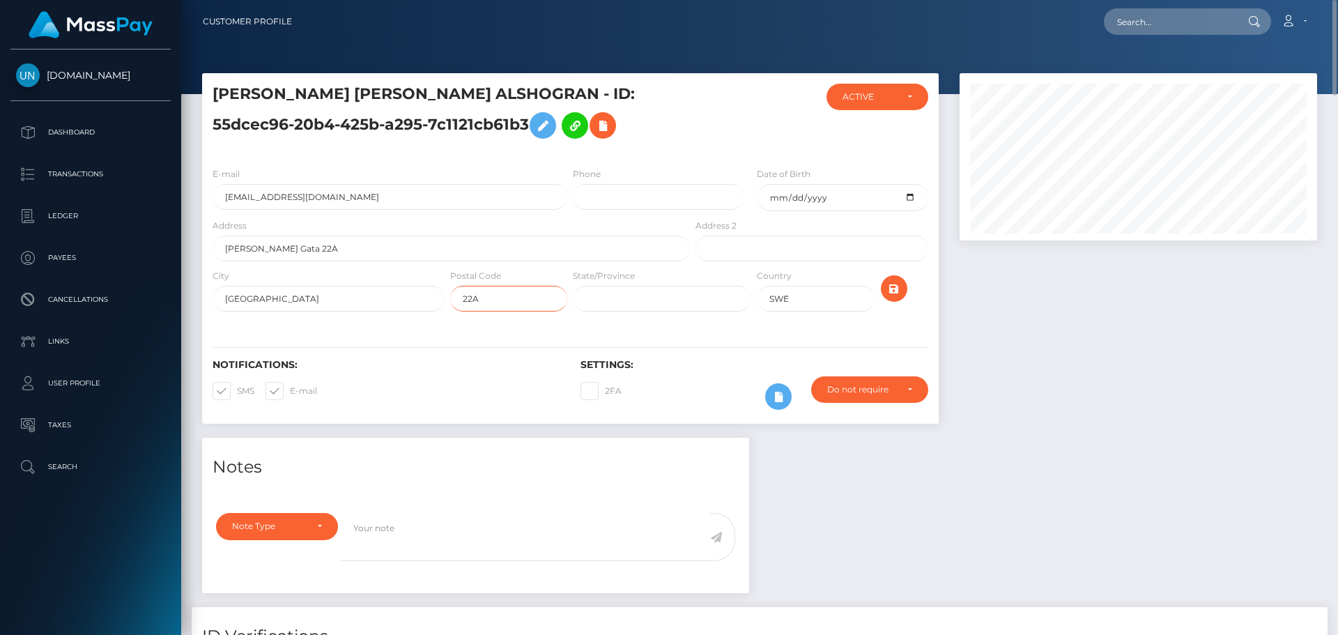
type input "22A"
click at [642, 286] on input "text" at bounding box center [662, 299] width 178 height 26
click at [624, 298] on input "SE" at bounding box center [662, 299] width 178 height 26
drag, startPoint x: 624, startPoint y: 298, endPoint x: 437, endPoint y: 300, distance: 186.8
click at [437, 300] on div "City Malmö Postal Code 22A State/Province SE SWE" at bounding box center [570, 293] width 737 height 50
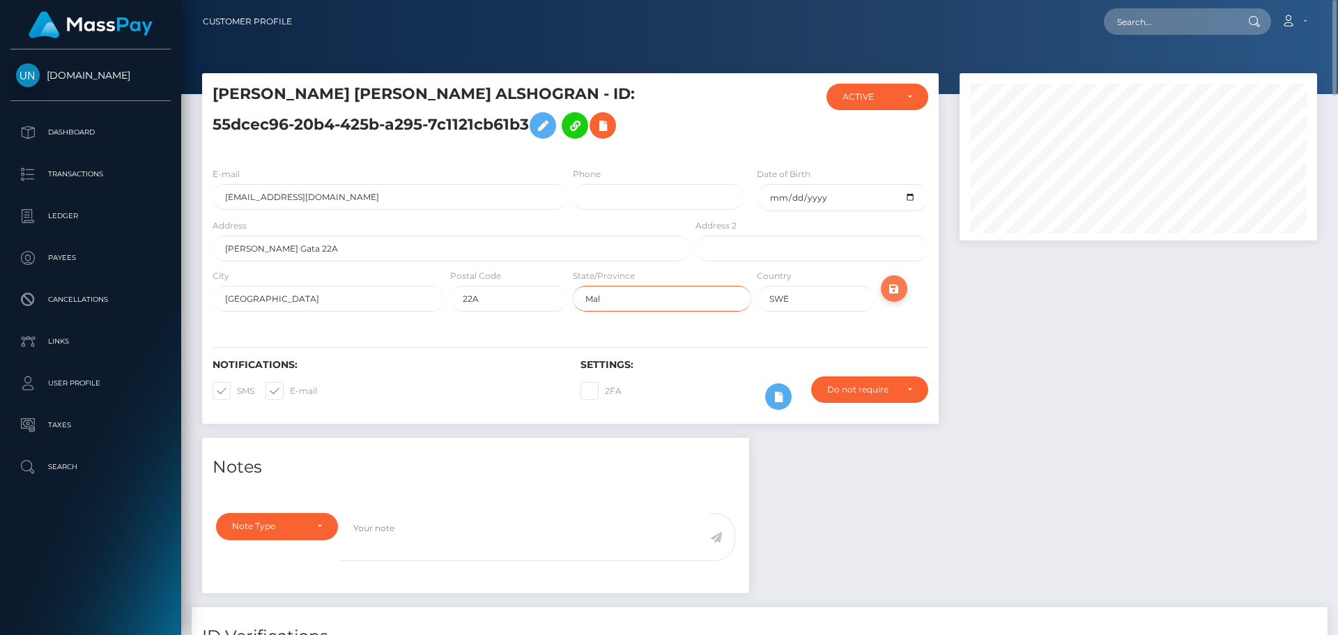
type input "Mal"
click at [901, 288] on icon "submit" at bounding box center [894, 288] width 17 height 17
click at [1196, 23] on input "text" at bounding box center [1169, 21] width 131 height 26
paste input "[EMAIL_ADDRESS][DOMAIN_NAME]"
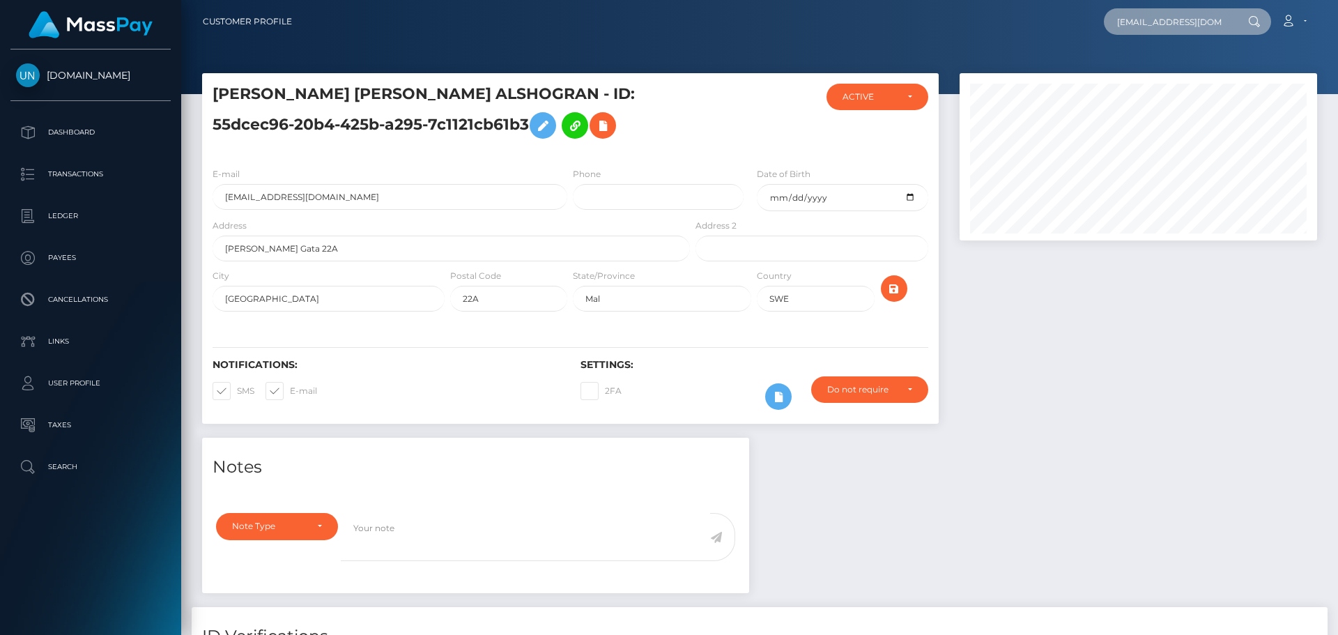
scroll to position [0, 26]
type input "[EMAIL_ADDRESS][DOMAIN_NAME]"
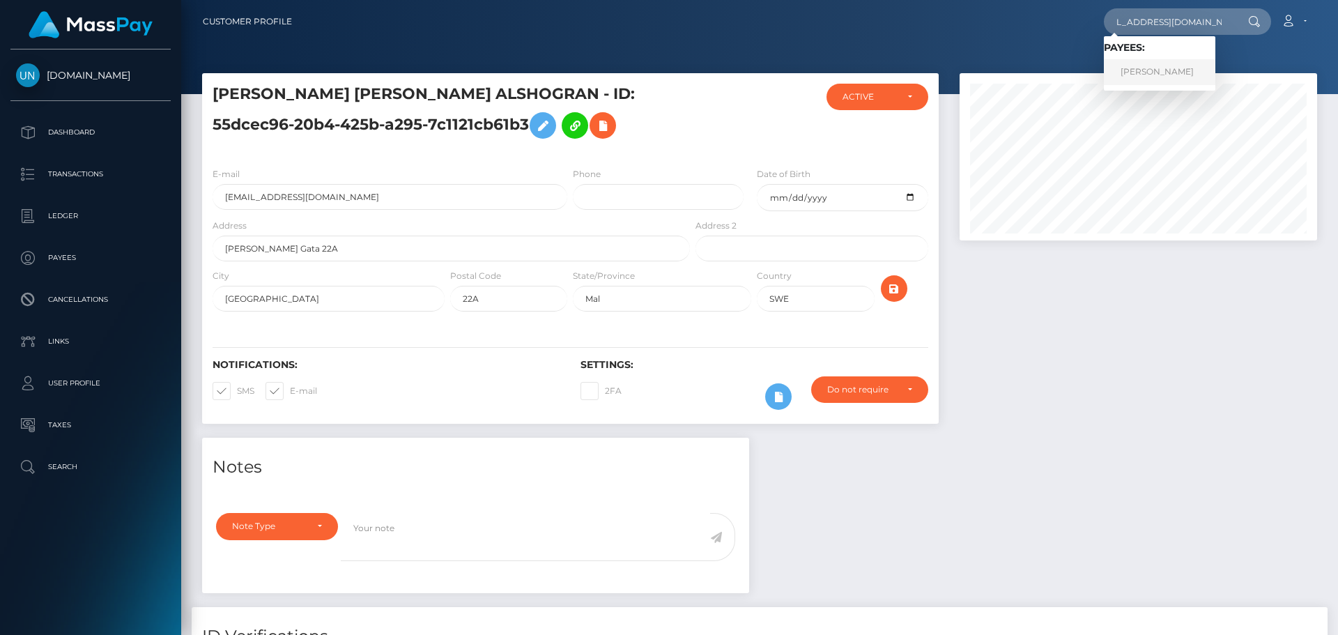
click at [1152, 77] on link "YELIMAR BAUTISTA CESAREO" at bounding box center [1160, 72] width 112 height 26
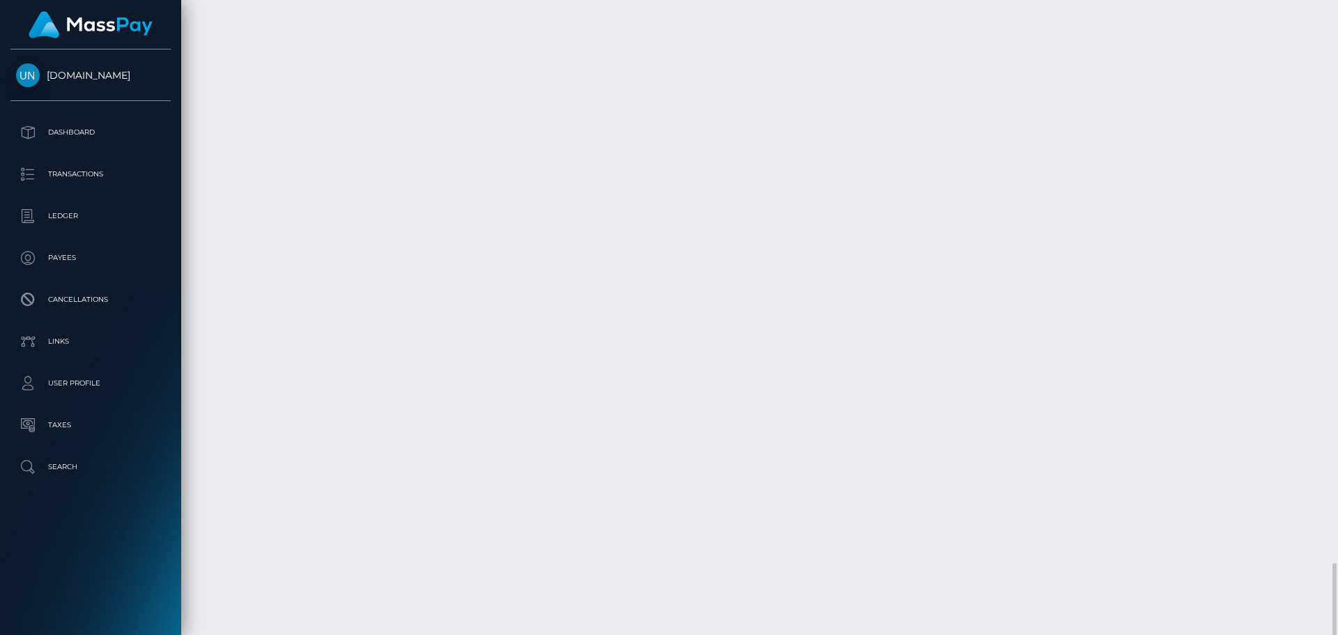
scroll to position [2510, 0]
click at [1328, 2] on div at bounding box center [1333, 317] width 10 height 635
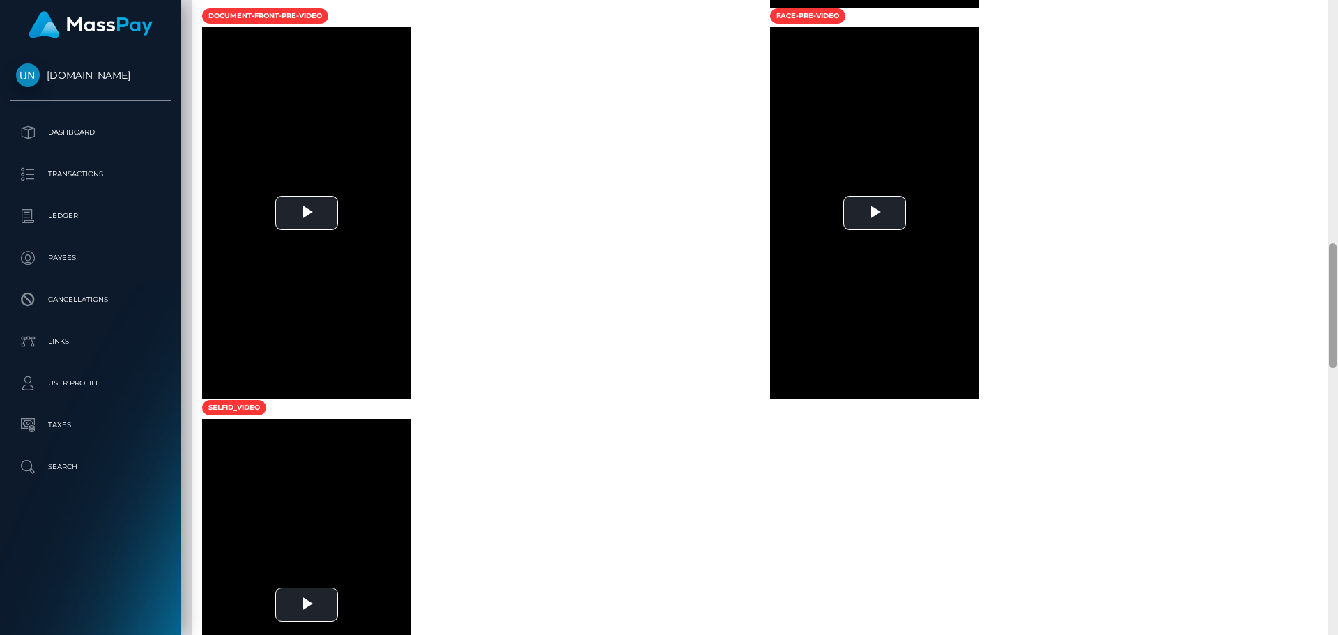
click at [1328, 2] on div at bounding box center [1333, 317] width 10 height 635
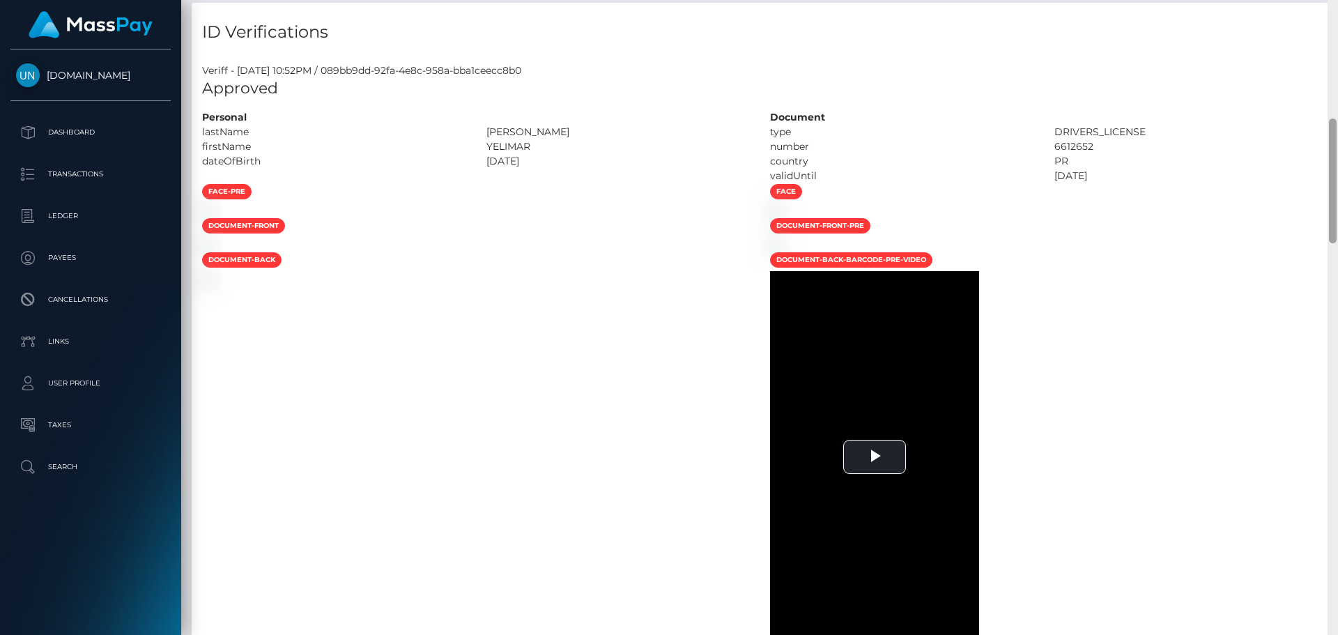
click at [1328, 2] on div "Customer Profile Loading... Loading..." at bounding box center [759, 317] width 1157 height 635
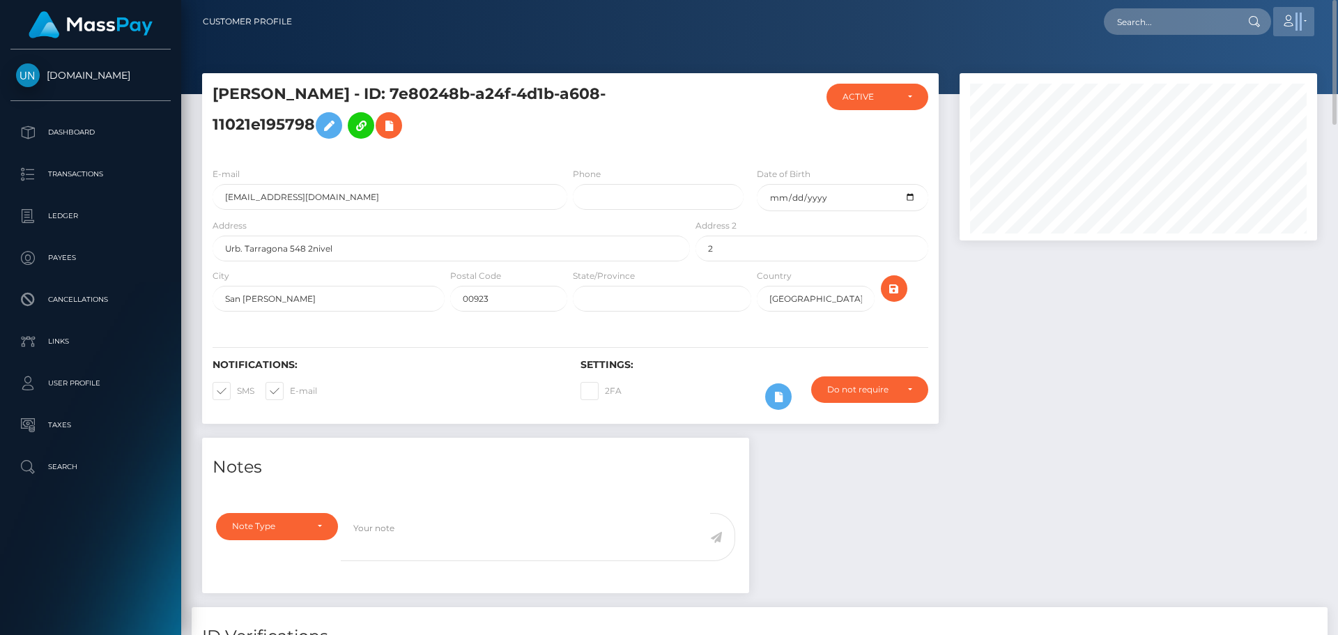
drag, startPoint x: 1328, startPoint y: 2, endPoint x: 1308, endPoint y: 10, distance: 21.2
click at [1318, 8] on nav "Customer Profile Loading... Loading... Account" at bounding box center [759, 21] width 1157 height 43
drag, startPoint x: 1239, startPoint y: 24, endPoint x: 1212, endPoint y: 25, distance: 27.2
click at [1237, 24] on div at bounding box center [1253, 21] width 36 height 26
click at [1211, 25] on input "text" at bounding box center [1169, 21] width 131 height 26
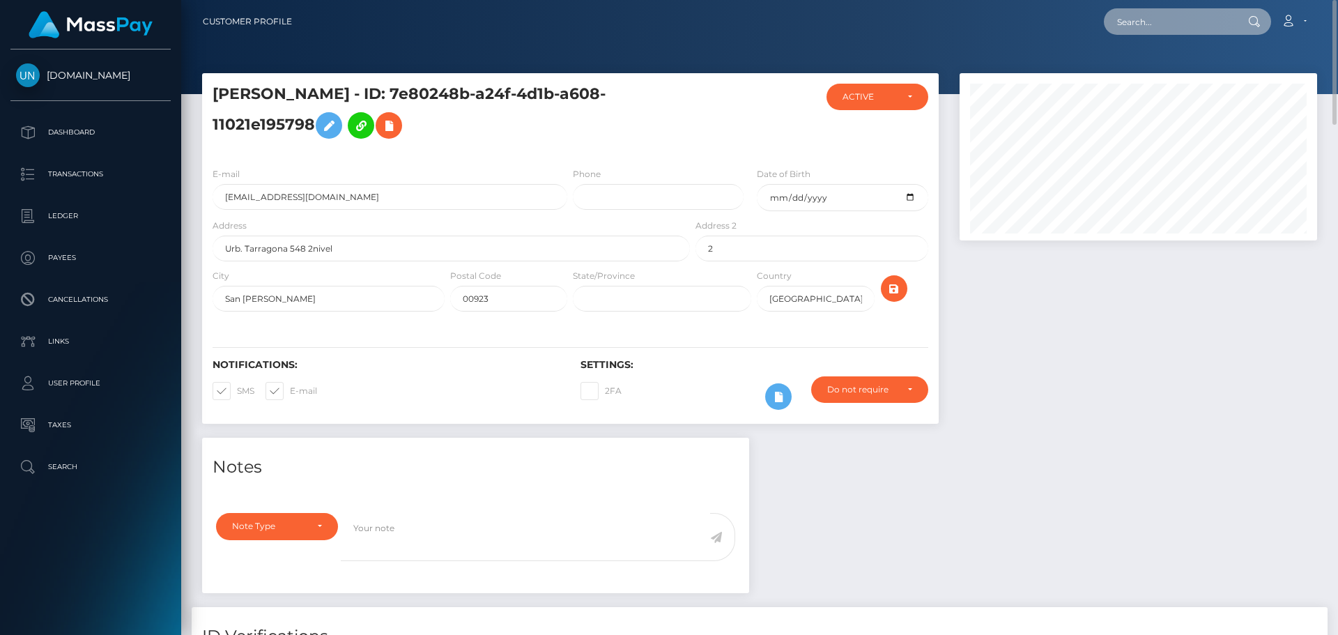
paste input "[EMAIL_ADDRESS][DOMAIN_NAME]"
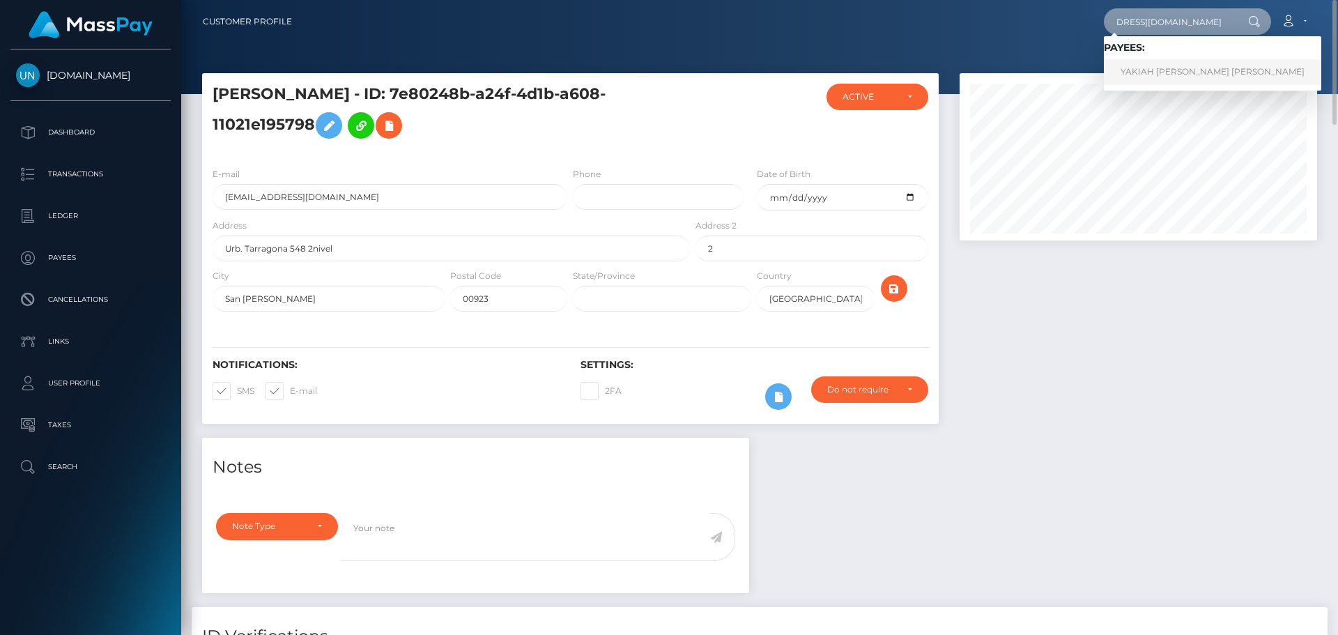
type input "pwhx9m6tw7@privaterelay.appleid.com"
click at [1161, 63] on link "YAKIAH JEANETTE LUTHAN SMITH" at bounding box center [1212, 72] width 217 height 26
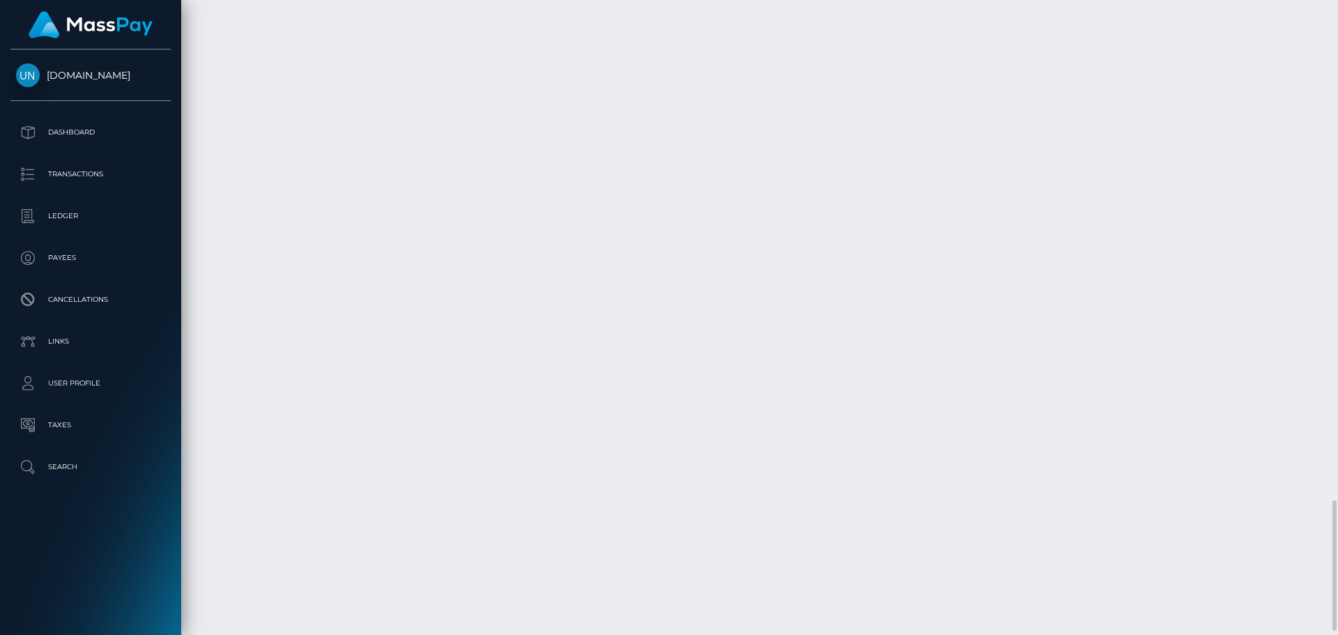
scroll to position [2448, 0]
click at [1338, 32] on div at bounding box center [1333, 317] width 10 height 635
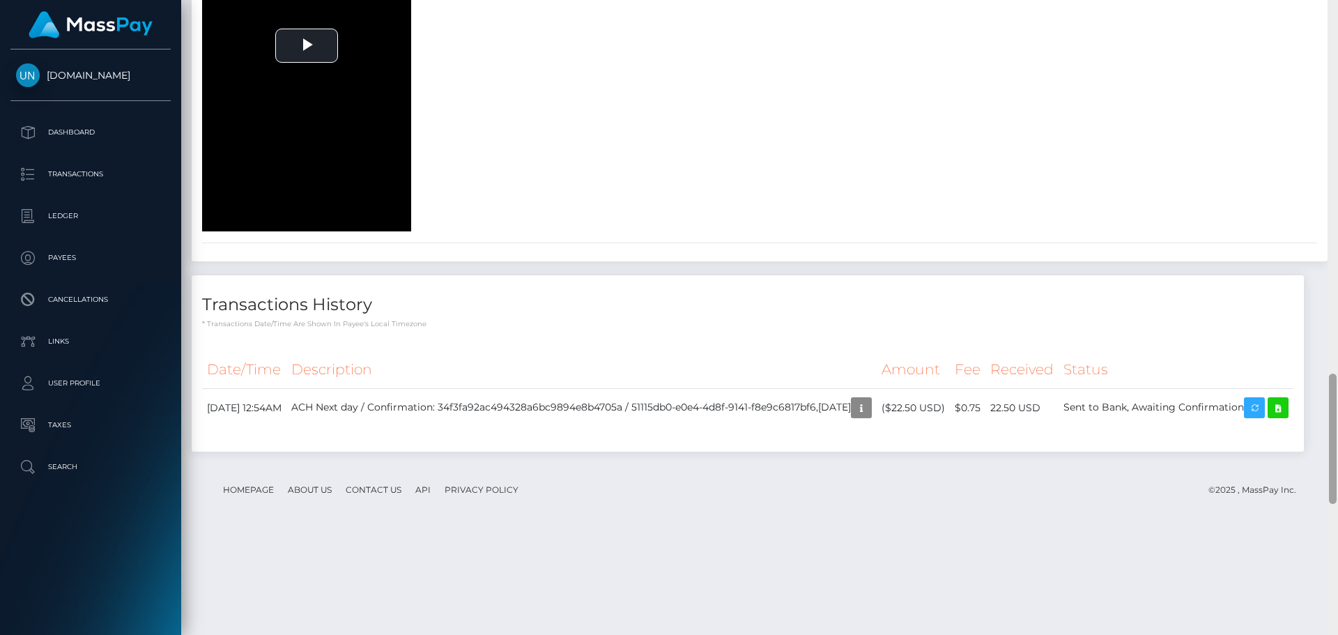
click at [1338, 15] on div at bounding box center [1333, 317] width 10 height 635
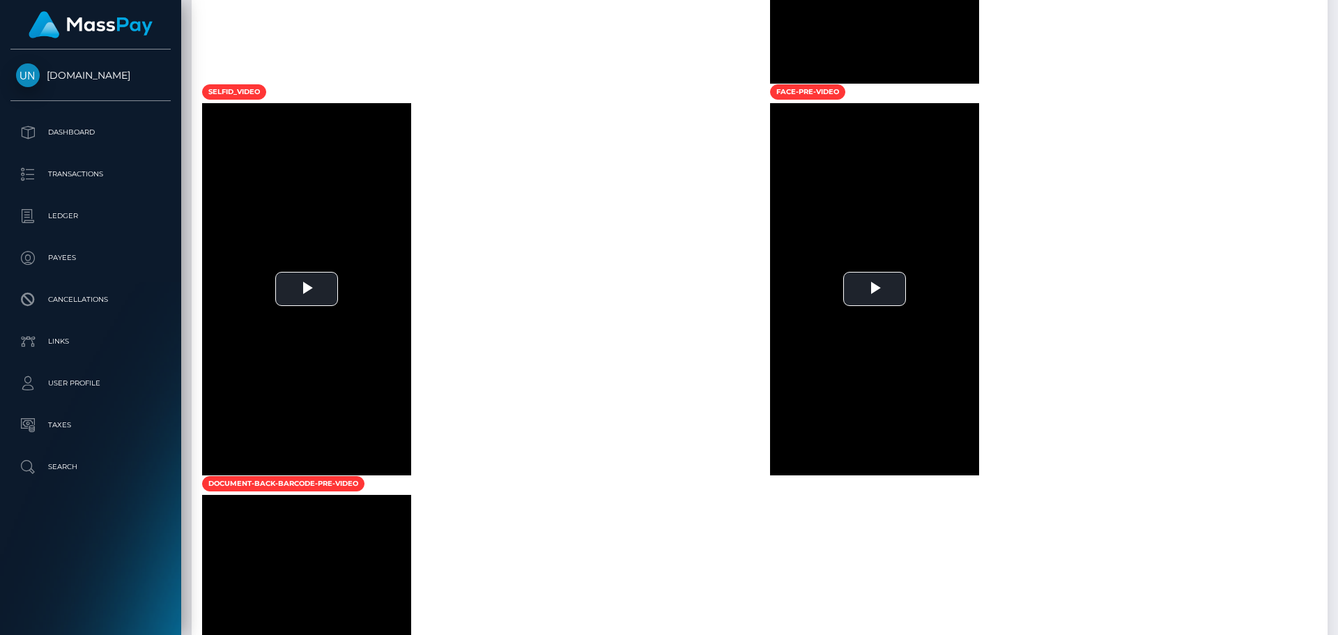
scroll to position [543, 0]
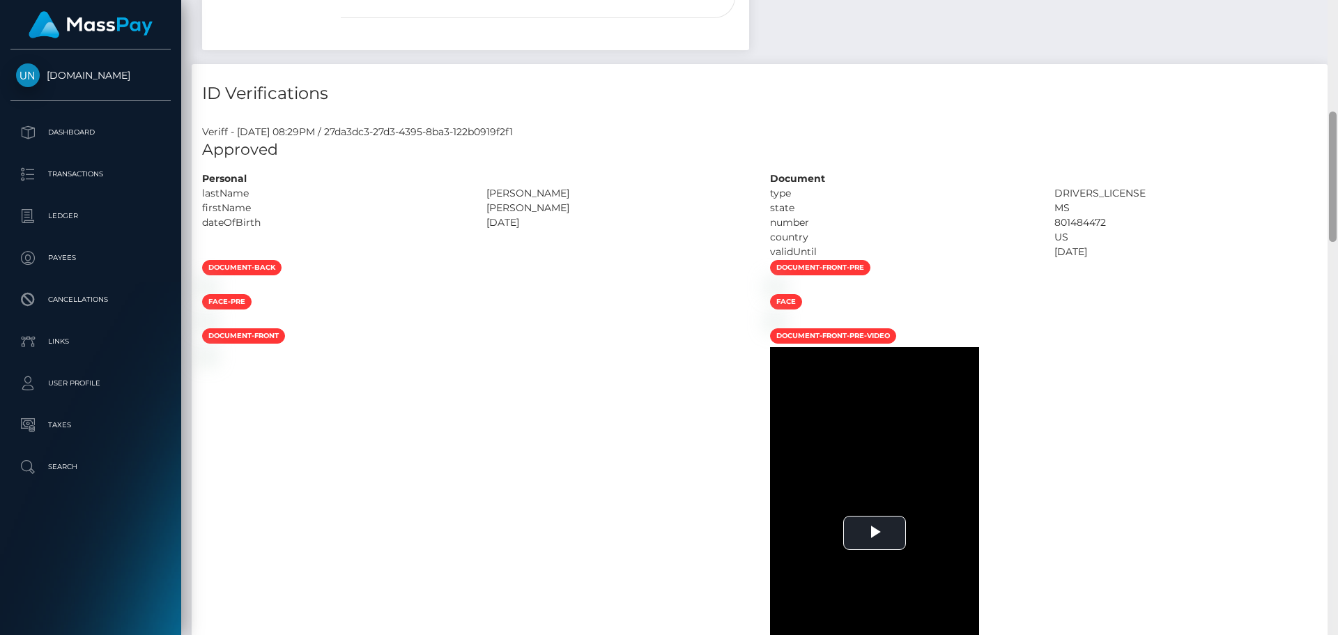
click at [1338, 15] on div at bounding box center [1333, 317] width 10 height 635
click at [1338, 15] on div "Customer Profile Loading... Loading..." at bounding box center [759, 317] width 1157 height 635
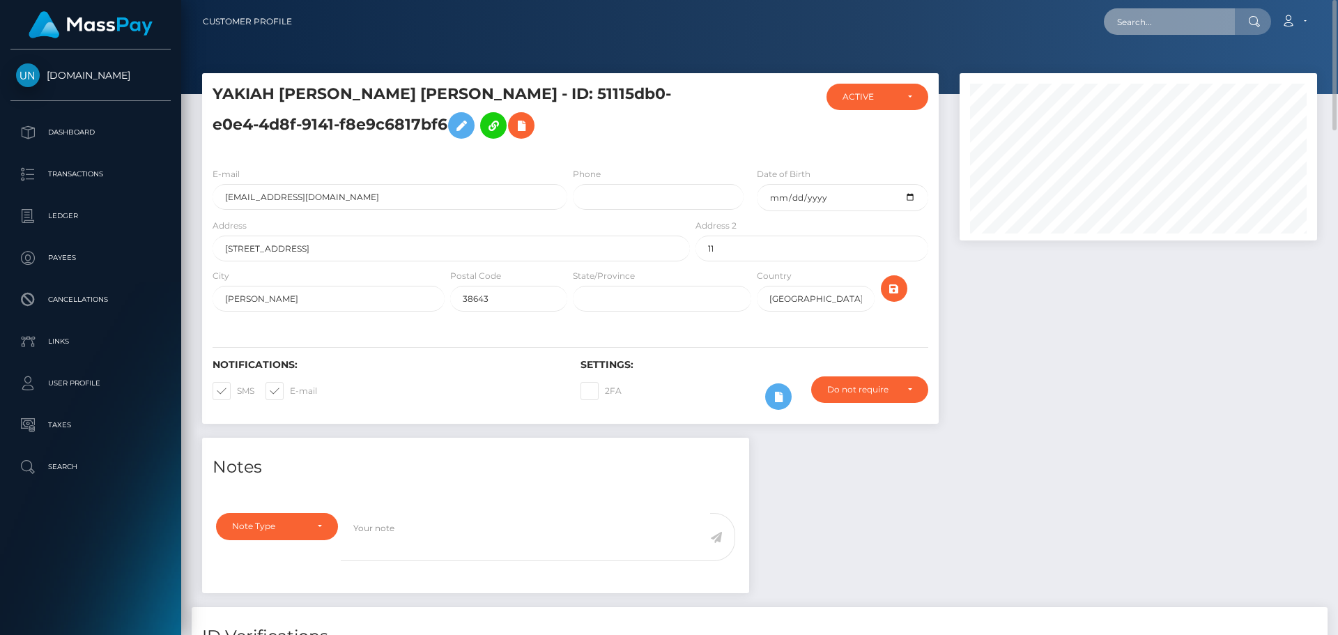
click at [1204, 8] on input "text" at bounding box center [1169, 21] width 131 height 26
paste input "williamsanders734@gmail.com"
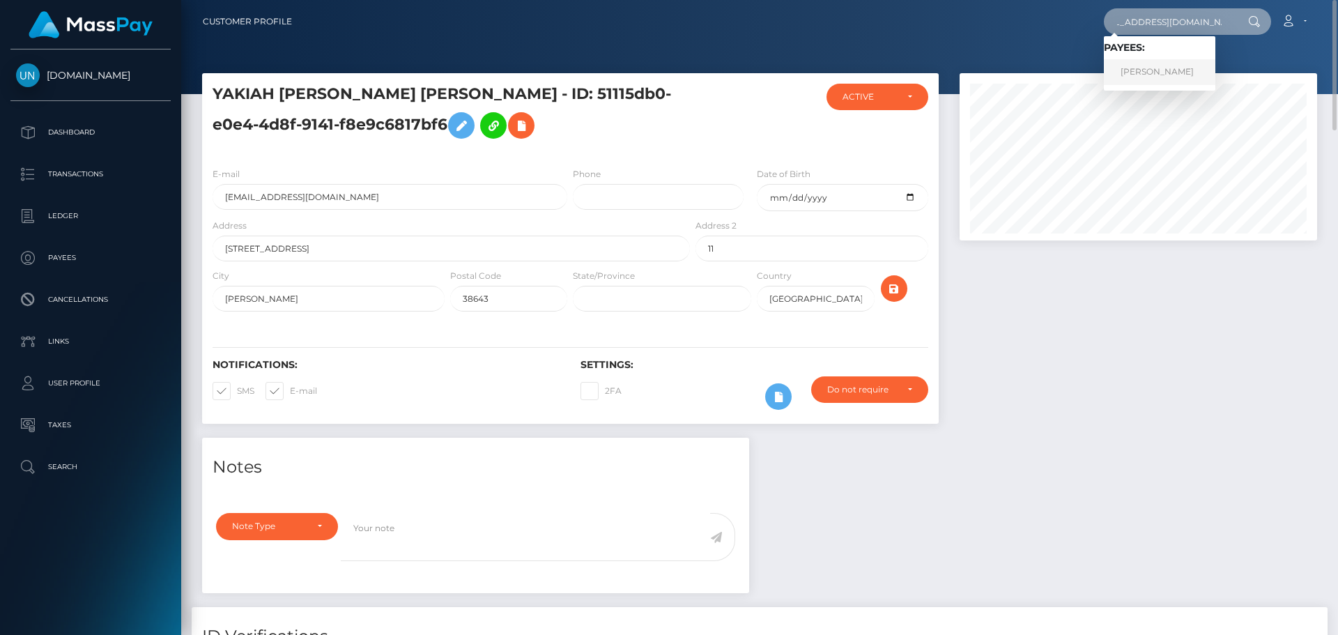
type input "williamsanders734@gmail.com"
click at [1179, 73] on link "WILLIAM RYHEIM SANDERS" at bounding box center [1160, 72] width 112 height 26
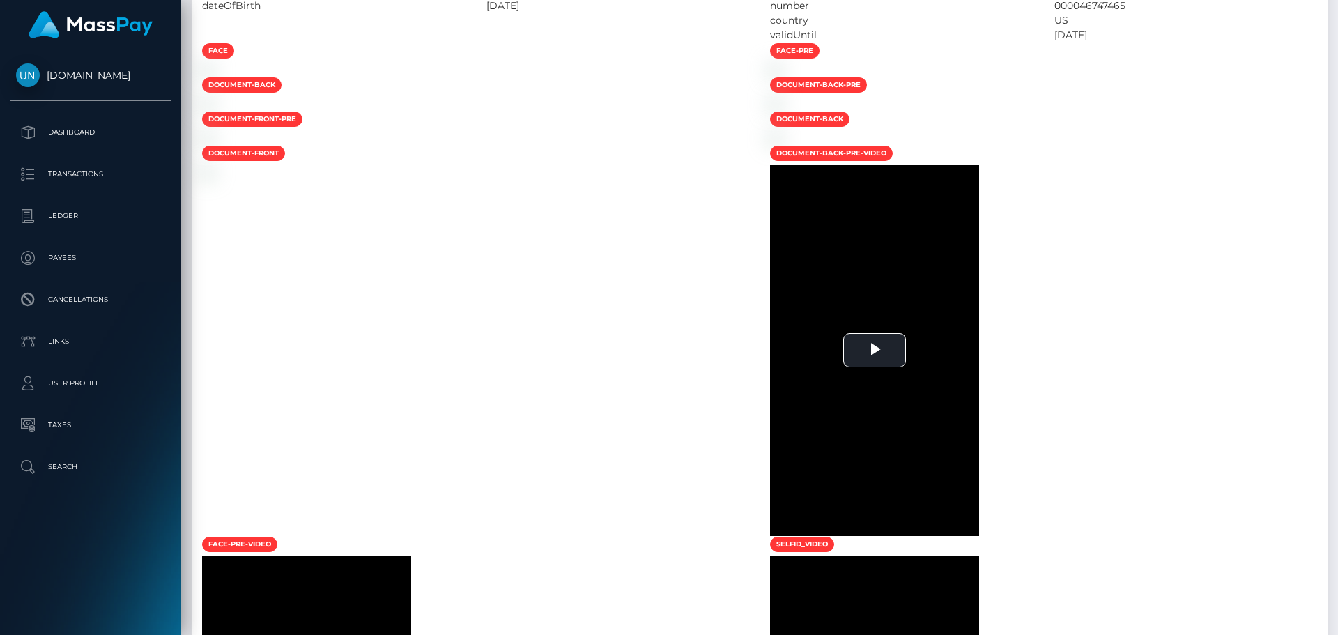
scroll to position [411, 0]
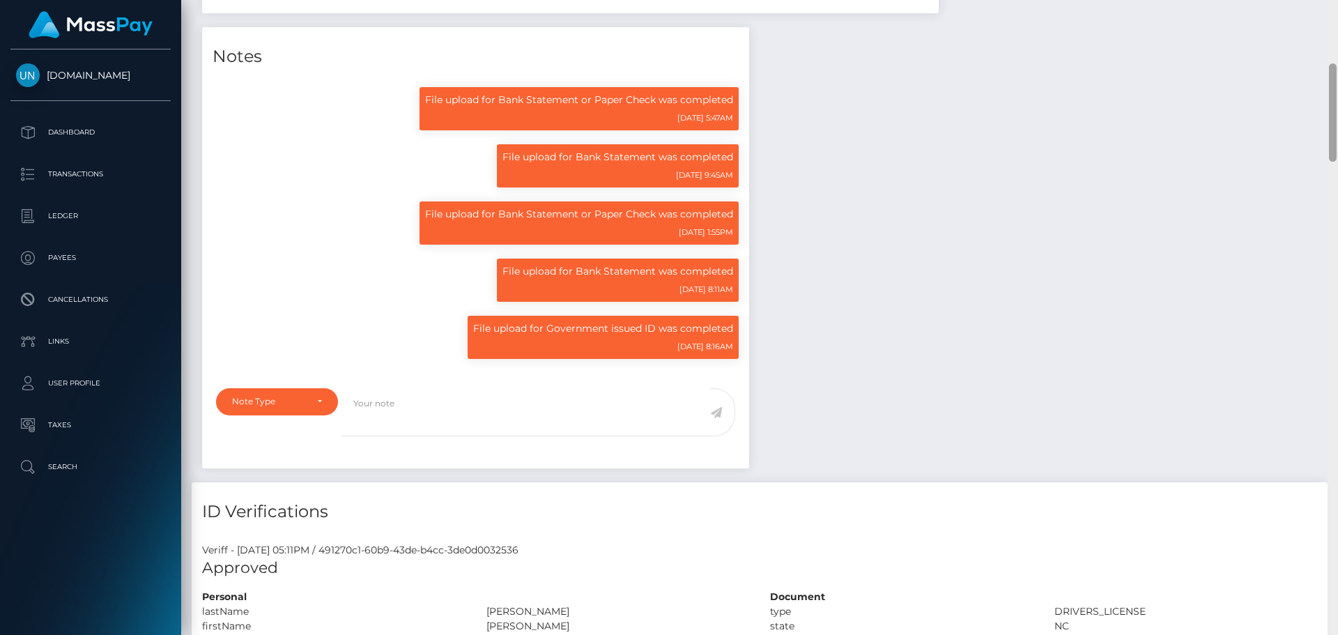
click at [1338, 2] on div at bounding box center [1333, 317] width 10 height 635
click at [1338, 2] on div "Customer Profile Loading... Loading..." at bounding box center [759, 317] width 1157 height 635
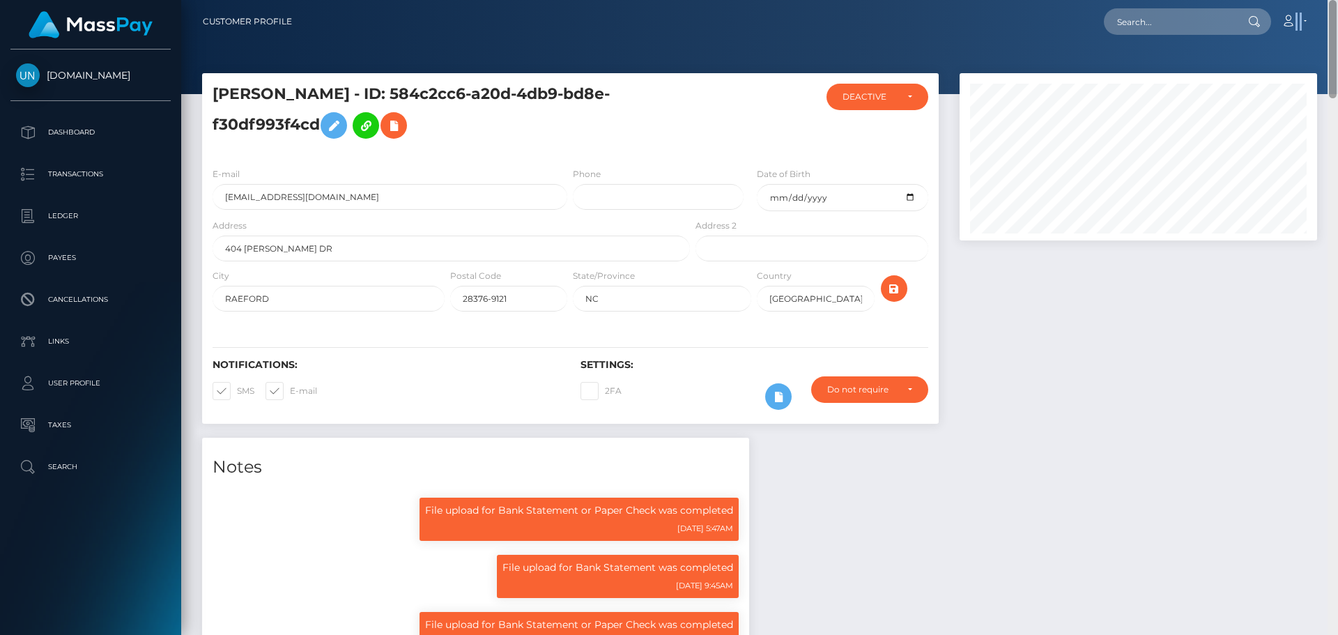
click at [1338, 2] on nav "Customer Profile Loading... Loading... Account" at bounding box center [759, 21] width 1157 height 43
click at [1232, 20] on input "text" at bounding box center [1169, 21] width 131 height 26
paste input "9jbwvq97px@privaterelay.appleid.com"
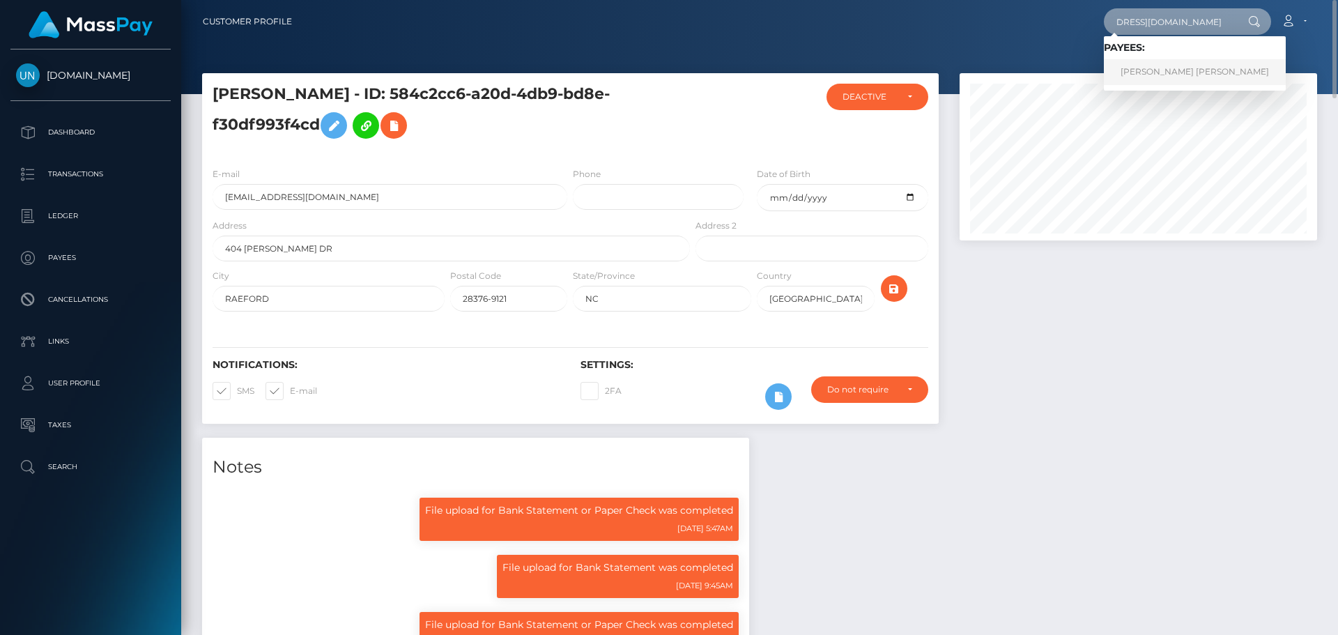
type input "9jbwvq97px@privaterelay.appleid.com"
click at [1186, 79] on link "WENDY MARIE ESTHER LEO" at bounding box center [1195, 72] width 182 height 26
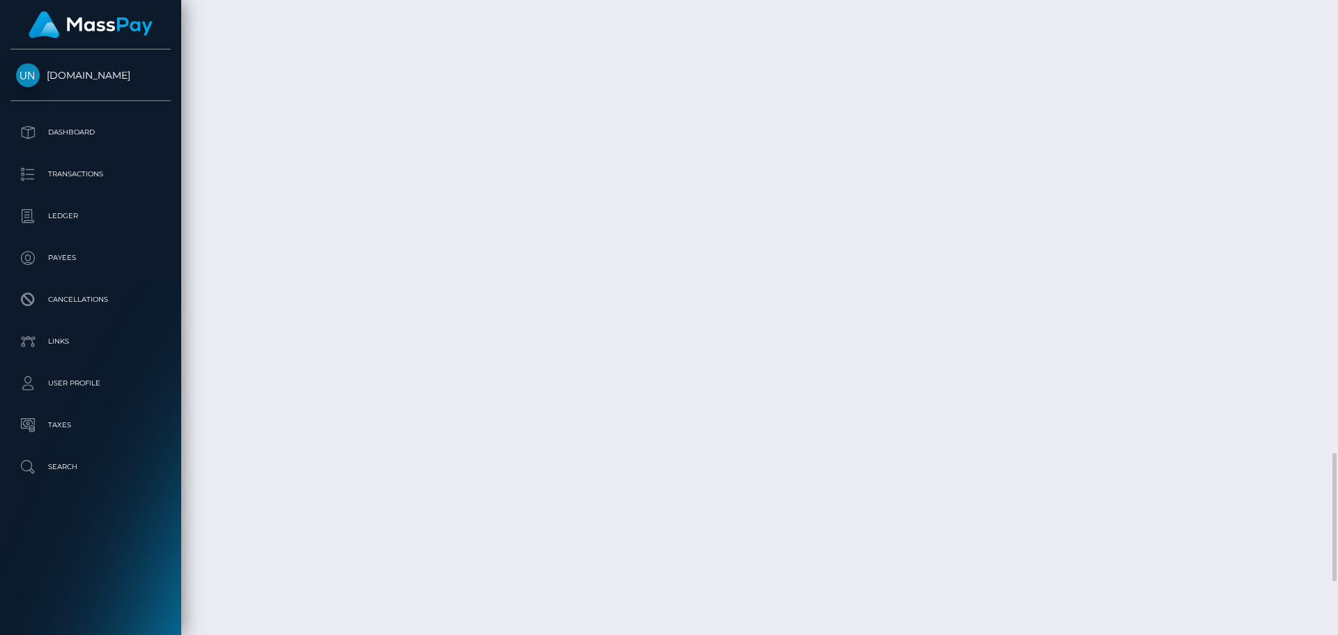
scroll to position [2493, 0]
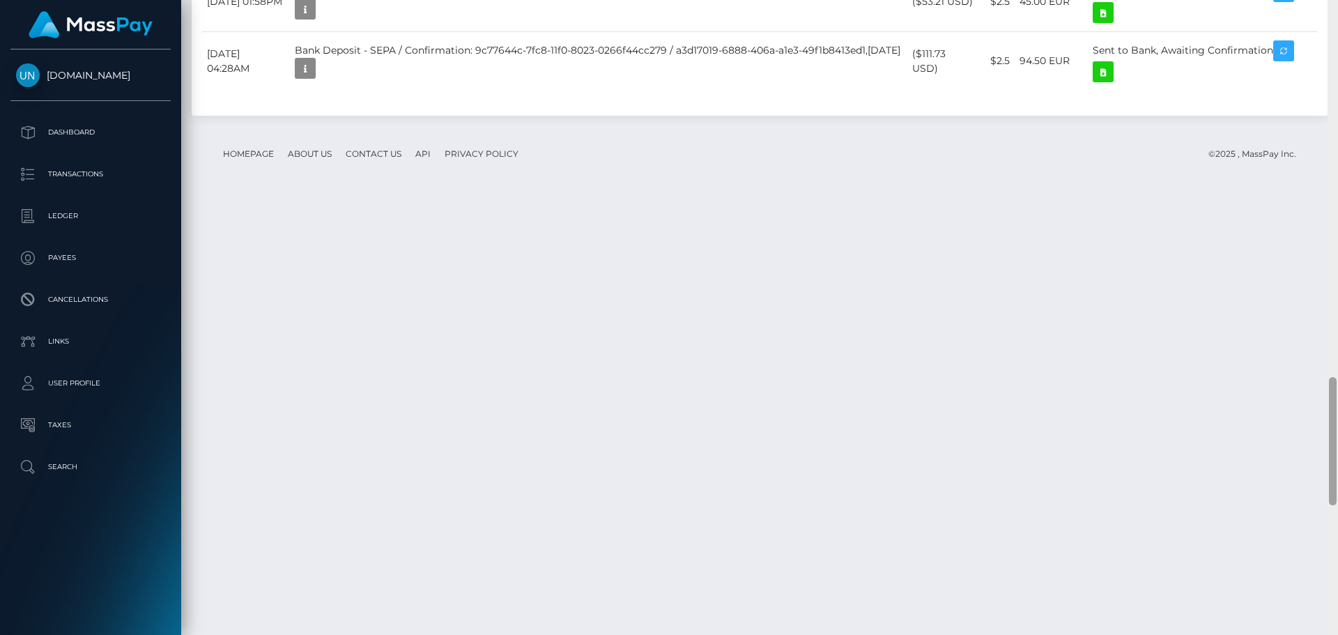
click at [1338, 8] on div at bounding box center [1333, 317] width 10 height 635
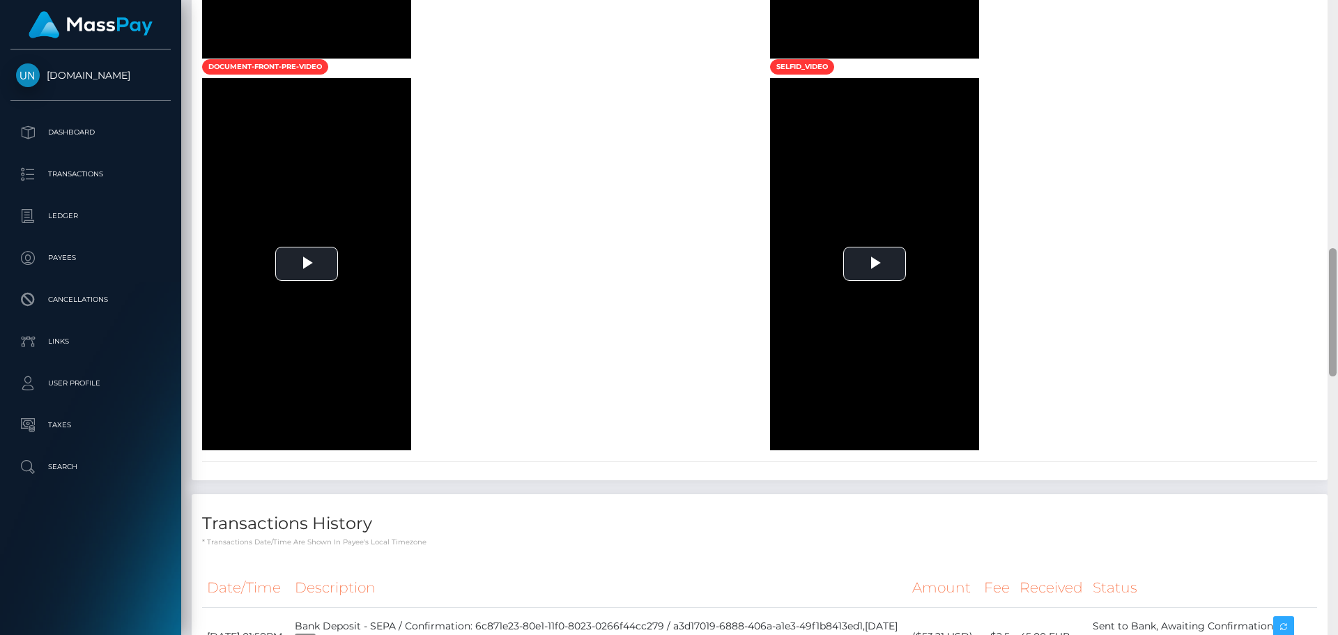
click at [1338, 8] on div at bounding box center [1333, 317] width 10 height 635
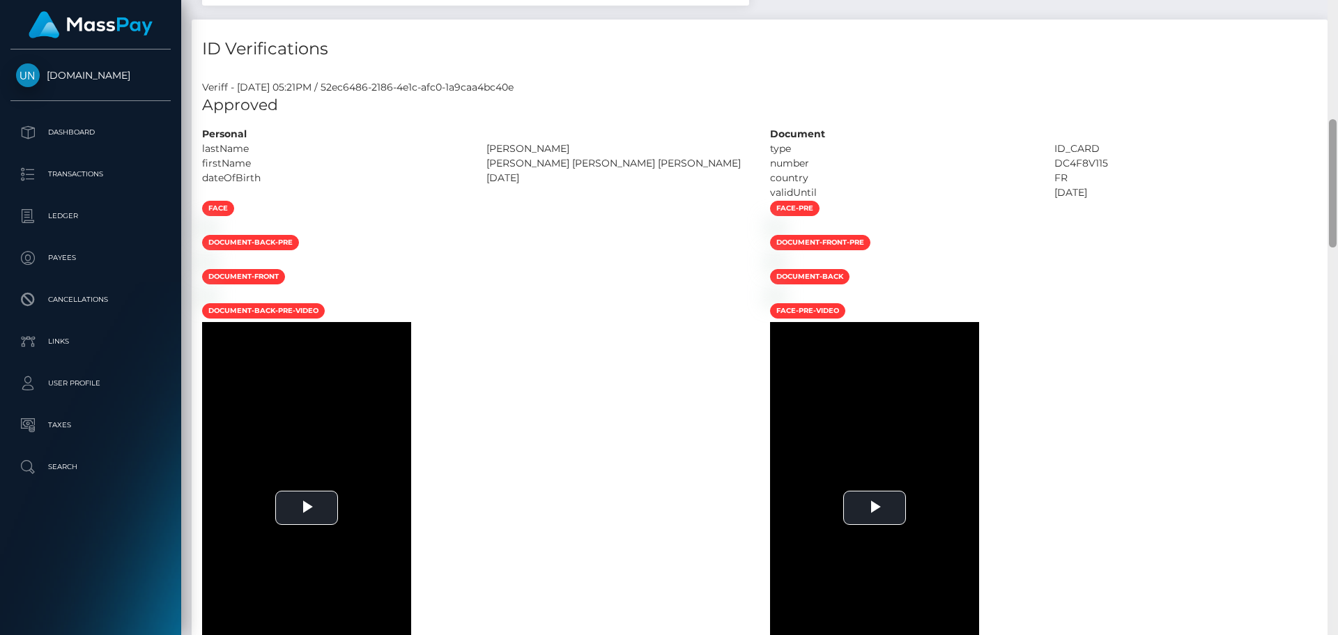
click at [1338, 8] on div "Customer Profile Loading... Loading..." at bounding box center [759, 317] width 1157 height 635
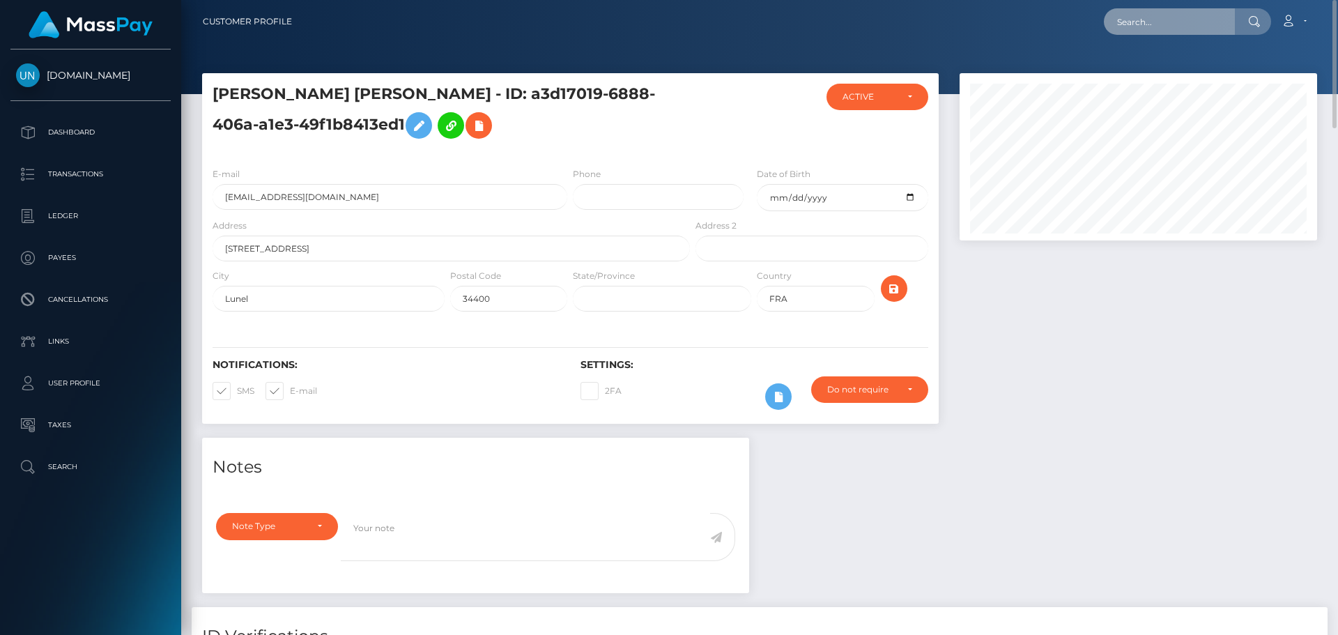
click at [1221, 13] on input "text" at bounding box center [1169, 21] width 131 height 26
paste input "[EMAIL_ADDRESS][DOMAIN_NAME]"
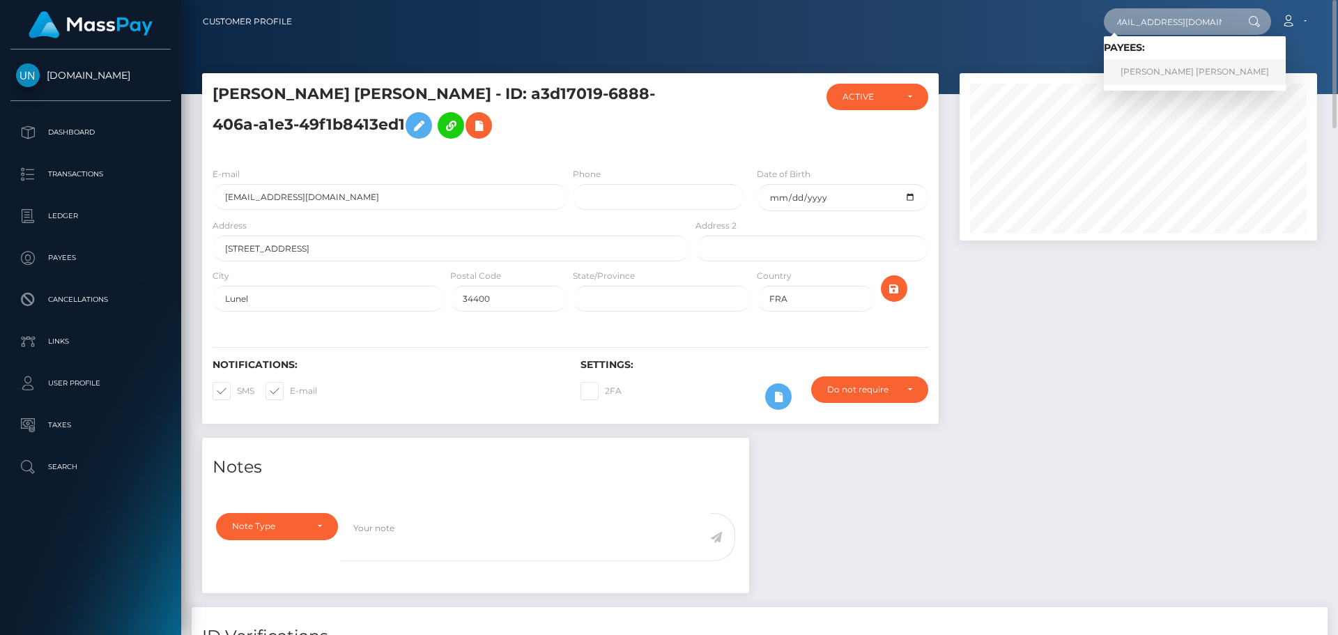
type input "[EMAIL_ADDRESS][DOMAIN_NAME]"
click at [1211, 65] on link "JERIA YVONA HICKS" at bounding box center [1195, 72] width 182 height 26
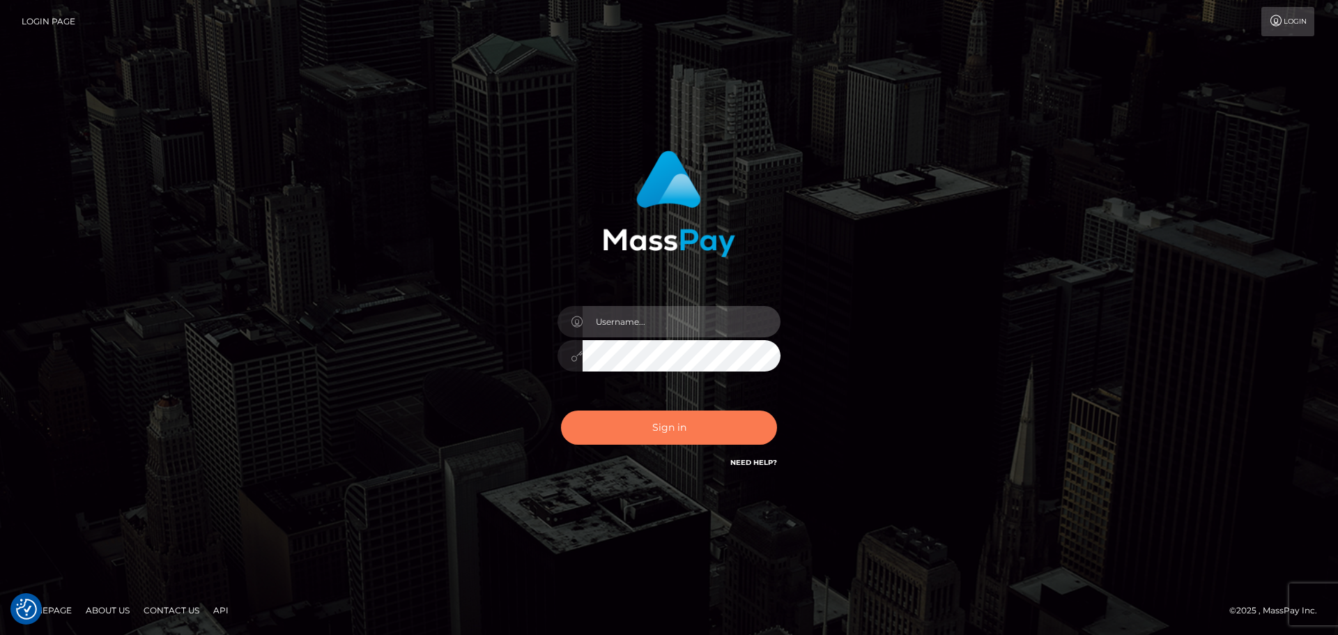
type input "[PERSON_NAME]"
click at [710, 429] on button "Sign in" at bounding box center [669, 428] width 216 height 34
type input "[PERSON_NAME]"
click at [661, 443] on button "Sign in" at bounding box center [669, 428] width 216 height 34
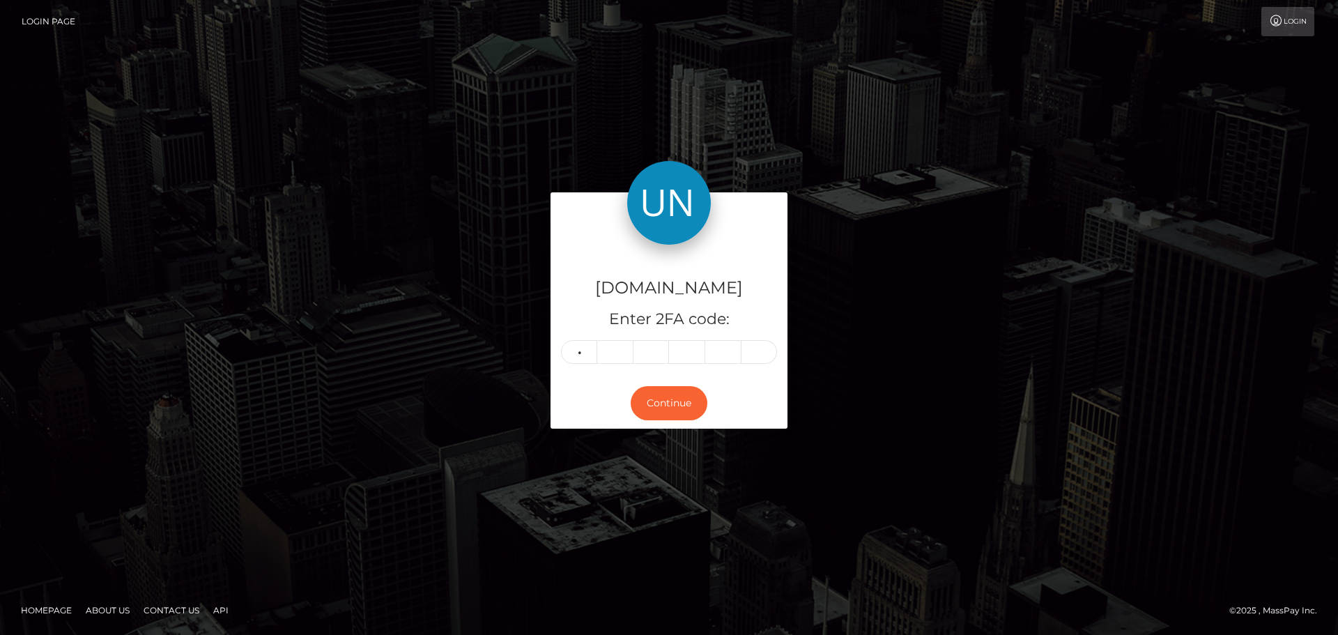
type input "6"
type input "8"
type input "4"
type input "3"
type input "4"
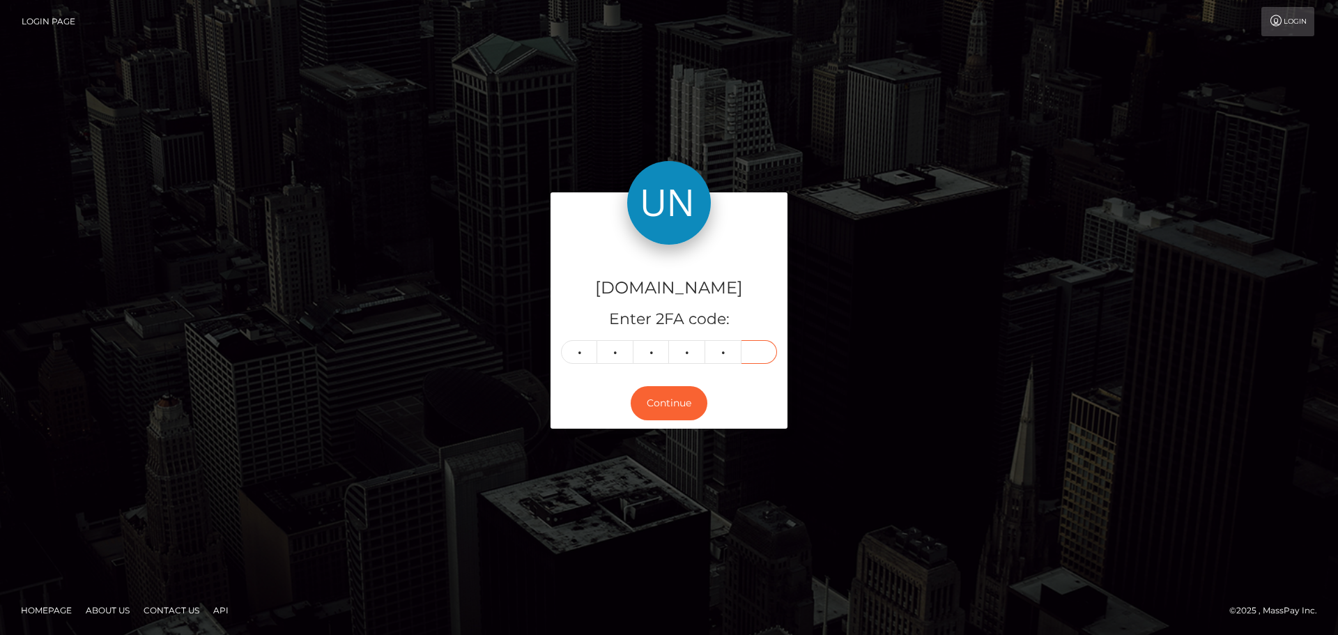
type input "6"
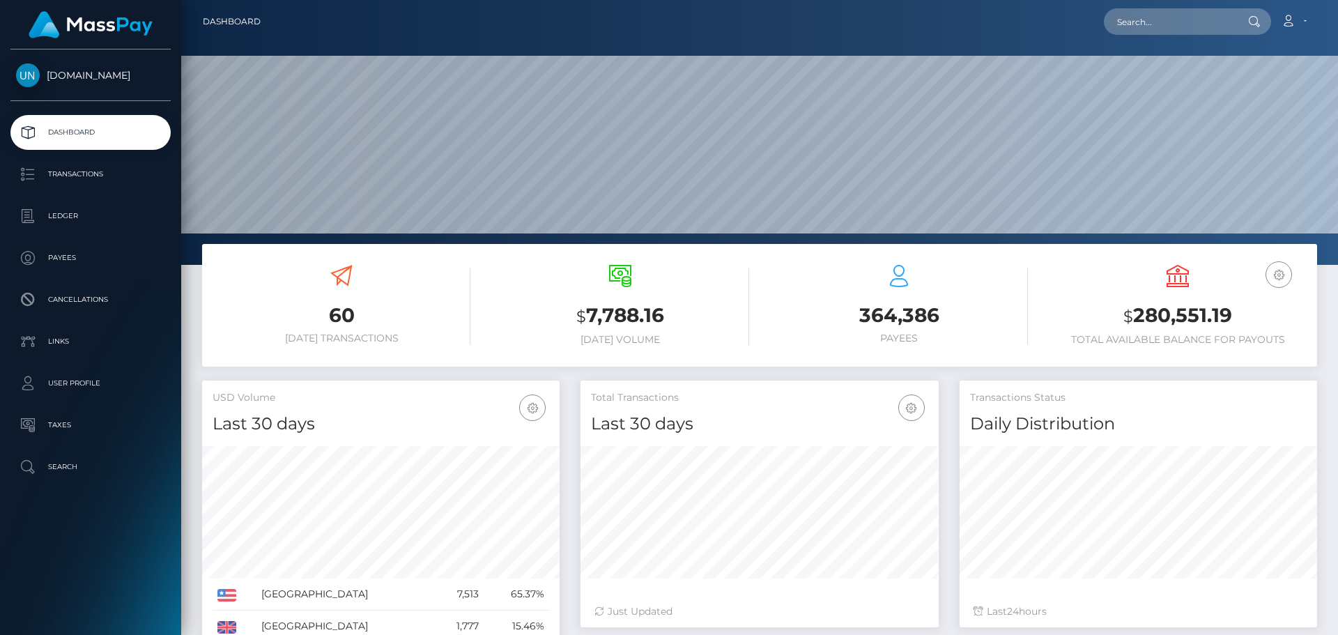
scroll to position [247, 358]
click at [1122, 7] on div "Loading... Loading... Account Edit Profile Logout" at bounding box center [794, 21] width 1045 height 29
click at [1134, 32] on input "text" at bounding box center [1169, 21] width 131 height 26
paste input "[EMAIL_ADDRESS][DOMAIN_NAME]"
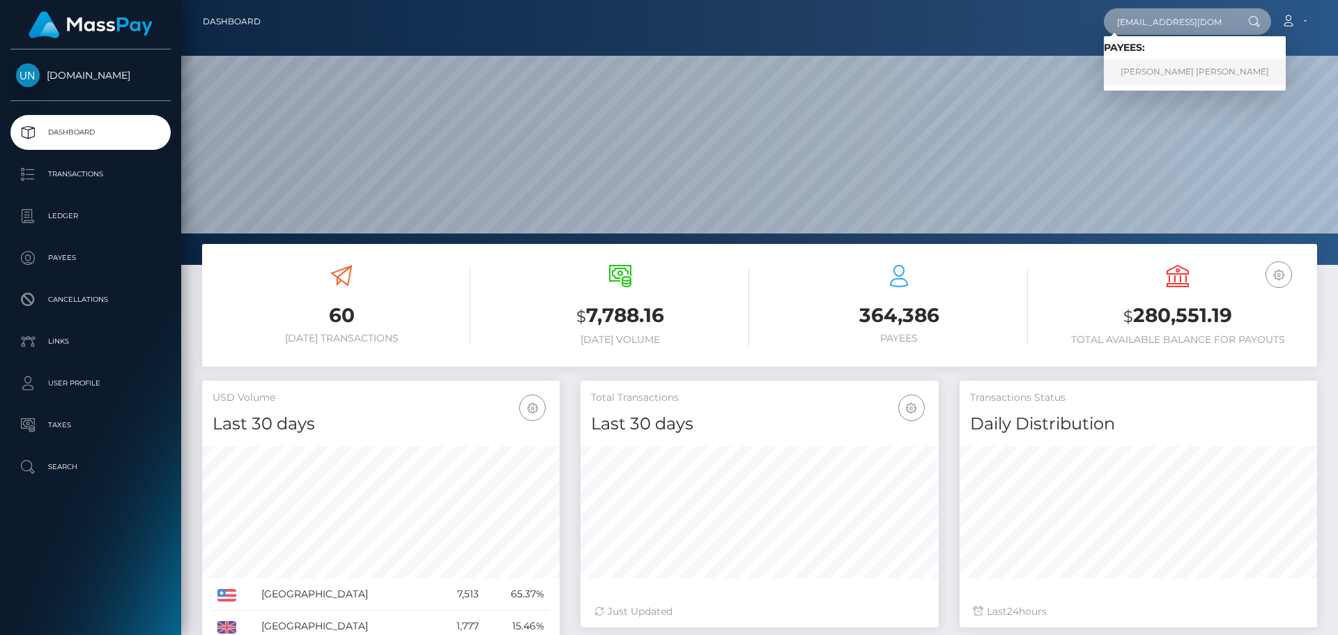
type input "[EMAIL_ADDRESS][DOMAIN_NAME]"
click at [1165, 75] on link "KATIE LOUISE PHILLIPS" at bounding box center [1195, 72] width 182 height 26
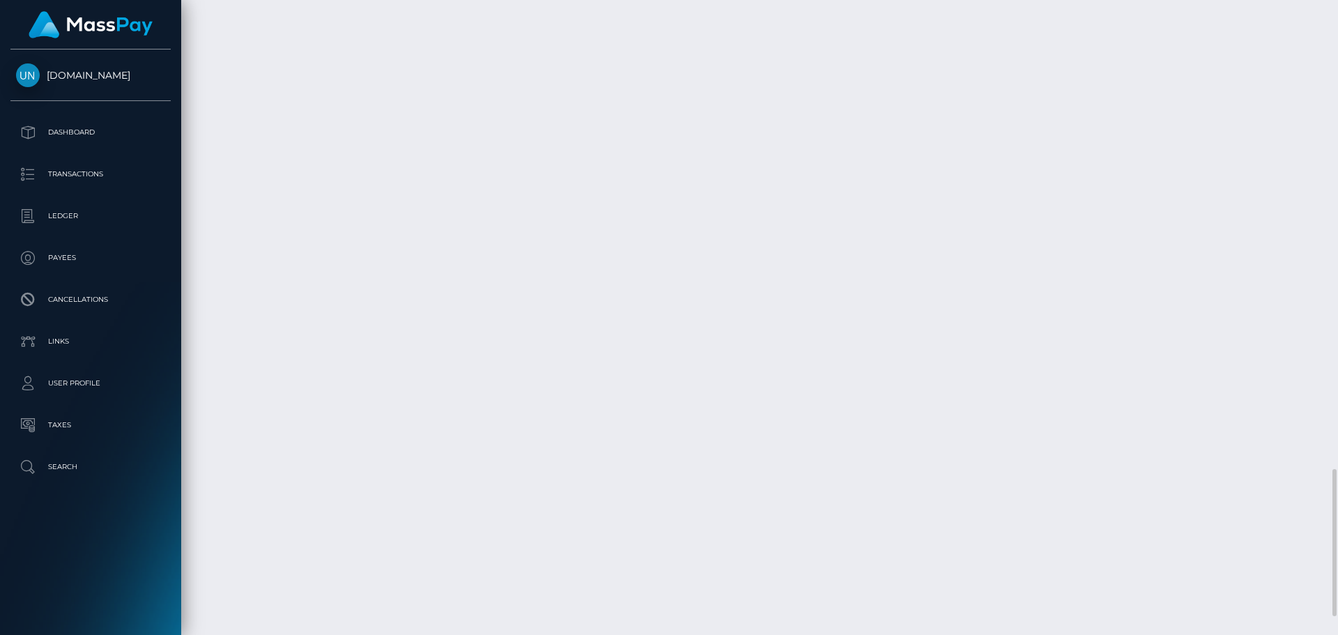
scroll to position [2102, 0]
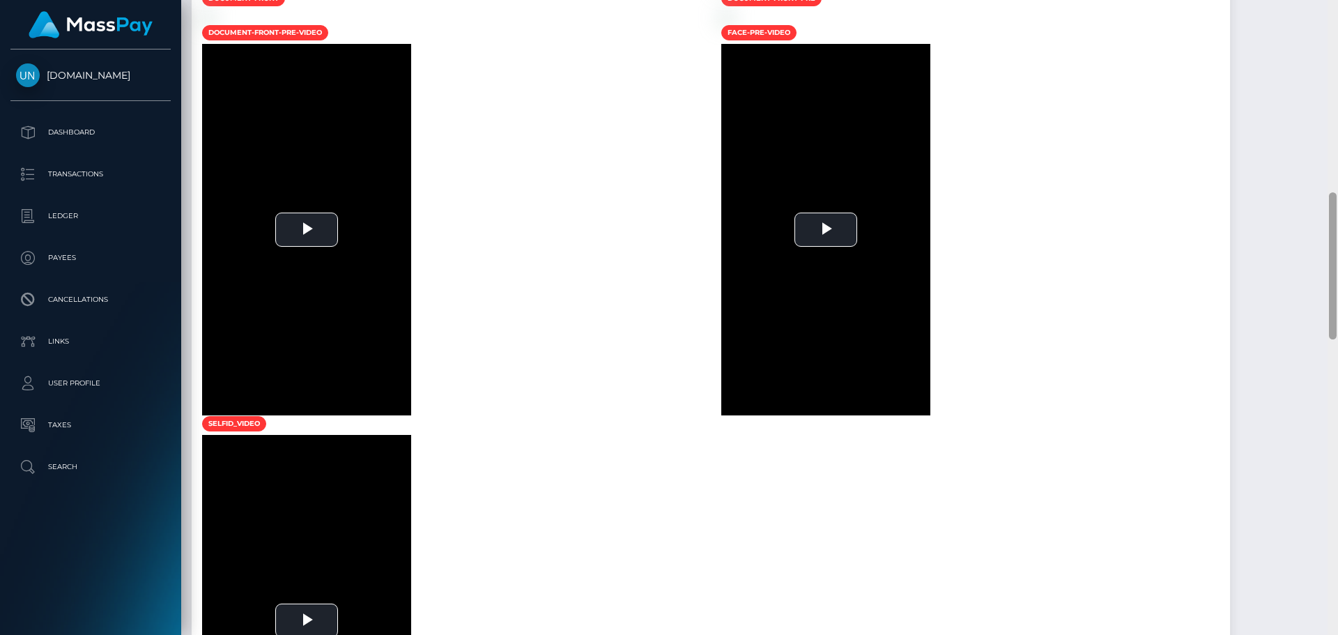
click at [1338, 7] on div at bounding box center [1333, 317] width 10 height 635
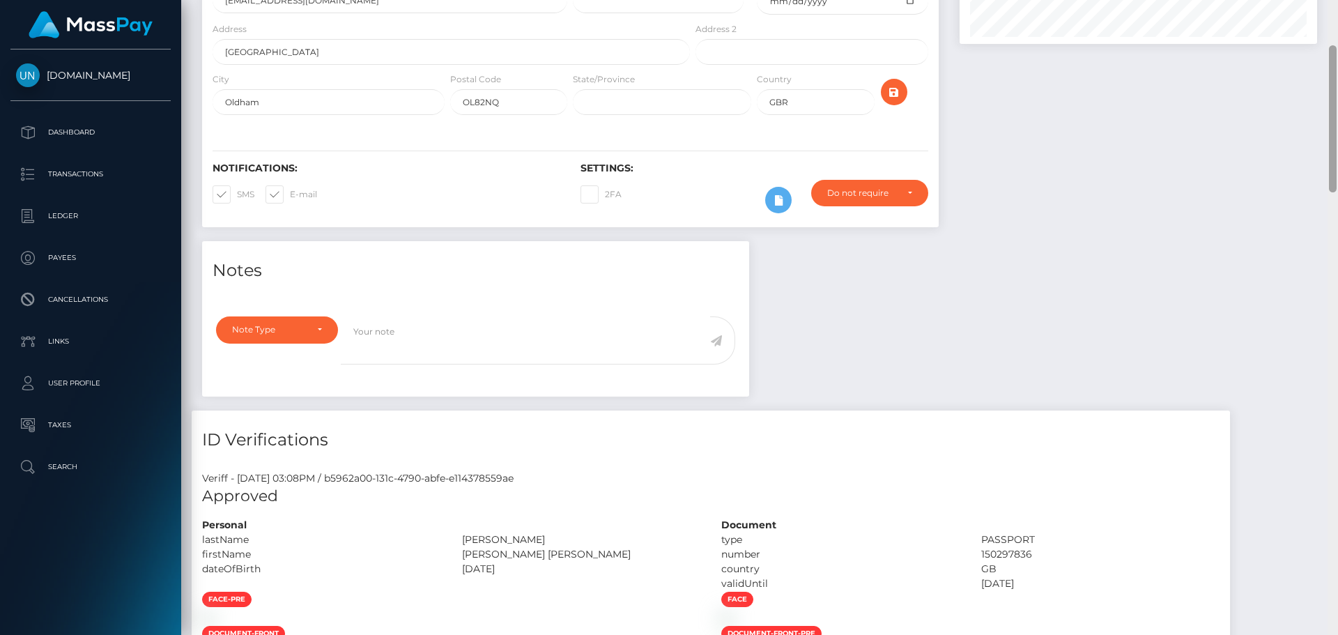
click at [1338, 7] on div "Customer Profile Loading... Loading..." at bounding box center [759, 317] width 1157 height 635
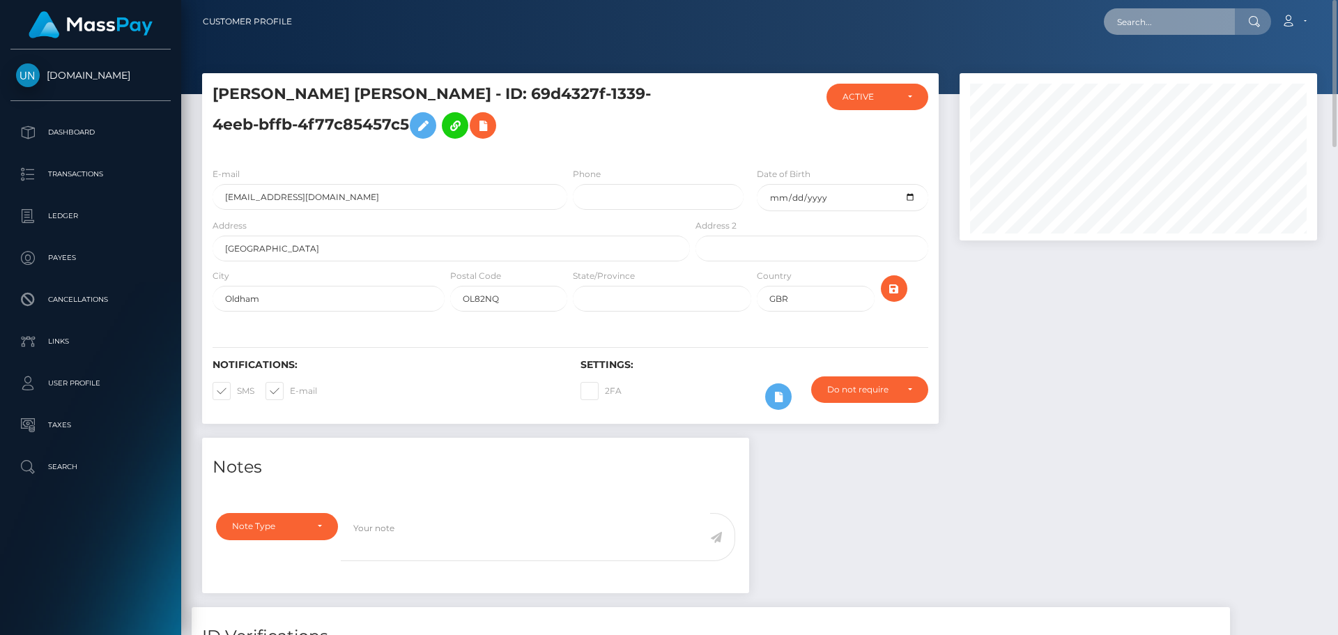
click at [1223, 29] on input "text" at bounding box center [1169, 21] width 131 height 26
paste input "[EMAIL_ADDRESS][DOMAIN_NAME]"
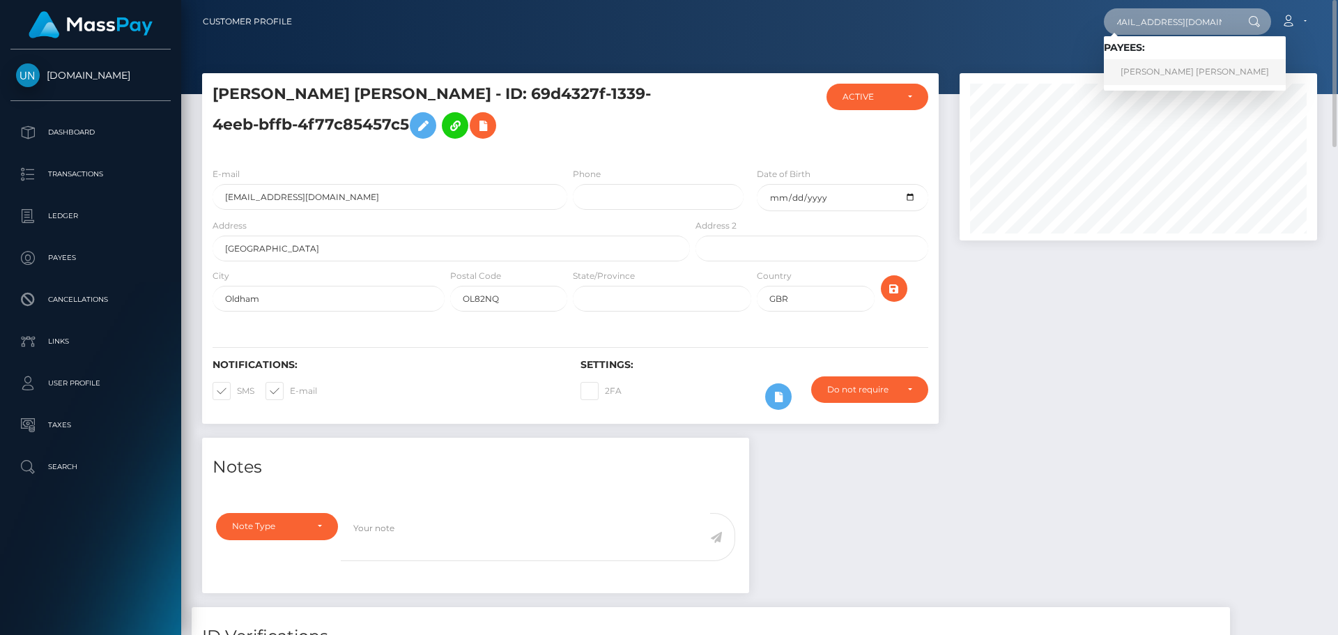
type input "[EMAIL_ADDRESS][DOMAIN_NAME]"
click at [1159, 74] on link "SINDY PAOLA MONTOYA OSORIO" at bounding box center [1195, 72] width 182 height 26
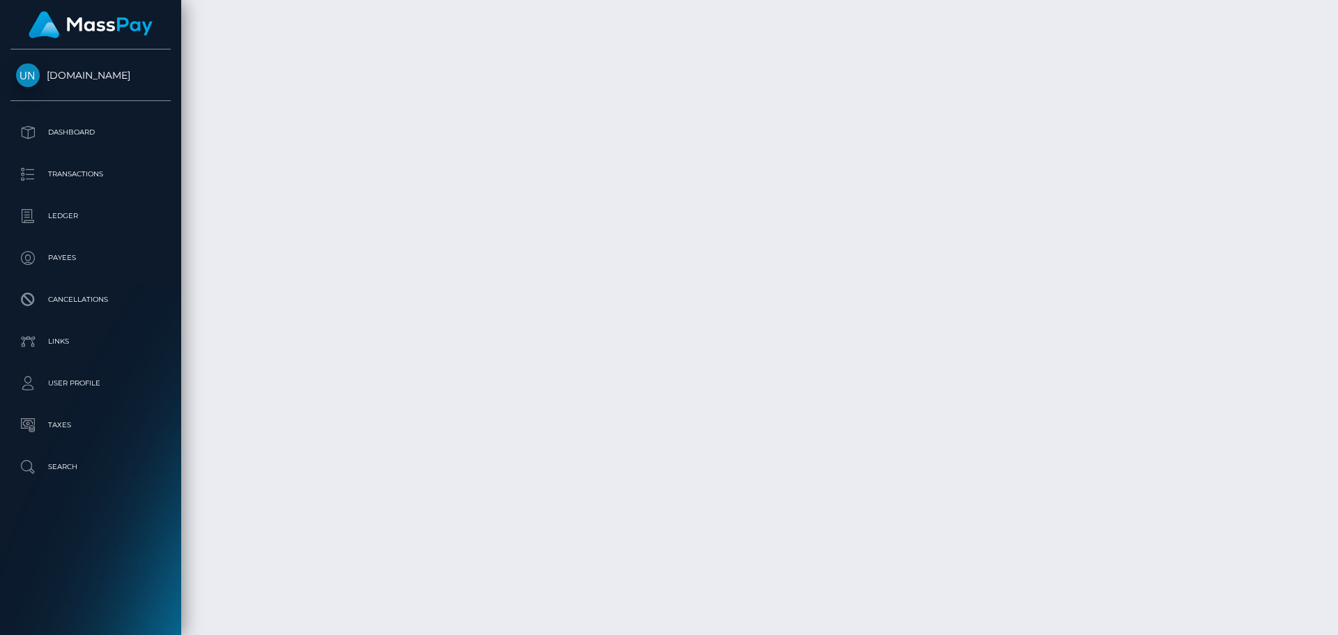
scroll to position [3580, 0]
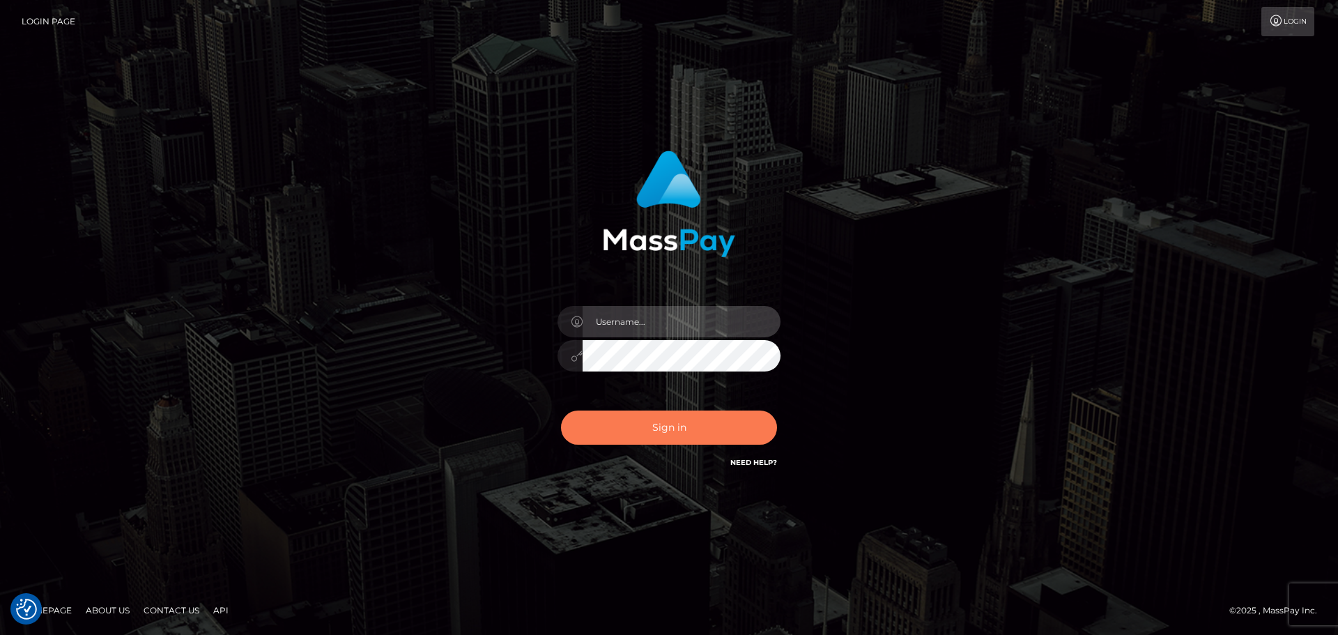
type input "Yassine Slimene"
click at [648, 434] on button "Sign in" at bounding box center [669, 428] width 216 height 34
type input "Yassine Slimene"
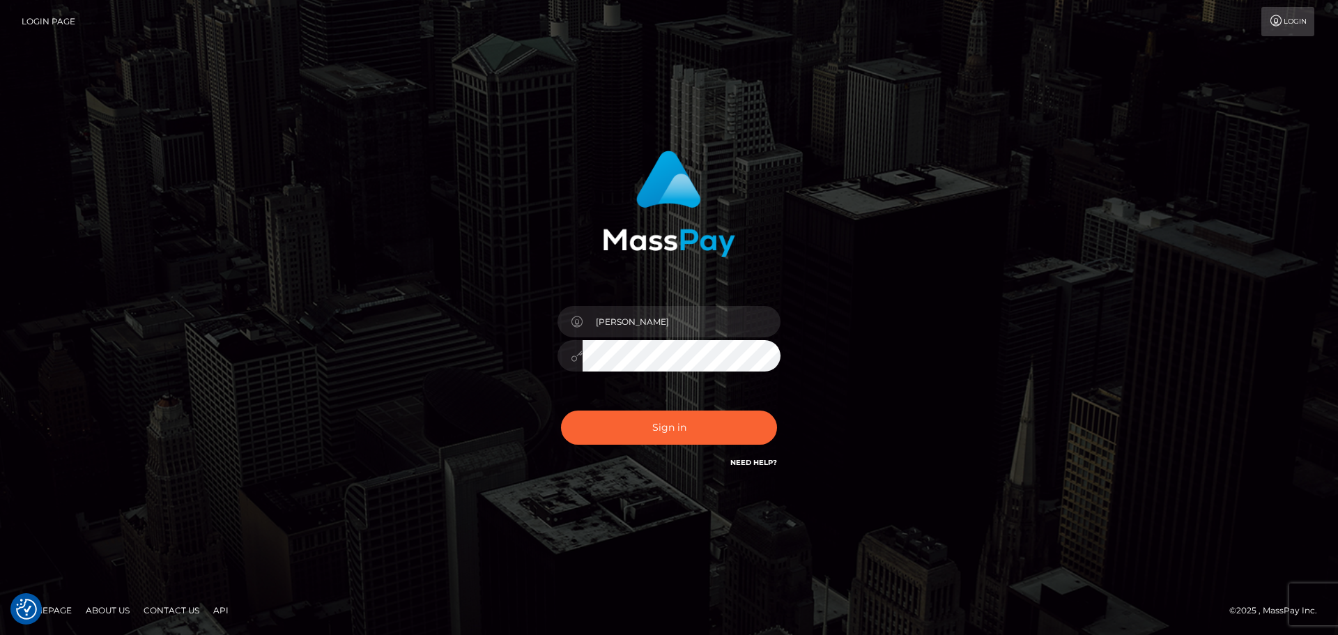
click at [641, 401] on div "Yassine Slimene" at bounding box center [669, 349] width 244 height 107
click at [649, 419] on button "Sign in" at bounding box center [669, 428] width 216 height 34
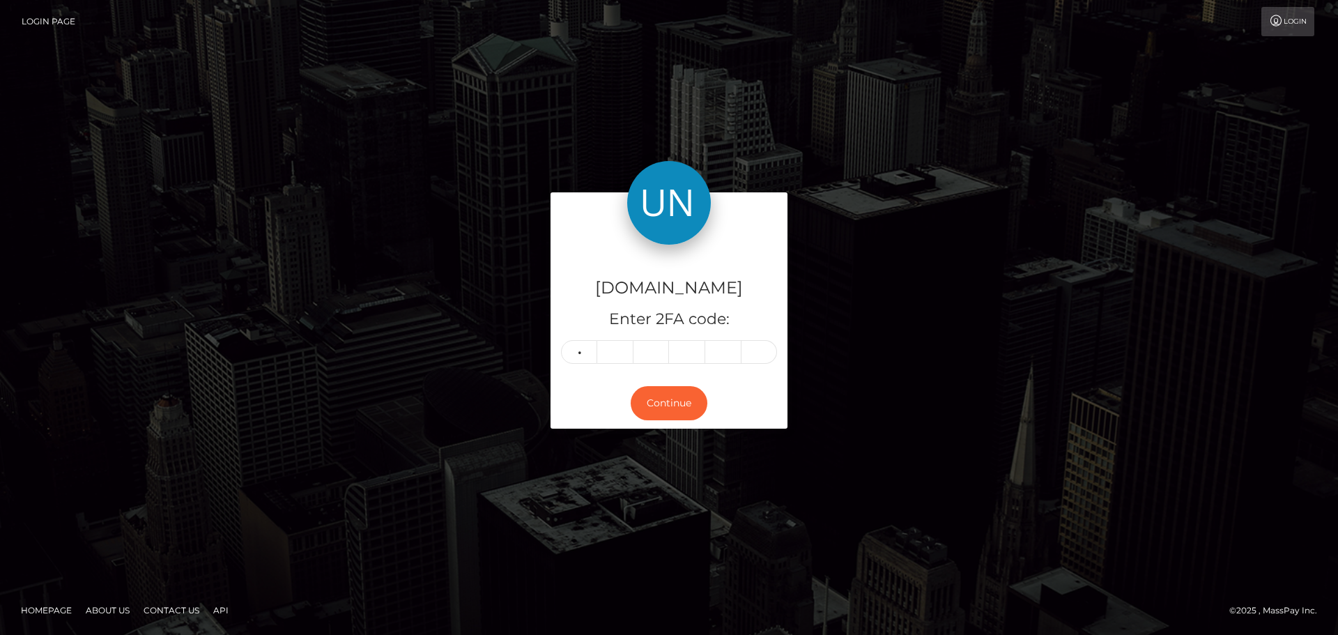
type input "9"
type input "3"
type input "8"
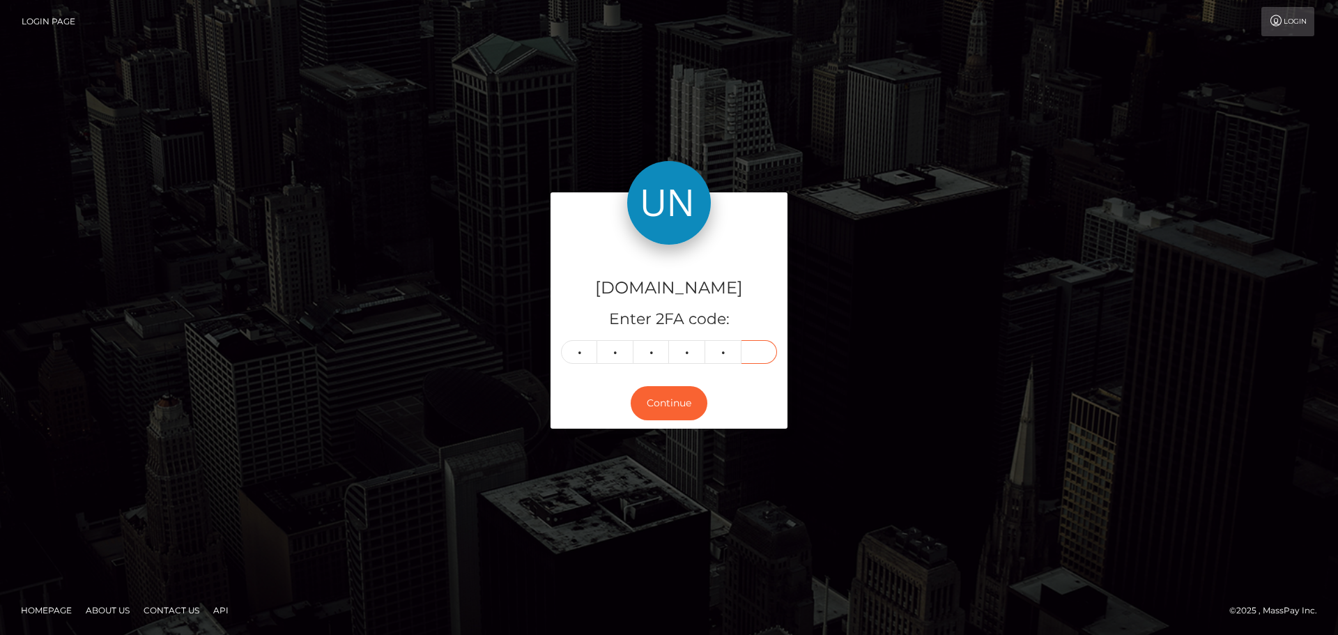
type input "4"
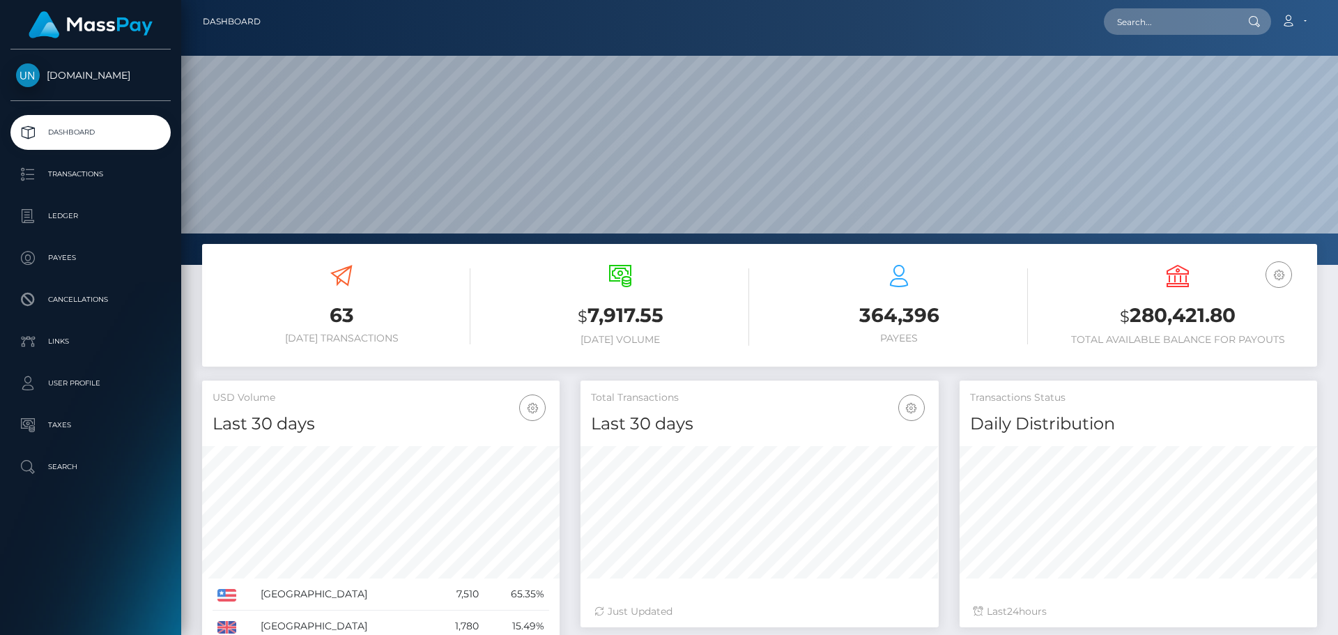
scroll to position [247, 358]
click at [1143, 22] on input "text" at bounding box center [1169, 21] width 131 height 26
paste input "x9bcvjy8tw@privaterelay.appleid.com"
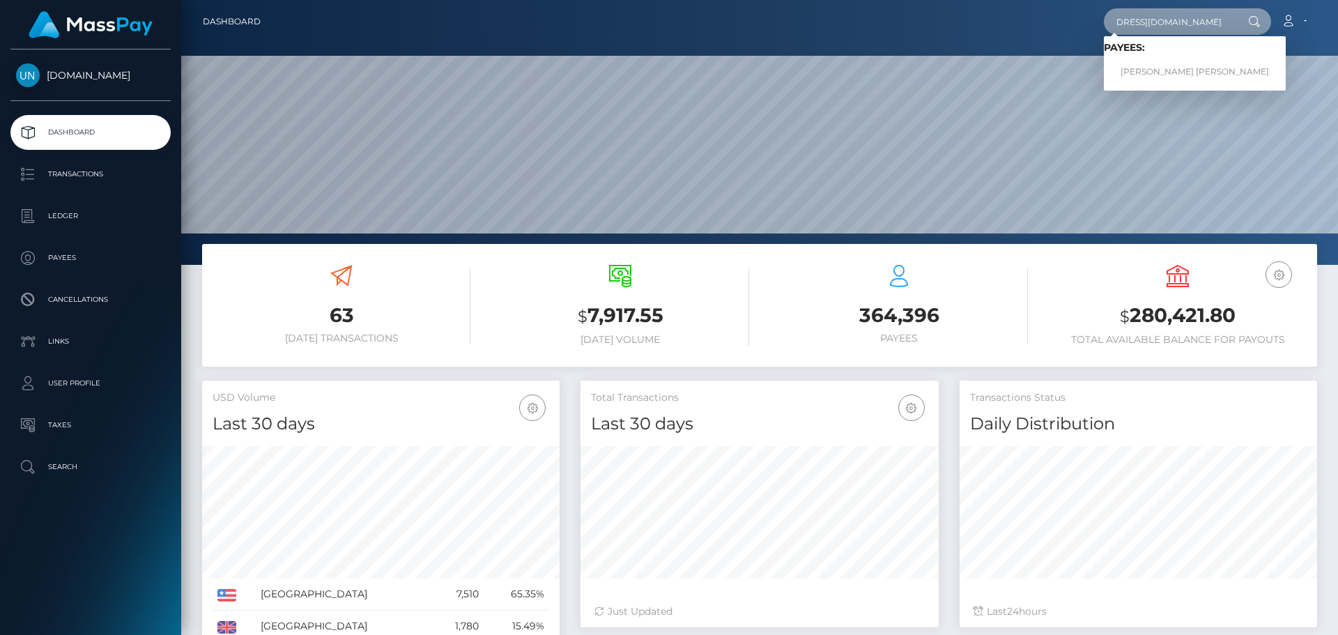
type input "x9bcvjy8tw@privaterelay.appleid.com"
drag, startPoint x: 1143, startPoint y: 69, endPoint x: 1170, endPoint y: 73, distance: 27.5
click at [1170, 73] on link "SAMANTHA RENEE HERNANDEZ" at bounding box center [1195, 72] width 182 height 26
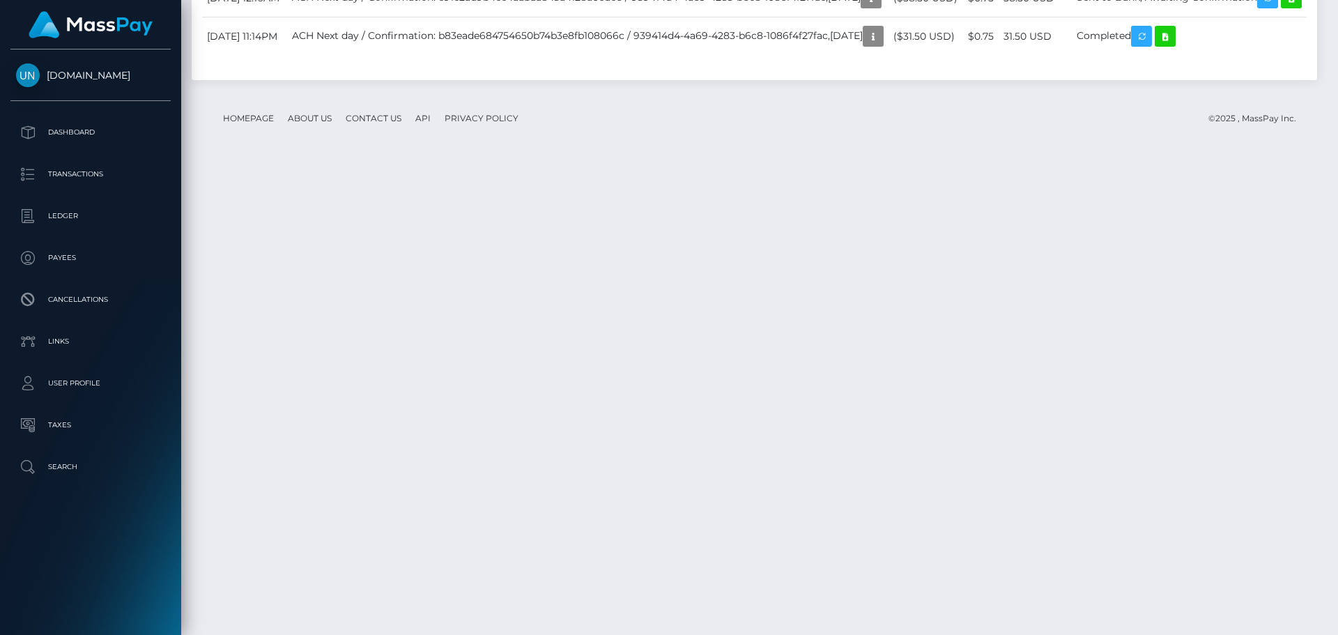
scroll to position [2560, 0]
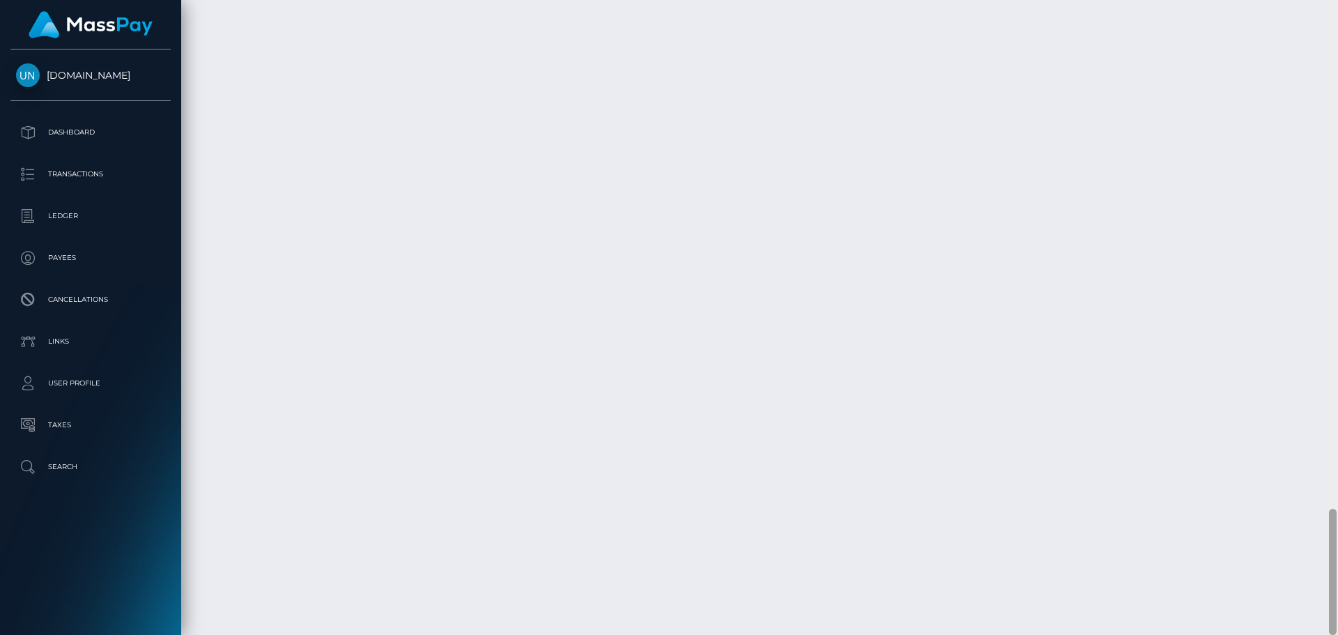
click at [1338, 9] on div at bounding box center [1333, 317] width 10 height 635
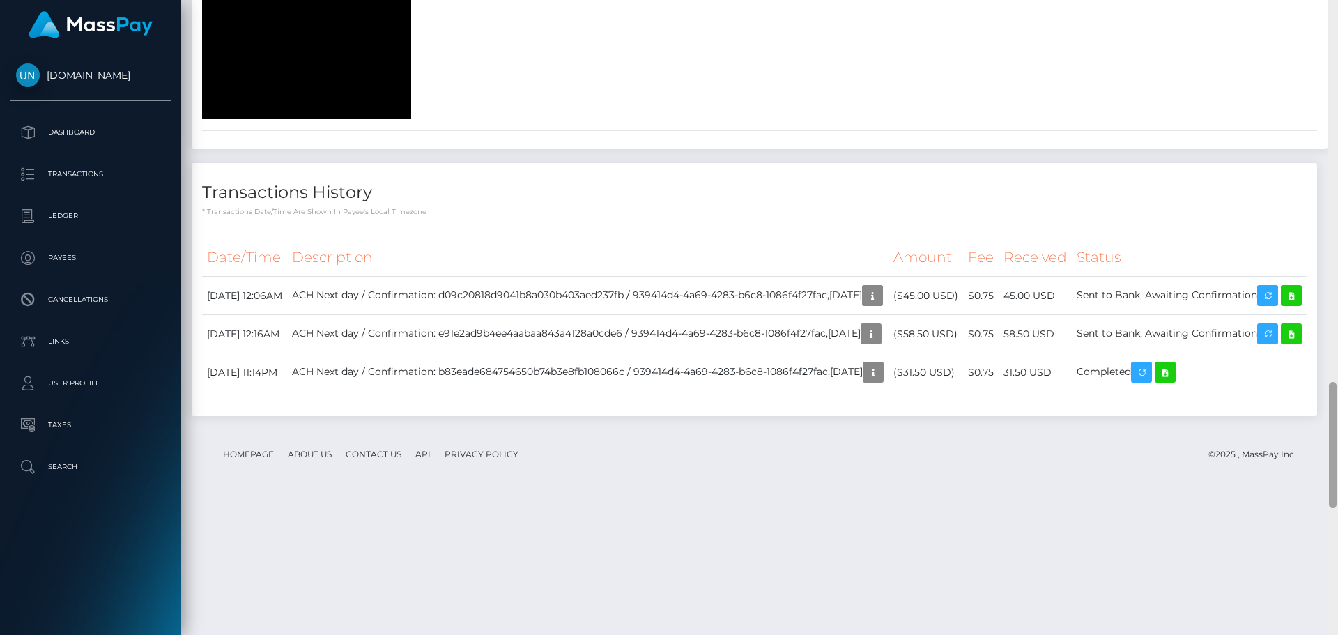
click at [1338, 9] on div at bounding box center [1333, 317] width 10 height 635
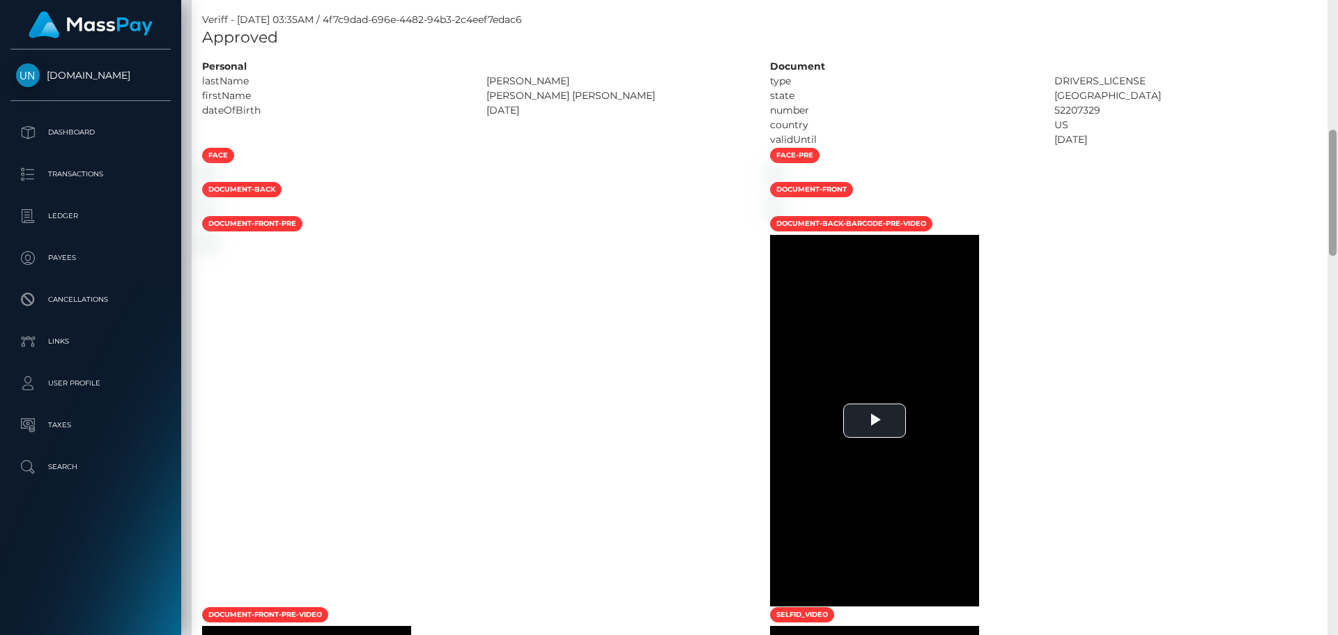
click at [1338, 9] on div "Customer Profile Loading... Loading..." at bounding box center [759, 317] width 1157 height 635
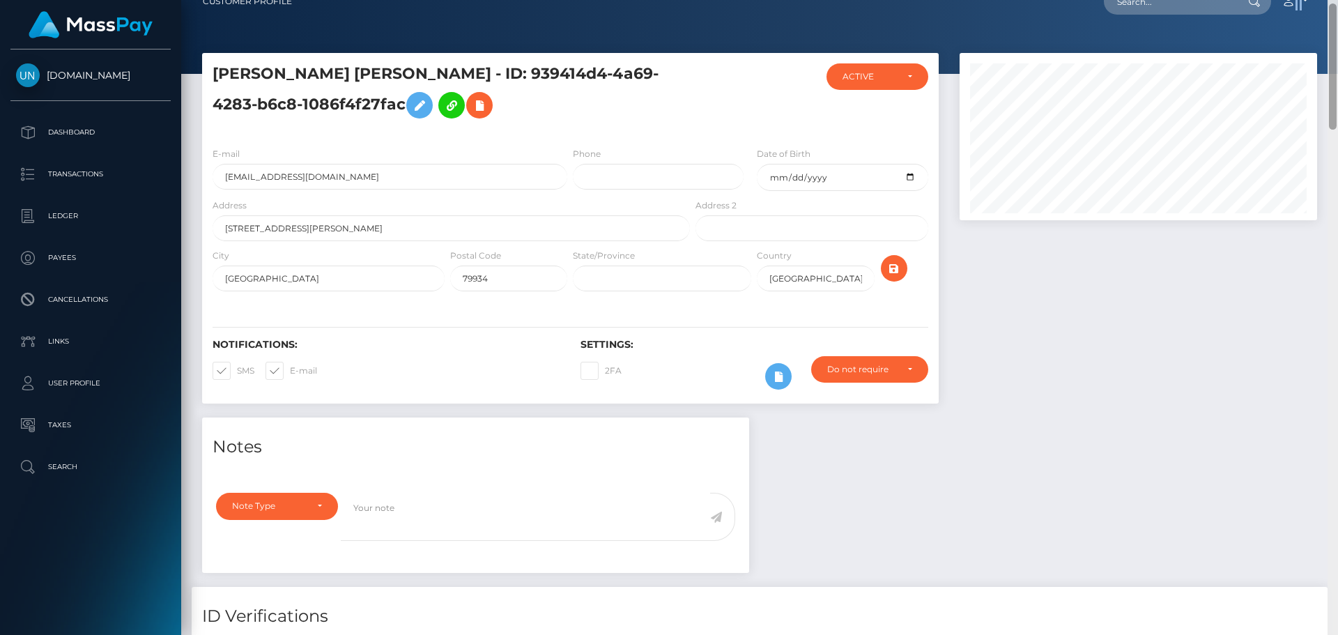
click at [1338, 9] on nav "Customer Profile Loading... Loading... Account" at bounding box center [759, 1] width 1157 height 43
click at [1206, 11] on input "text" at bounding box center [1169, 1] width 131 height 26
paste input "nahboisasor@gmail.com"
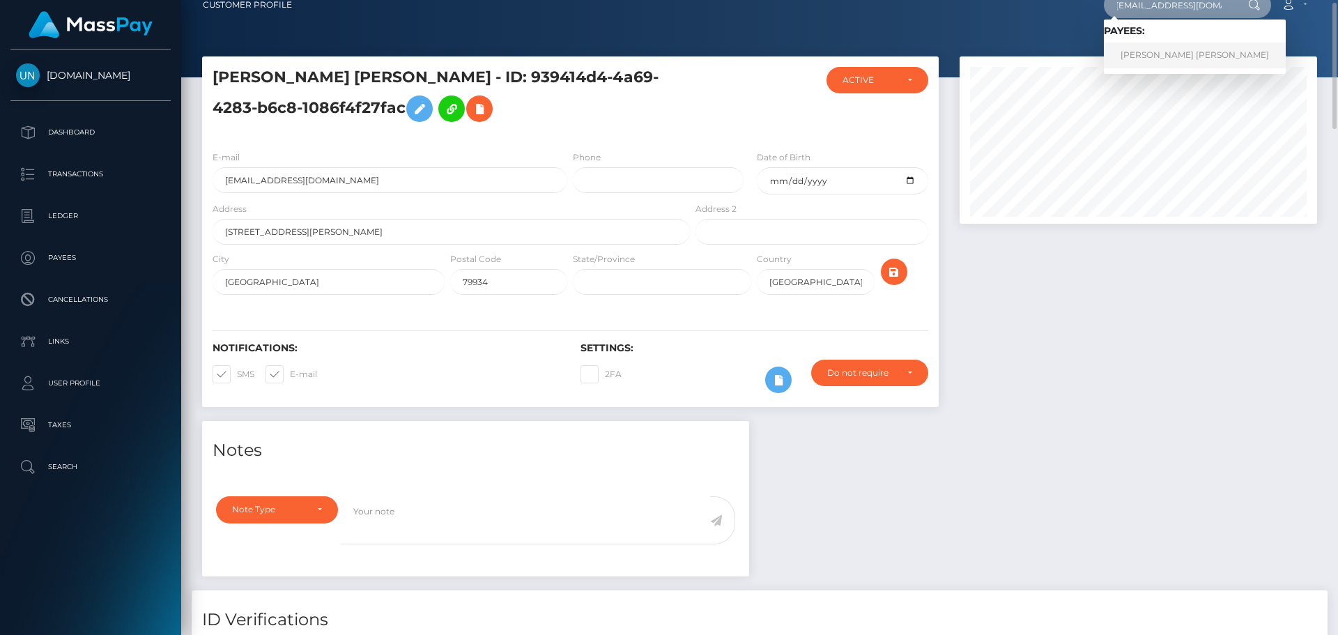
type input "nahboisasor@gmail.com"
click at [1179, 47] on link "SIOBHAN MARIE ROSA" at bounding box center [1195, 56] width 182 height 26
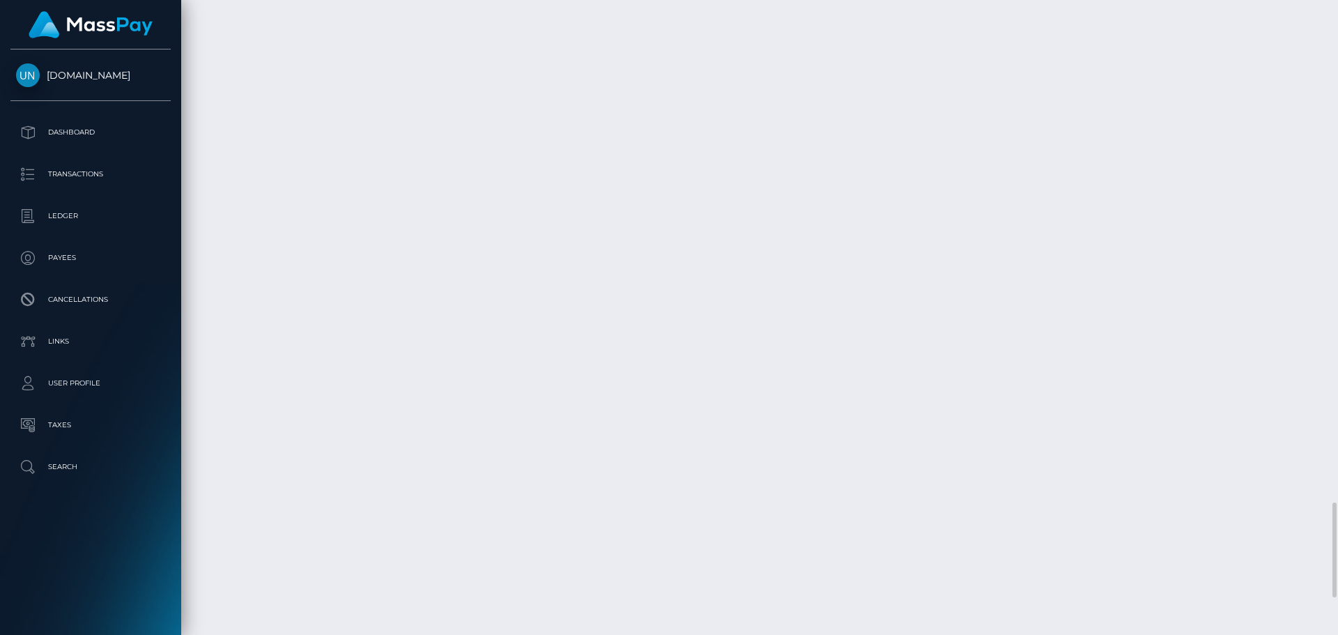
scroll to position [3595, 0]
click at [1338, 8] on div at bounding box center [1333, 317] width 10 height 635
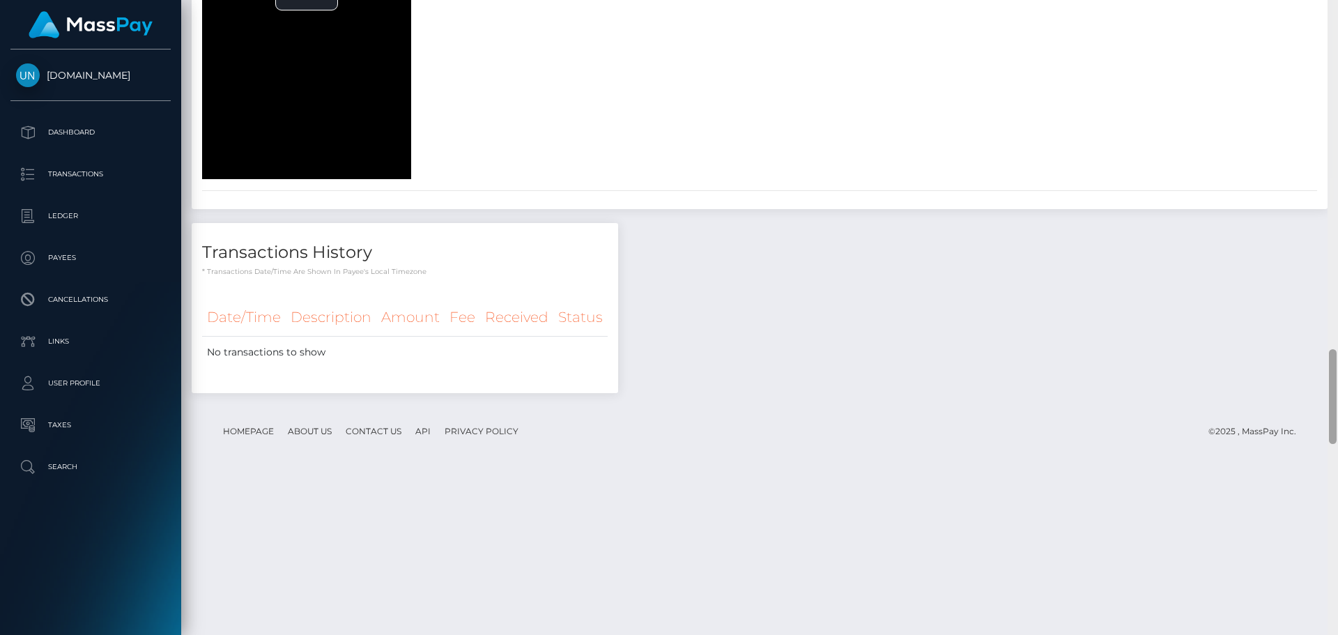
click at [1338, 8] on div at bounding box center [1333, 317] width 10 height 635
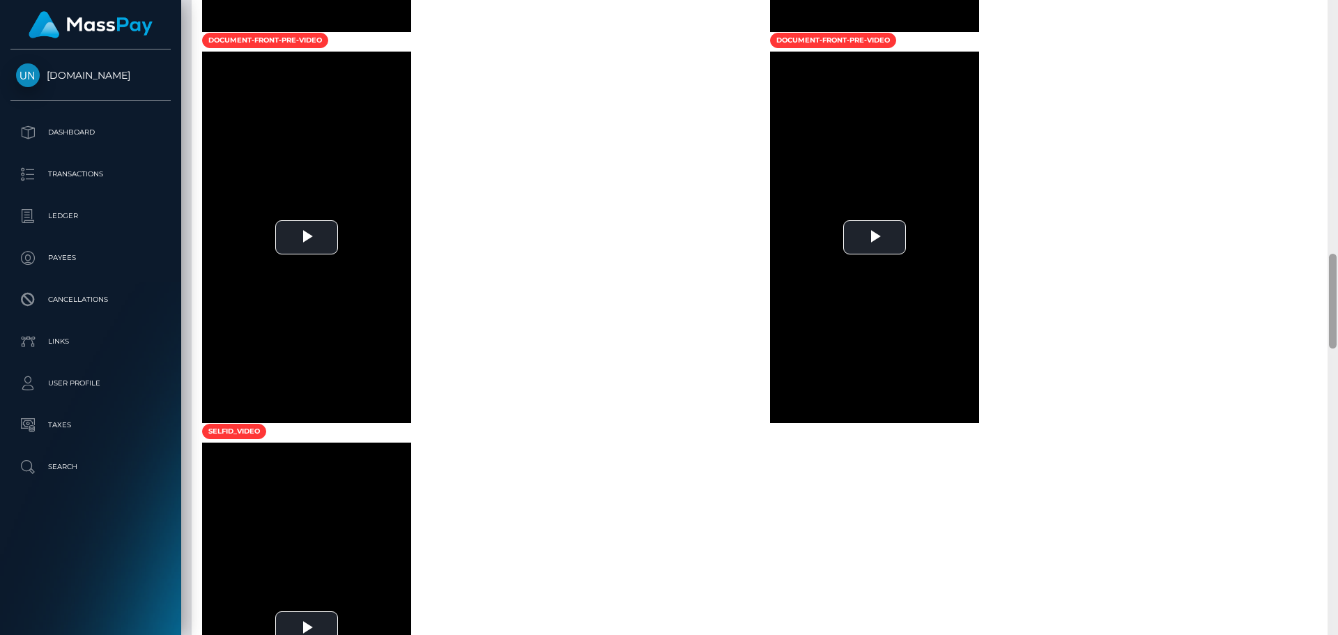
click at [1338, 8] on div at bounding box center [1333, 317] width 10 height 635
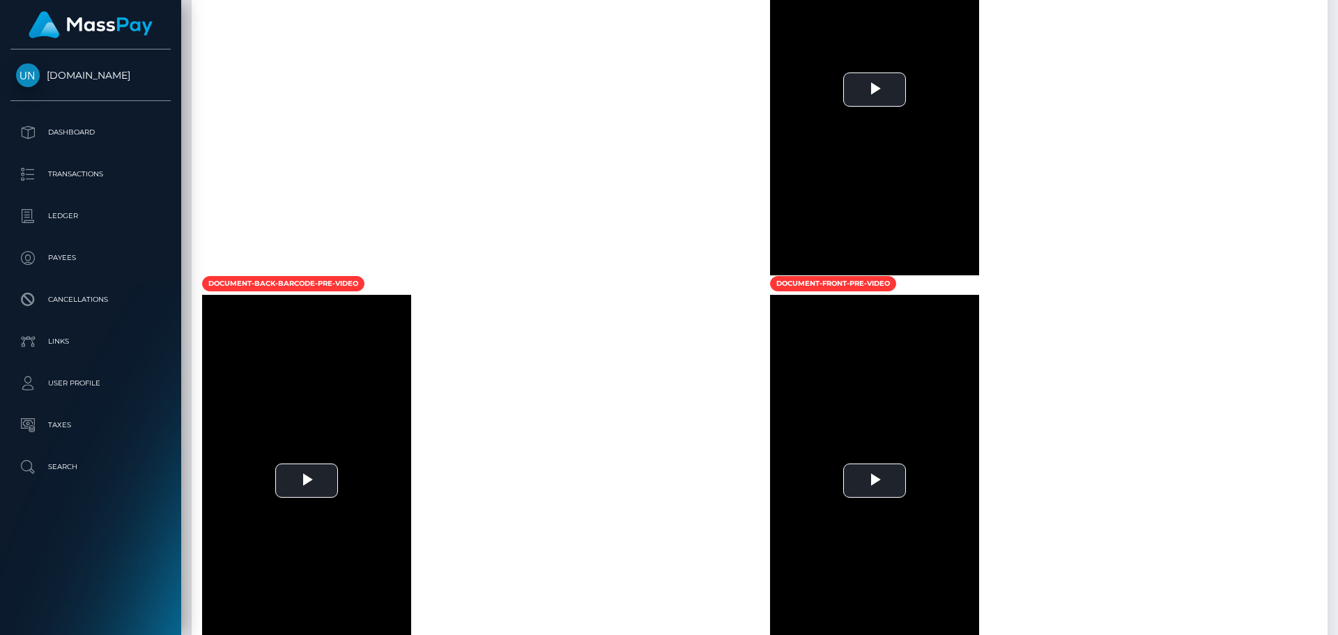
scroll to position [420, 0]
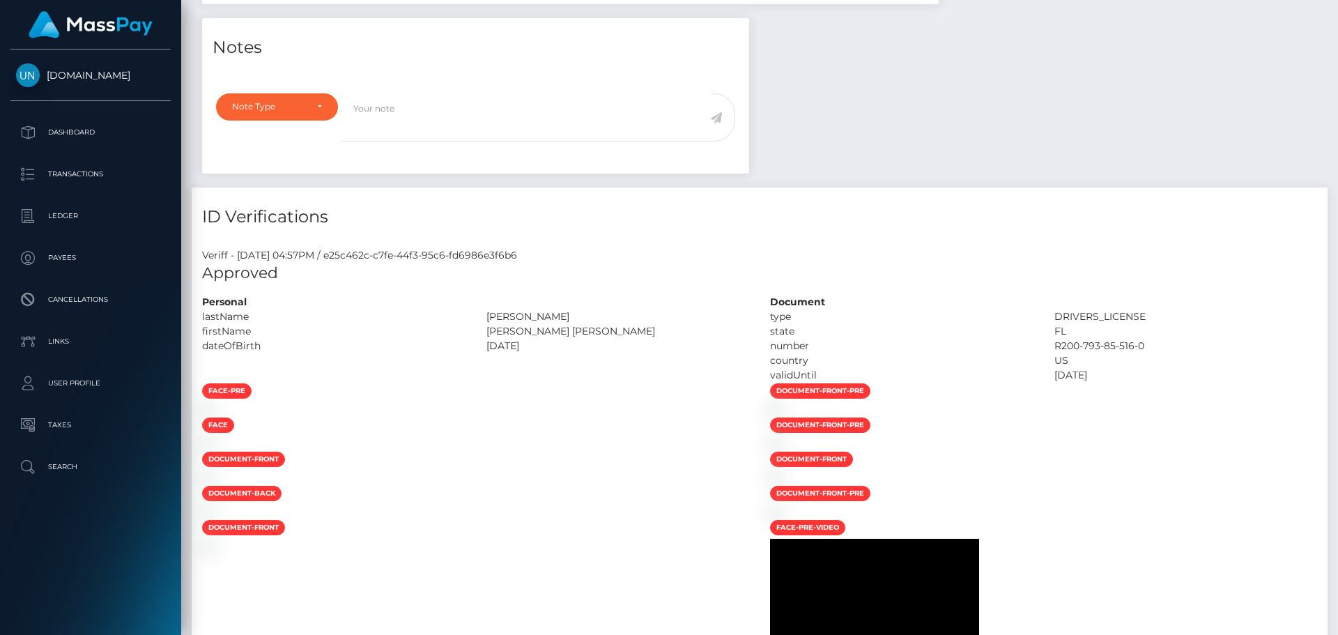
click at [1338, 8] on div "Customer Profile Loading... Loading..." at bounding box center [759, 317] width 1157 height 635
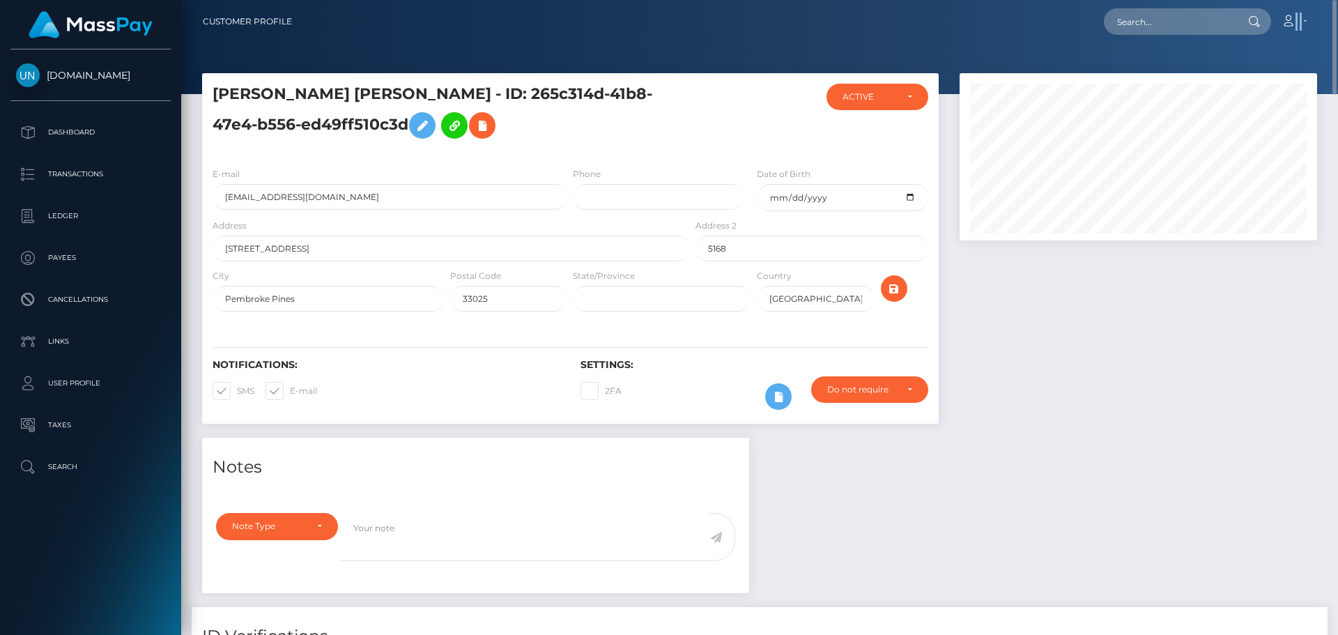
drag, startPoint x: 1338, startPoint y: 8, endPoint x: 1330, endPoint y: 11, distance: 8.2
click at [1336, 8] on nav "Customer Profile Loading... Loading... Account" at bounding box center [759, 21] width 1157 height 43
click at [1177, 26] on input "text" at bounding box center [1169, 21] width 131 height 26
paste input "[PERSON_NAME][EMAIL_ADDRESS][PERSON_NAME][DOMAIN_NAME]"
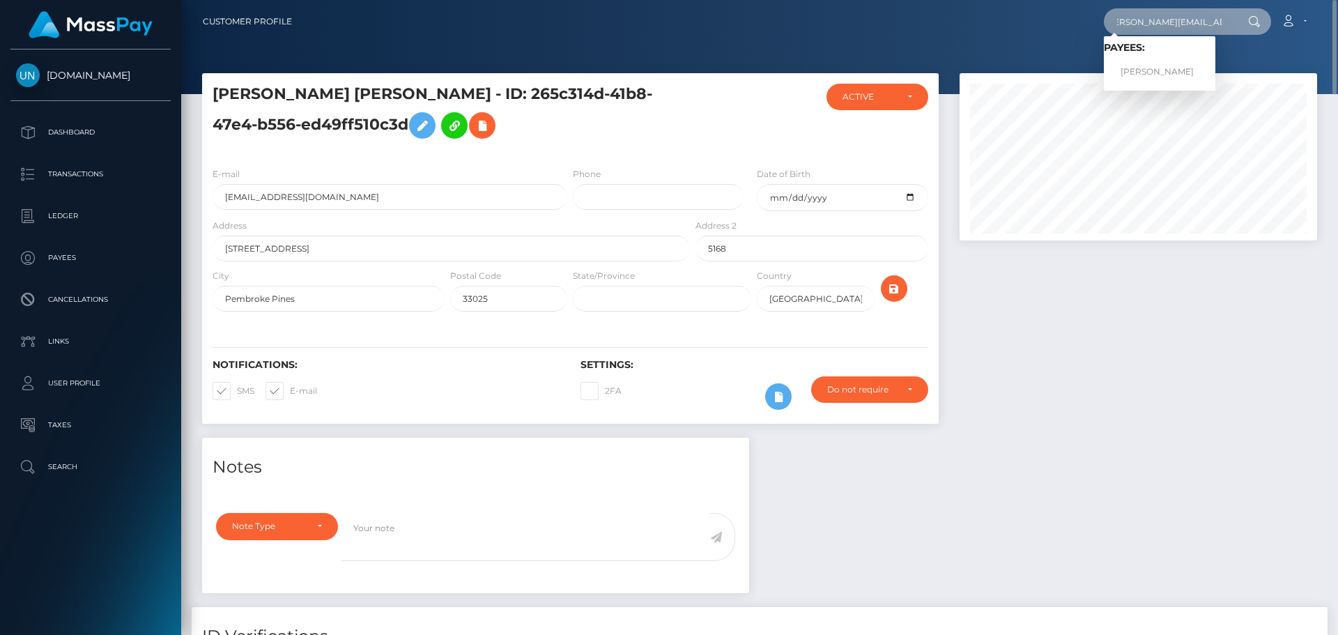
type input "andrew.playle@yahoo.co.uk"
click at [1167, 70] on link "ANDREW RONALD PLAYLE" at bounding box center [1160, 72] width 112 height 26
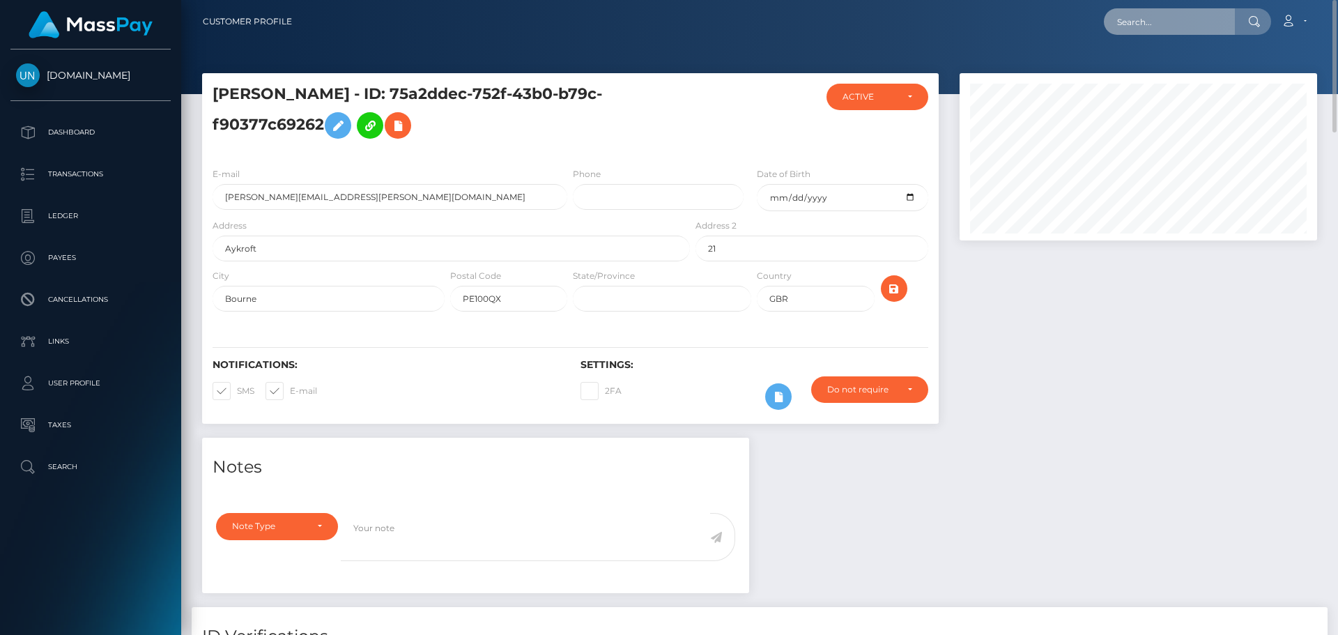
click at [1199, 18] on input "text" at bounding box center [1169, 21] width 131 height 26
type input "v"
paste input "[EMAIL_ADDRESS][DOMAIN_NAME]"
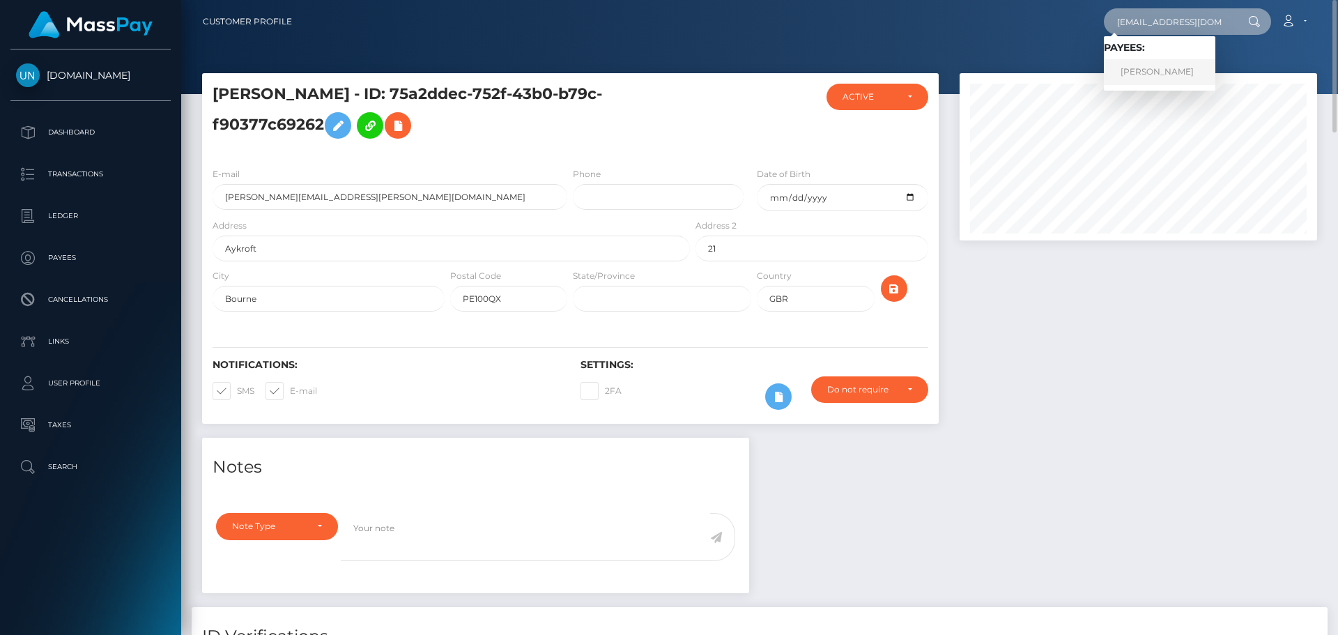
type input "[EMAIL_ADDRESS][DOMAIN_NAME]"
click at [1130, 70] on link "[PERSON_NAME]" at bounding box center [1160, 72] width 112 height 26
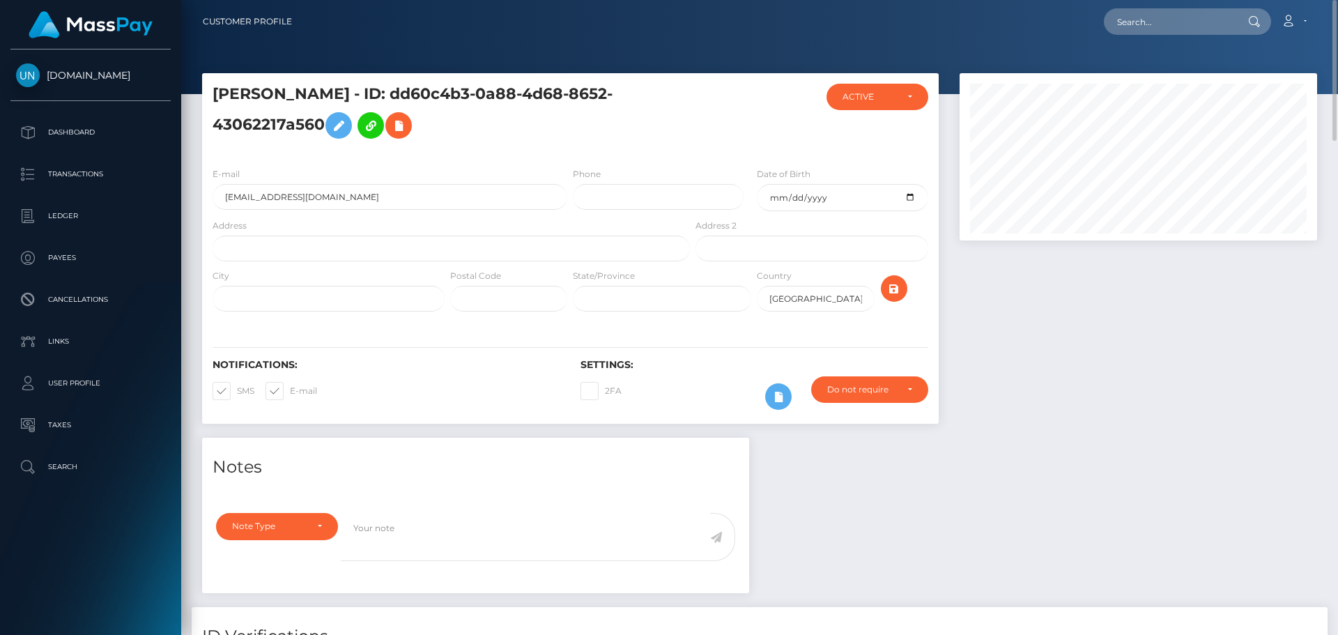
click at [464, 231] on div "Address" at bounding box center [452, 239] width 478 height 43
click at [459, 238] on input "text" at bounding box center [452, 249] width 478 height 26
paste input "216 8th st west palmetto Florida 34221"
click at [390, 247] on input "216 8th st west palmetto Florida 34221" at bounding box center [452, 249] width 478 height 26
click at [361, 252] on input "216 8th st west palmetto Florida 34221" at bounding box center [452, 249] width 478 height 26
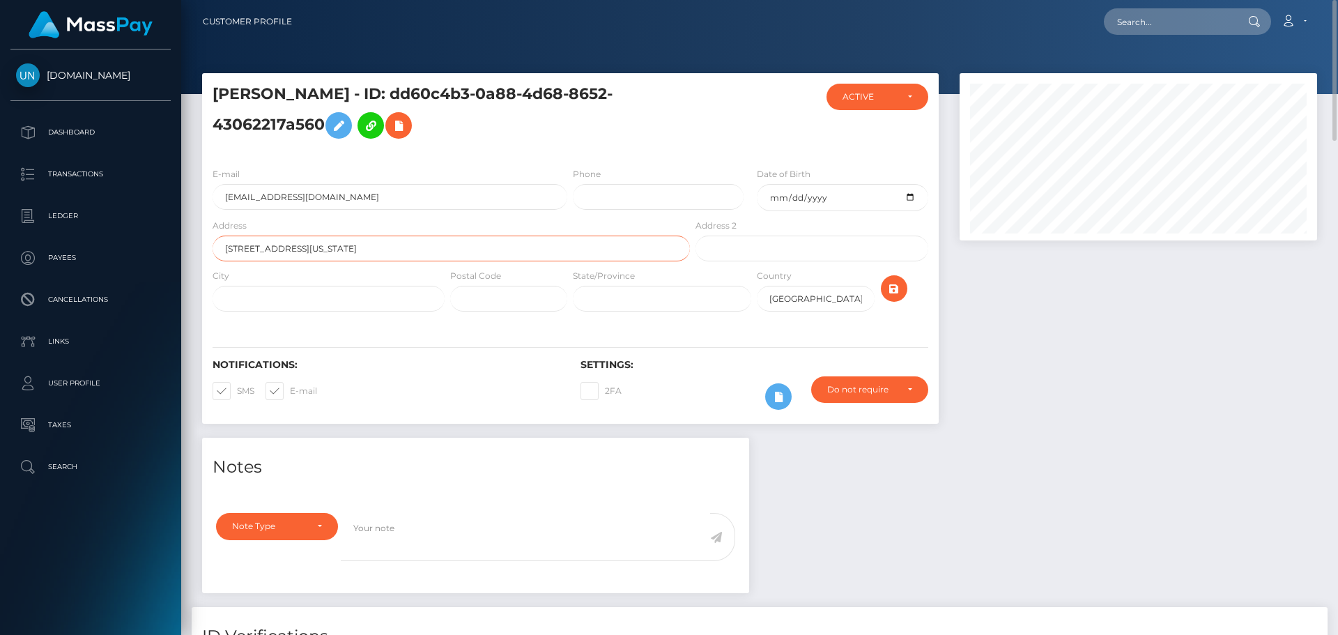
click at [368, 249] on input "216 8th st west palmetto Florida 34221" at bounding box center [452, 249] width 478 height 26
type input "216 8th st west palmetto Florida 34221"
click at [477, 289] on input "text" at bounding box center [508, 299] width 117 height 26
paste input "34221"
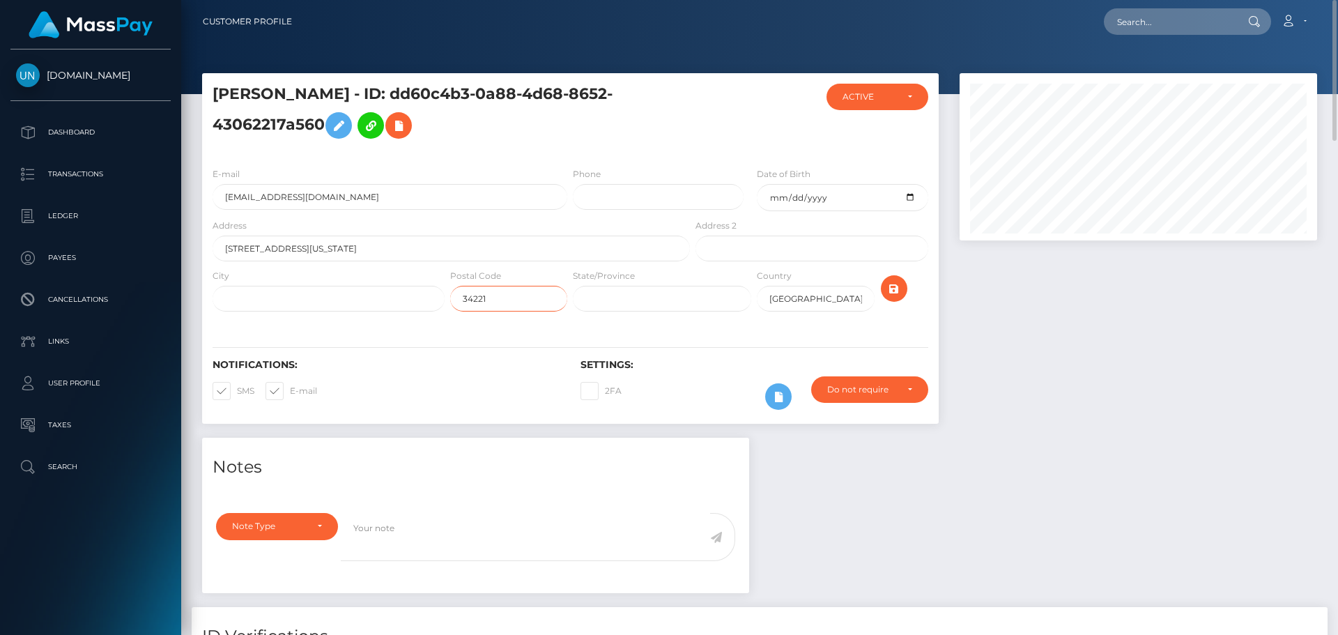
type input "34221"
click at [342, 249] on input "216 8th st west palmetto Florida 34221" at bounding box center [452, 249] width 478 height 26
click at [328, 310] on input "text" at bounding box center [329, 299] width 232 height 26
paste input "Florida"
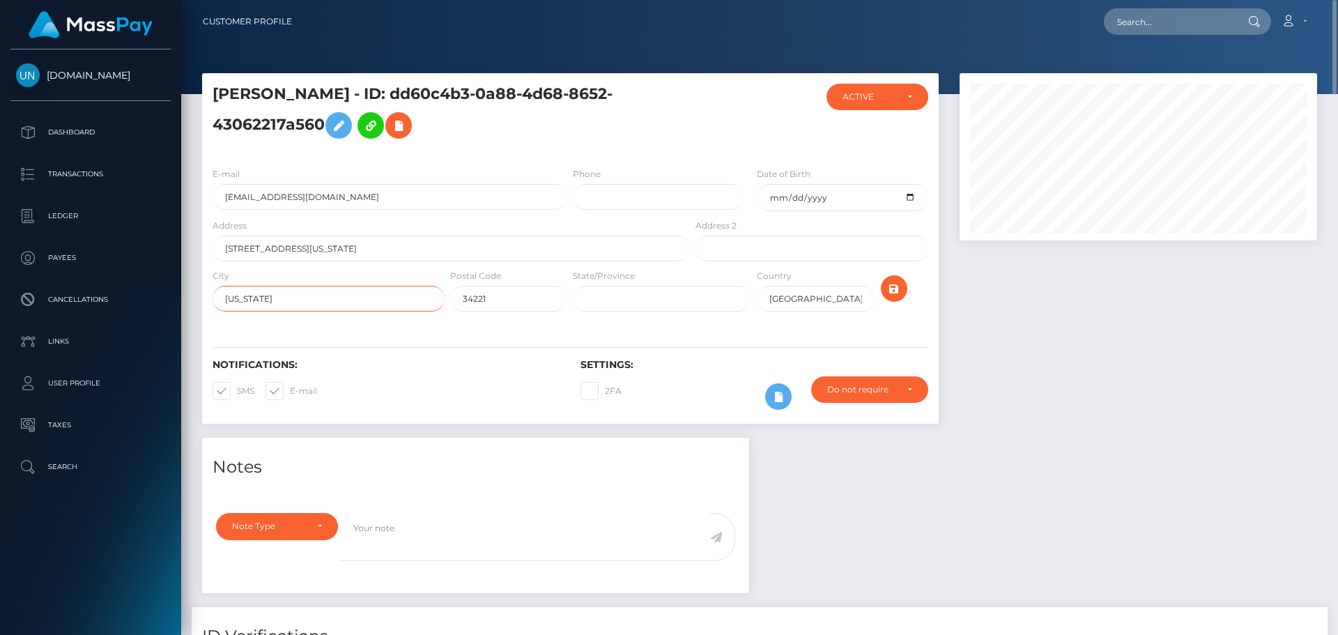
type input "Florida"
click at [689, 322] on div "E-mail tonyax0@aol.com Phone Date of Birth 1995-12-13 Address City" at bounding box center [570, 240] width 737 height 169
click at [679, 299] on input "text" at bounding box center [662, 299] width 178 height 26
type input "FL"
drag, startPoint x: 393, startPoint y: 247, endPoint x: 328, endPoint y: 266, distance: 68.2
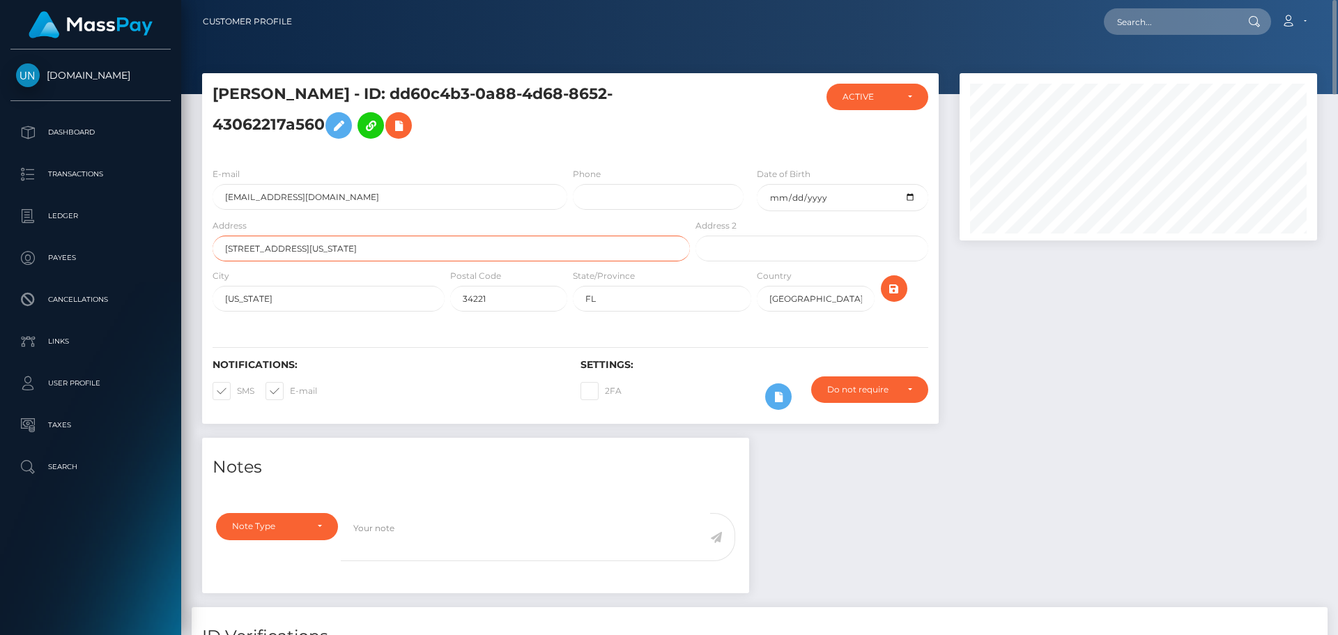
click at [328, 262] on div "Address 216 8th st west palmetto Florida 34221" at bounding box center [447, 243] width 491 height 50
type input "216 8th st west palmetto"
click at [895, 285] on icon "submit" at bounding box center [894, 288] width 17 height 17
click at [1167, 45] on div at bounding box center [759, 47] width 1157 height 94
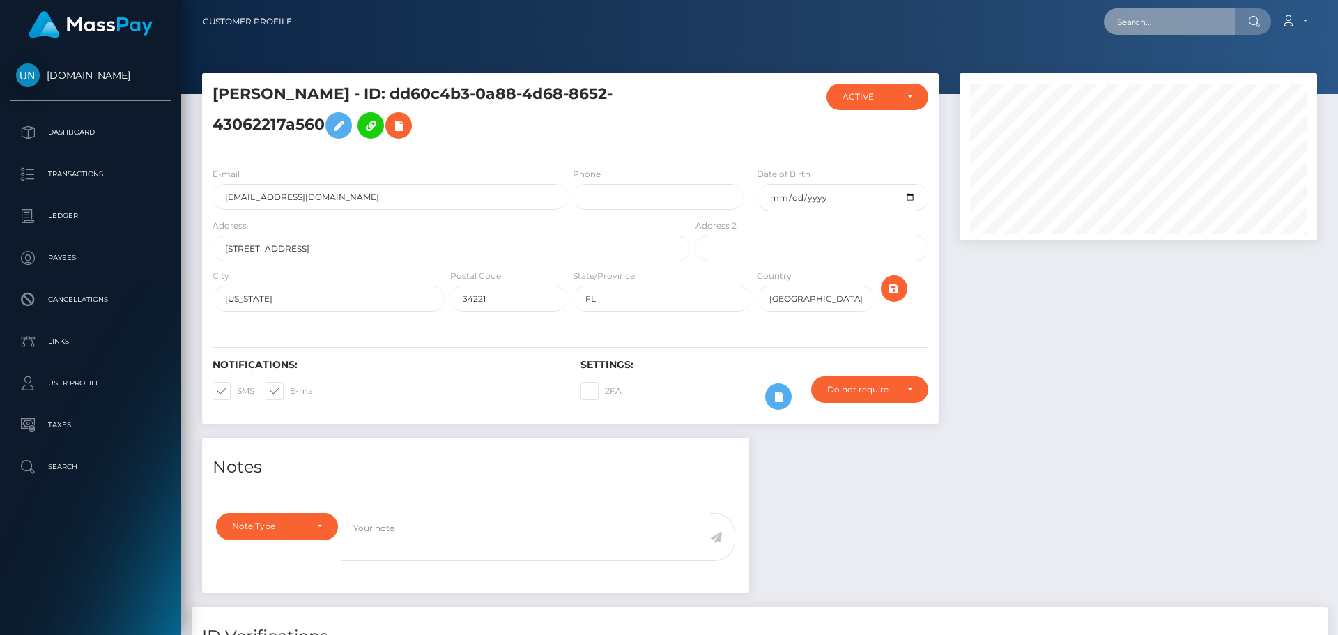
click at [1174, 31] on input "text" at bounding box center [1169, 21] width 131 height 26
paste input "la.shany.0812@gmail.com"
click at [1174, 28] on input "la.shany.0812@gmail.com" at bounding box center [1169, 21] width 131 height 26
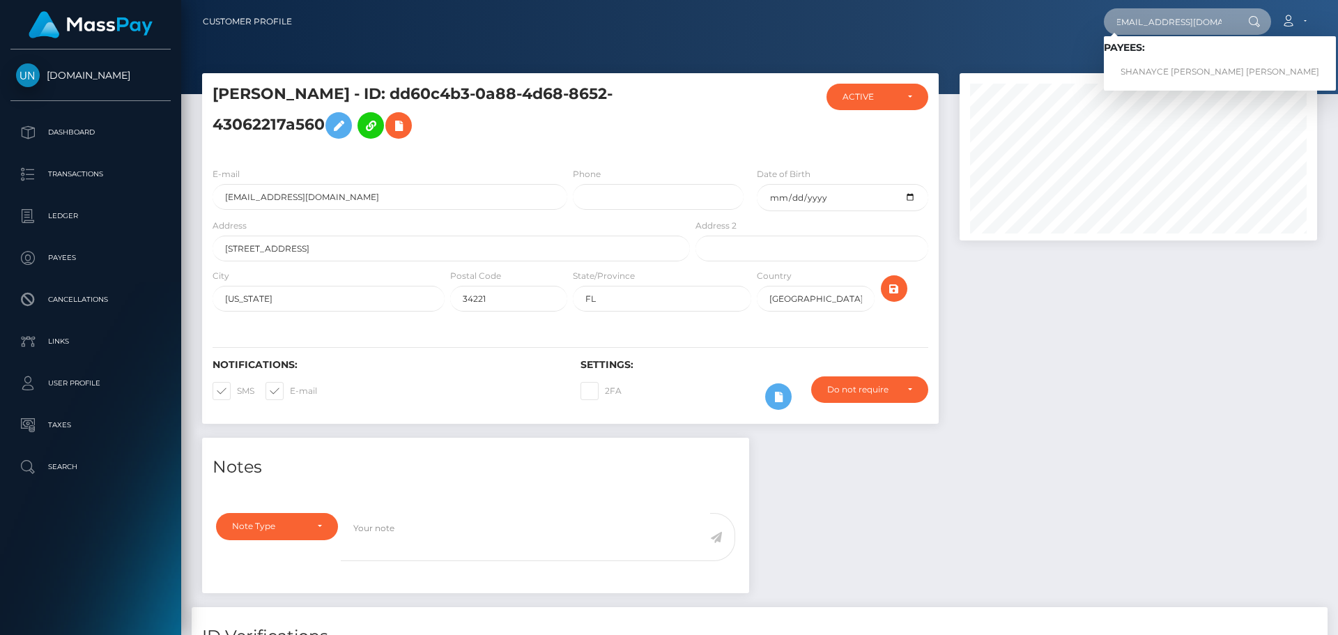
type input "la.shany.0812@gmail.com"
click at [1136, 65] on link "SHANAYCE NICOLE CRUZ VAZQUEZ" at bounding box center [1220, 72] width 232 height 26
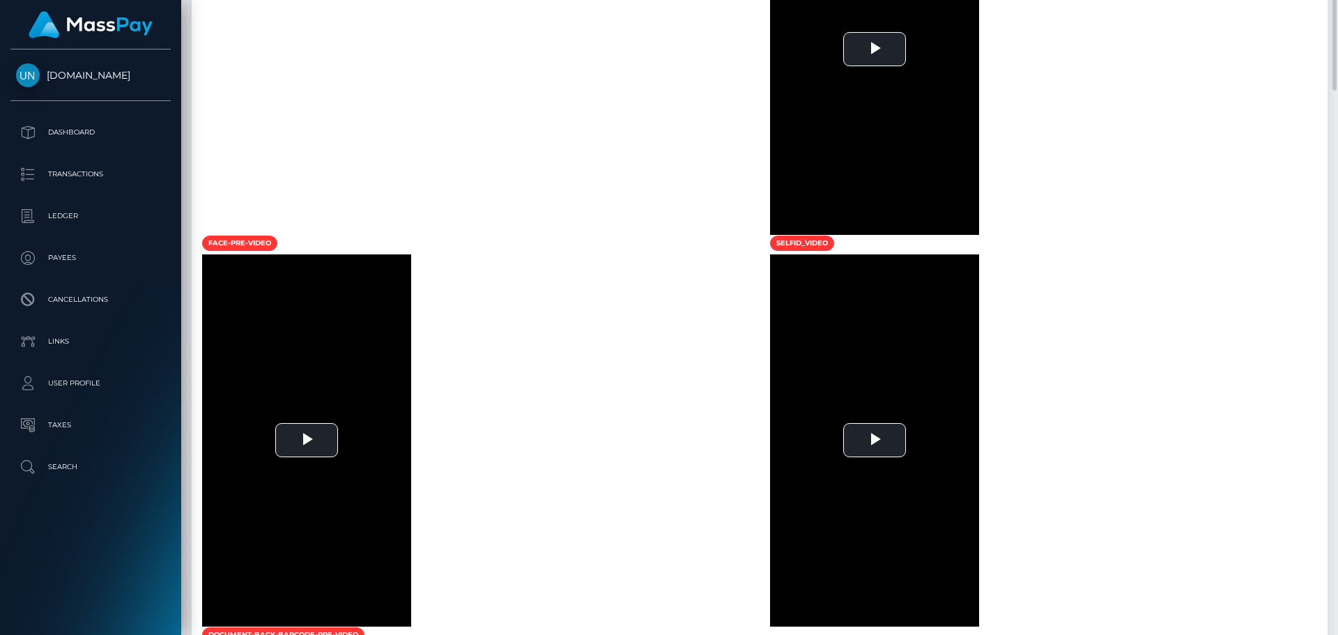
scroll to position [594, 0]
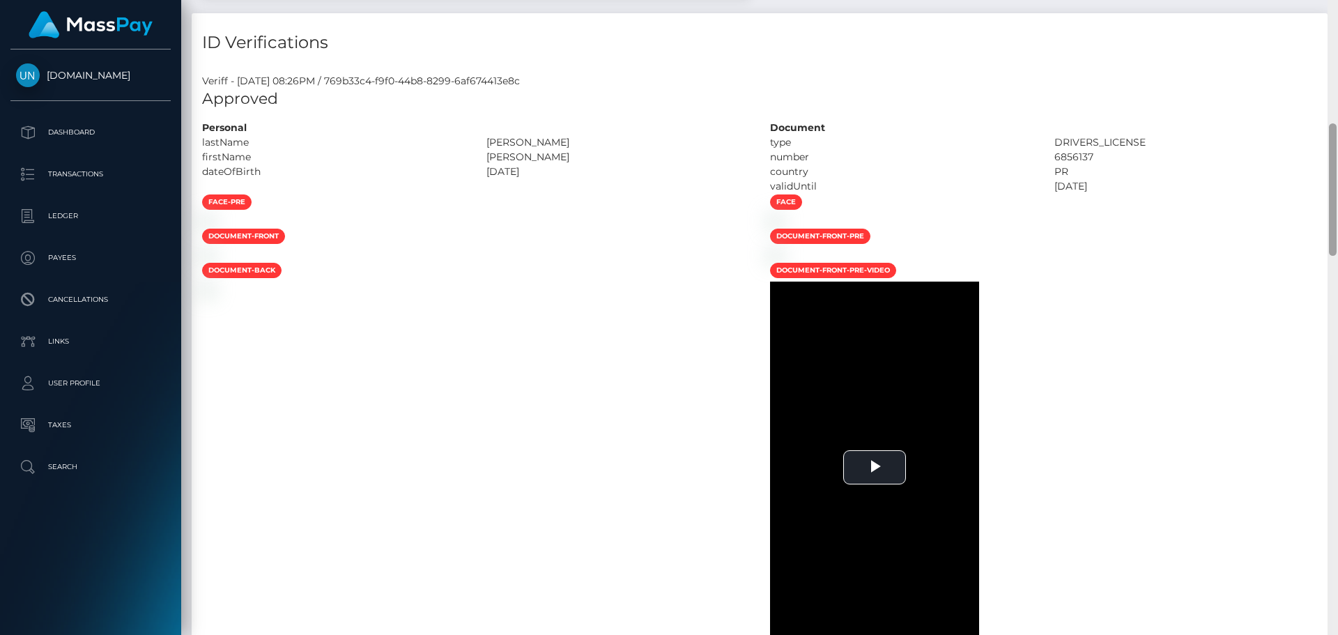
click at [1338, 24] on div "Customer Profile Loading... Loading..." at bounding box center [759, 317] width 1157 height 635
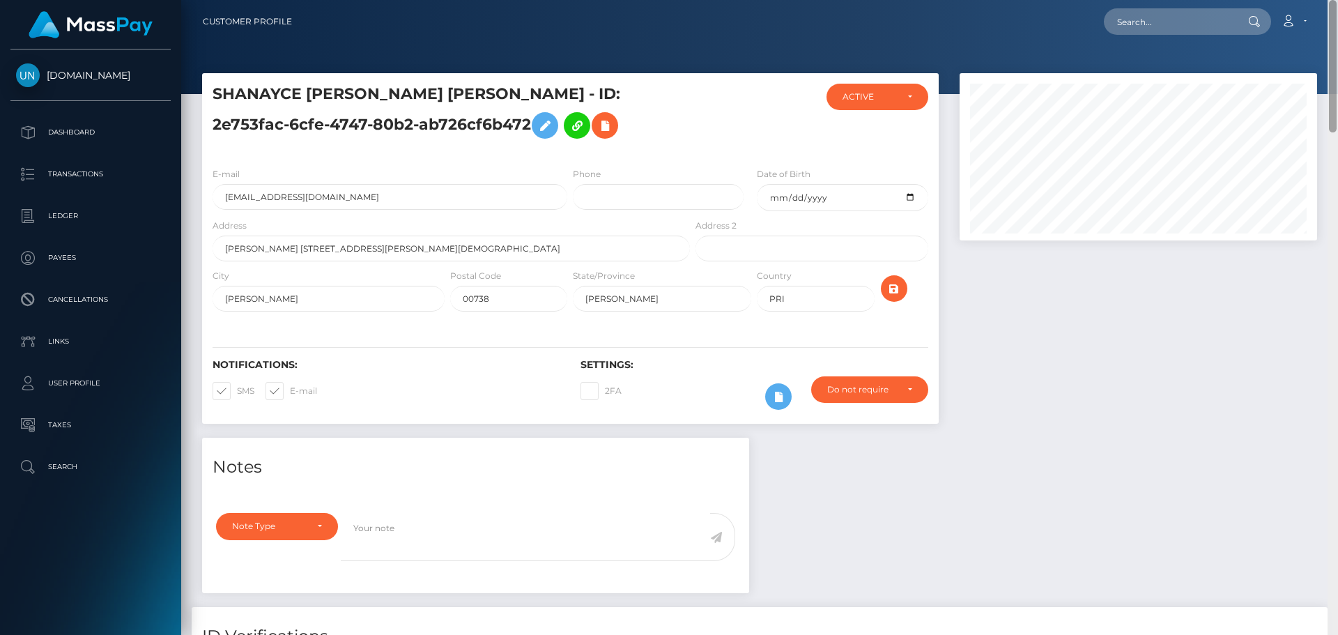
click at [1338, 24] on nav "Customer Profile Loading... Loading... Account" at bounding box center [759, 21] width 1157 height 43
drag, startPoint x: 1338, startPoint y: 24, endPoint x: 1247, endPoint y: 24, distance: 90.6
click at [1336, 24] on nav "Customer Profile Loading... Loading... Account" at bounding box center [759, 21] width 1157 height 43
click at [1209, 24] on input "text" at bounding box center [1169, 21] width 131 height 26
paste input "sniperprincessss@gmail.com"
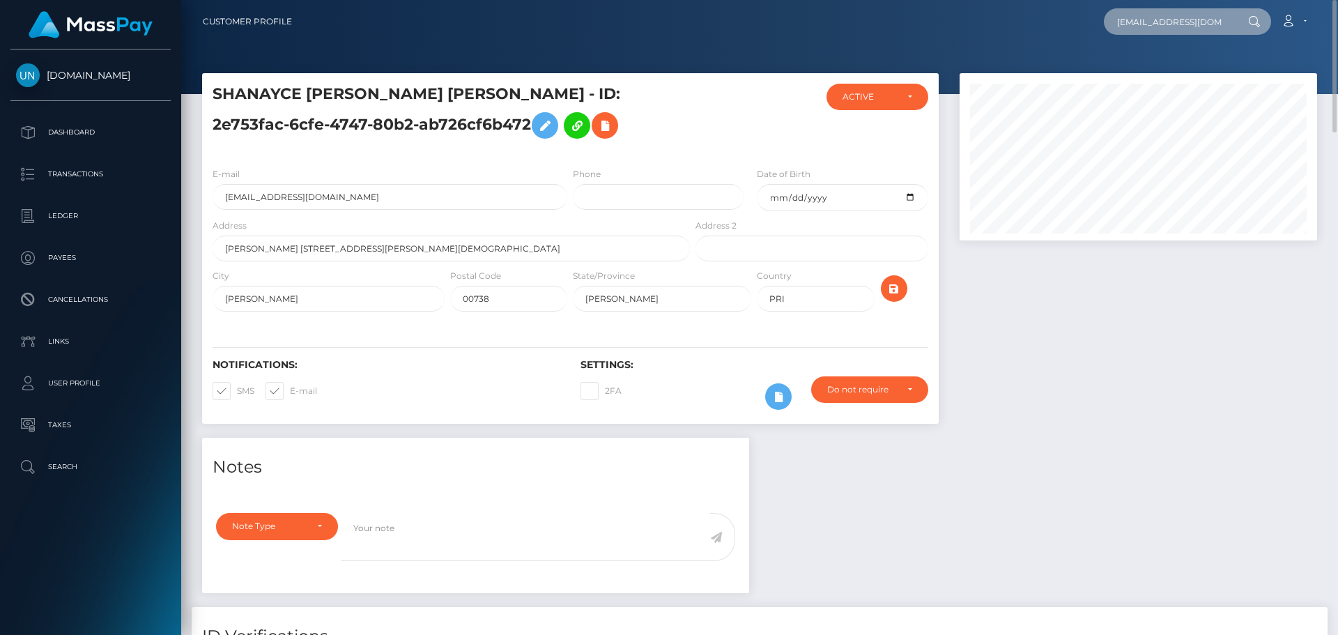
scroll to position [0, 19]
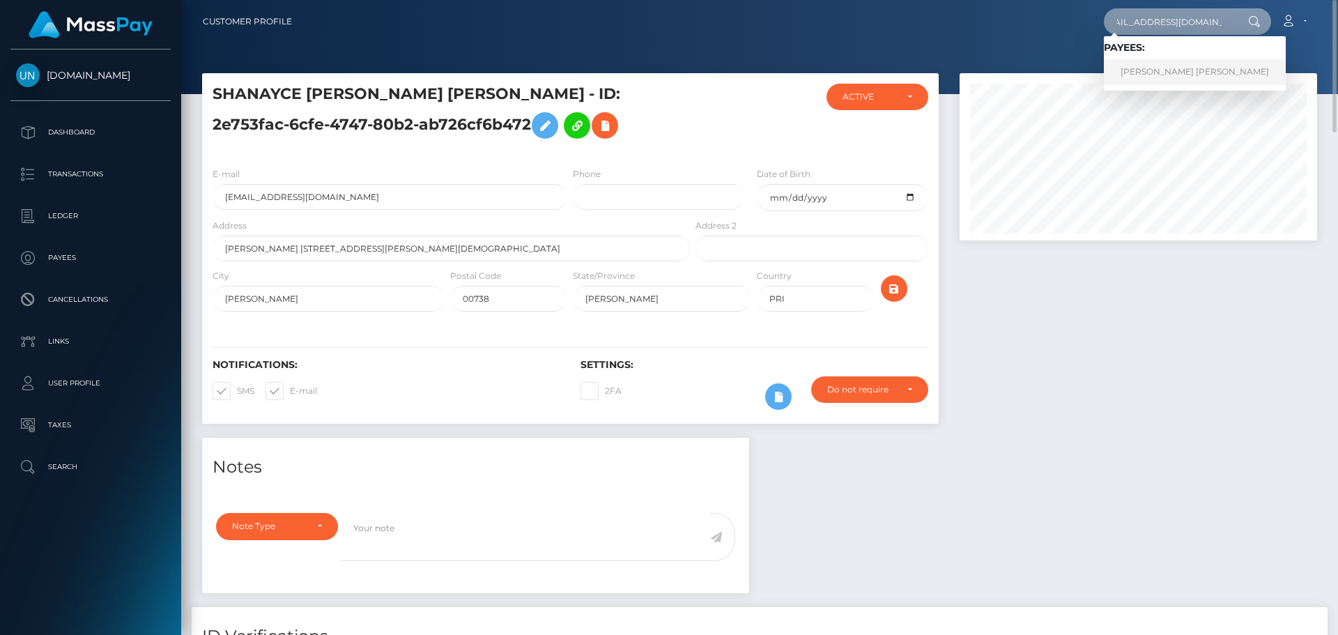
type input "sniperprincessss@gmail.com"
click at [1168, 71] on link "JAY ANGEL LOBUR" at bounding box center [1195, 72] width 182 height 26
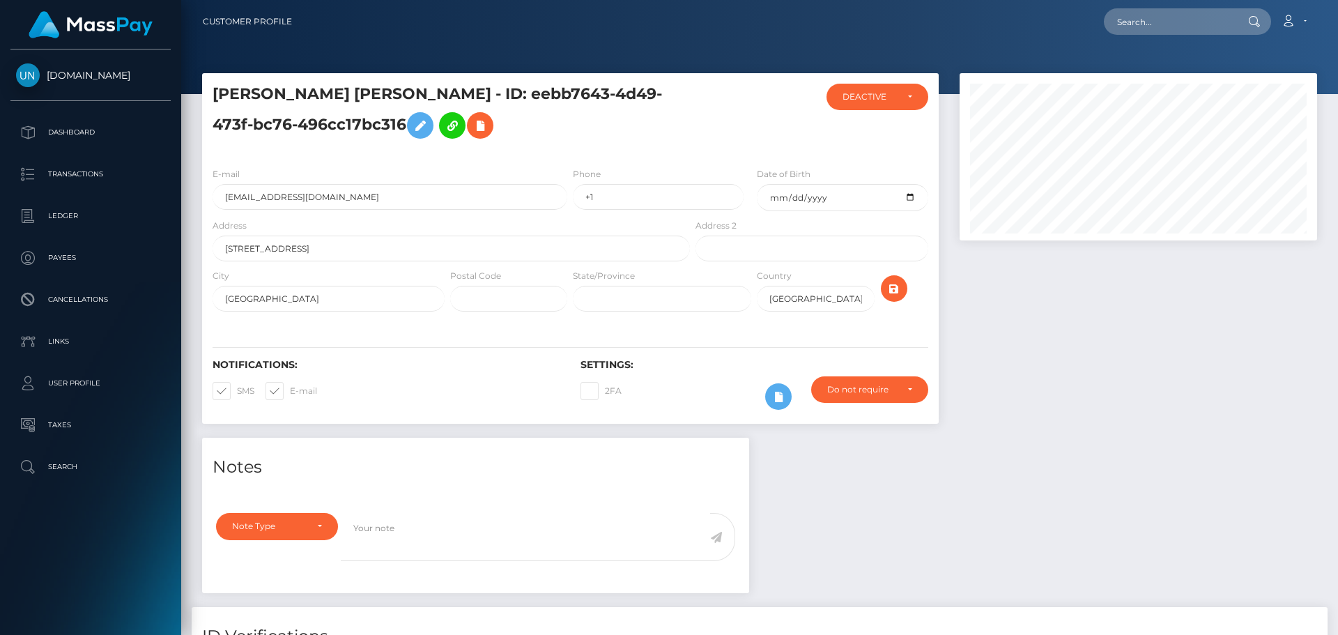
scroll to position [167, 358]
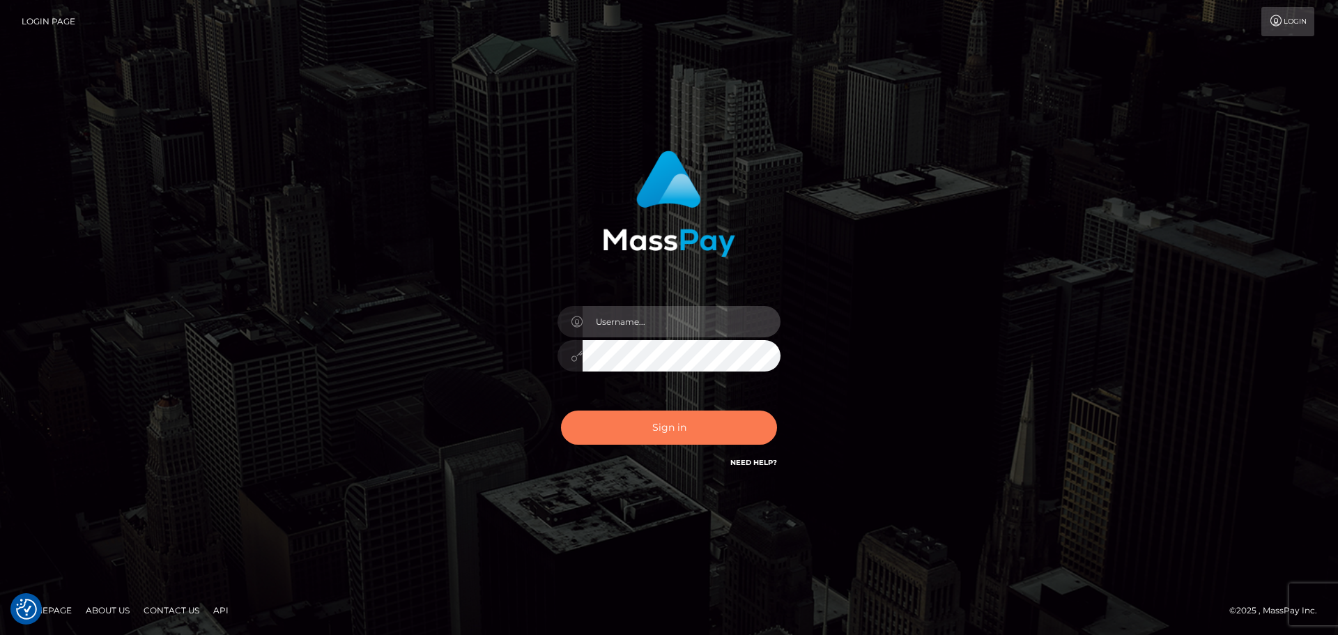
type input "Yassine Slimene"
click at [662, 429] on button "Sign in" at bounding box center [669, 428] width 216 height 34
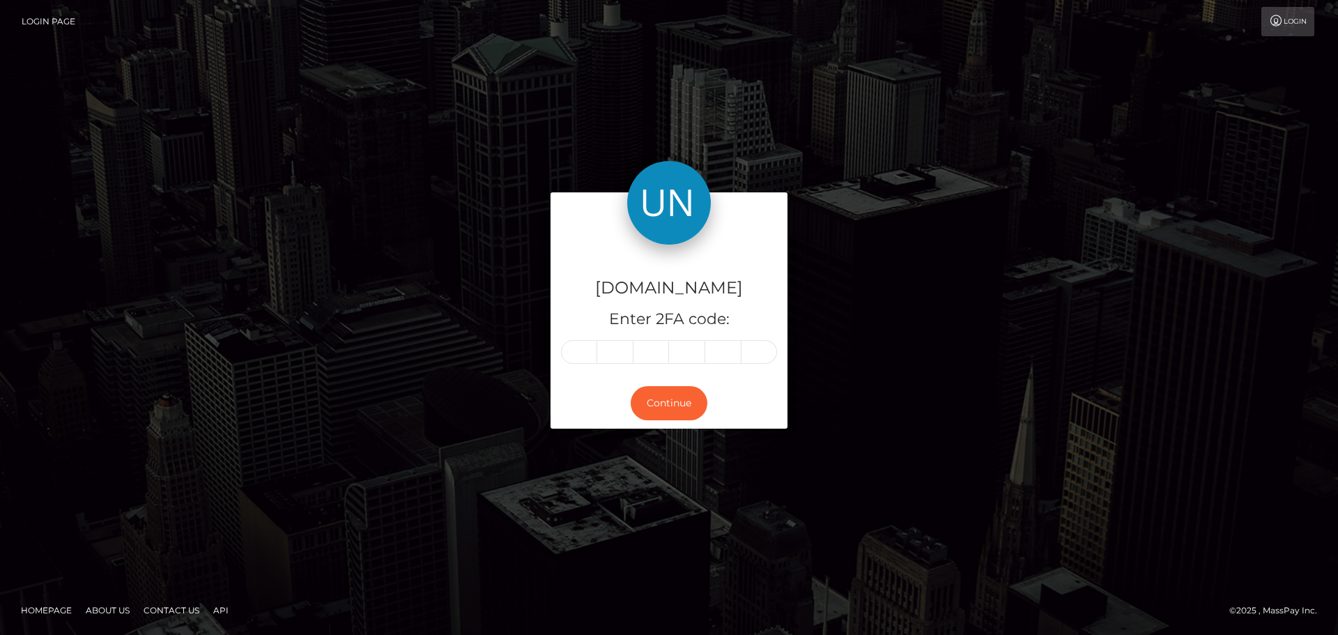
click at [176, 112] on div "[DOMAIN_NAME] Enter 2FA code: Continue" at bounding box center [669, 317] width 1338 height 459
click at [590, 353] on input "text" at bounding box center [579, 352] width 36 height 24
type input "1"
type input "0"
type input "4"
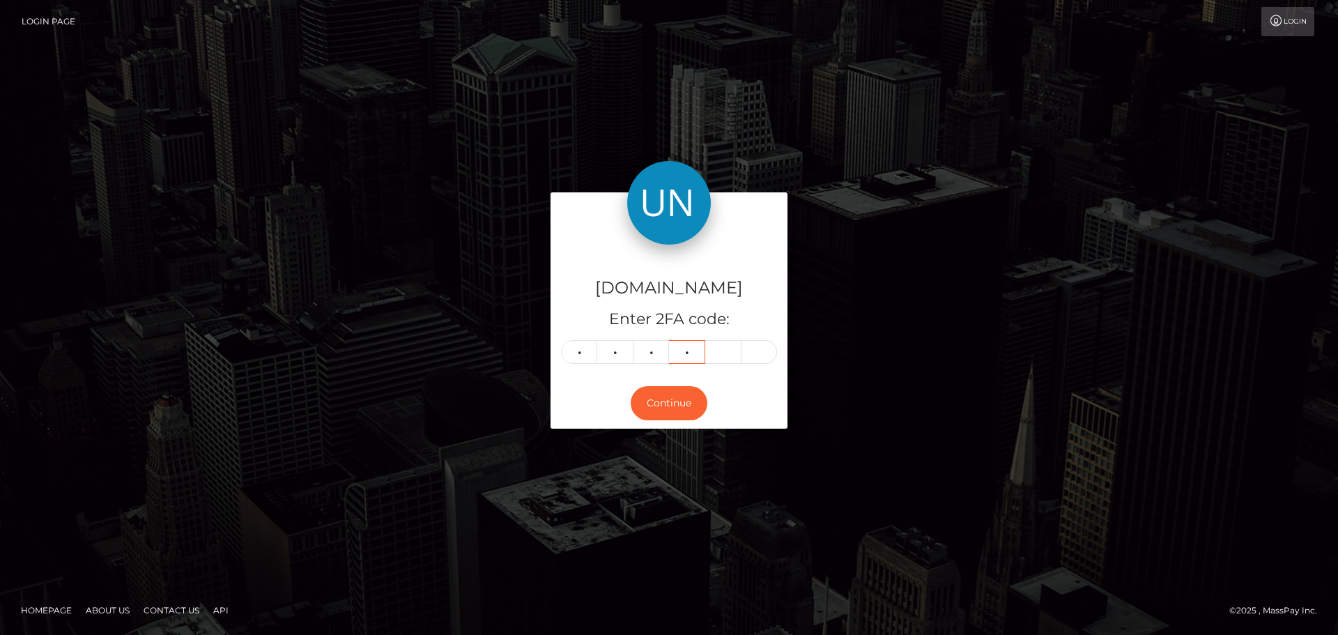
type input "1"
type input "7"
type input "6"
